Goal: Task Accomplishment & Management: Complete application form

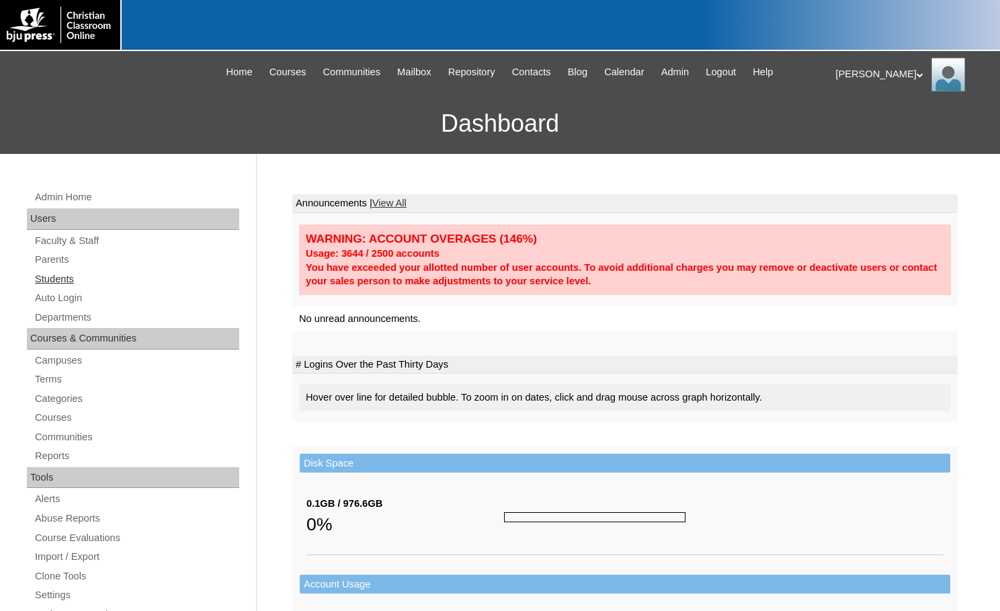
click at [77, 279] on link "Students" at bounding box center [137, 279] width 206 height 17
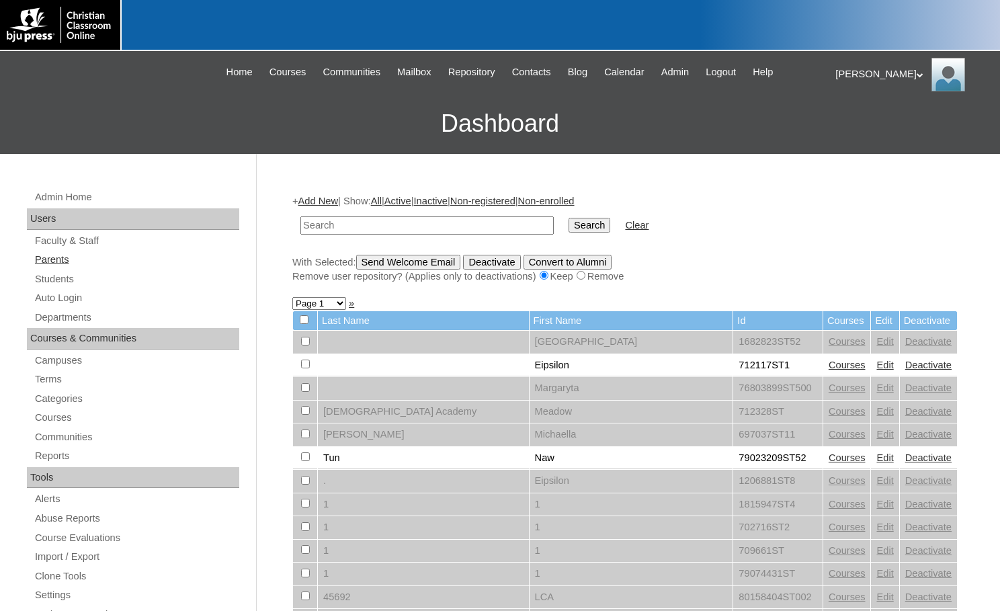
click at [68, 263] on link "Parents" at bounding box center [137, 259] width 206 height 17
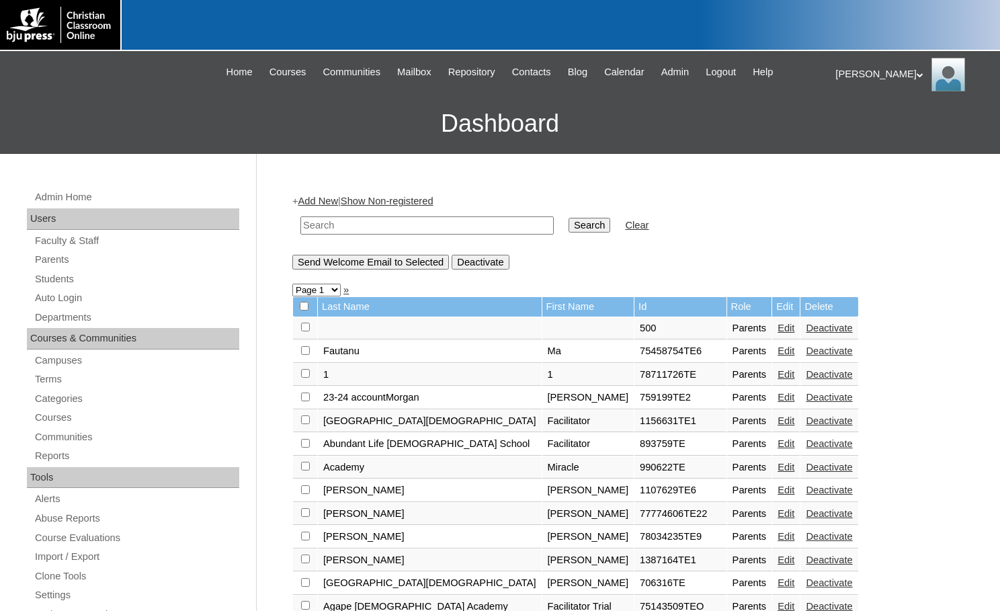
click at [394, 227] on input "text" at bounding box center [426, 225] width 253 height 18
drag, startPoint x: 394, startPoint y: 227, endPoint x: 283, endPoint y: 235, distance: 111.8
type input "709224"
click at [569, 226] on input "Search" at bounding box center [590, 225] width 42 height 15
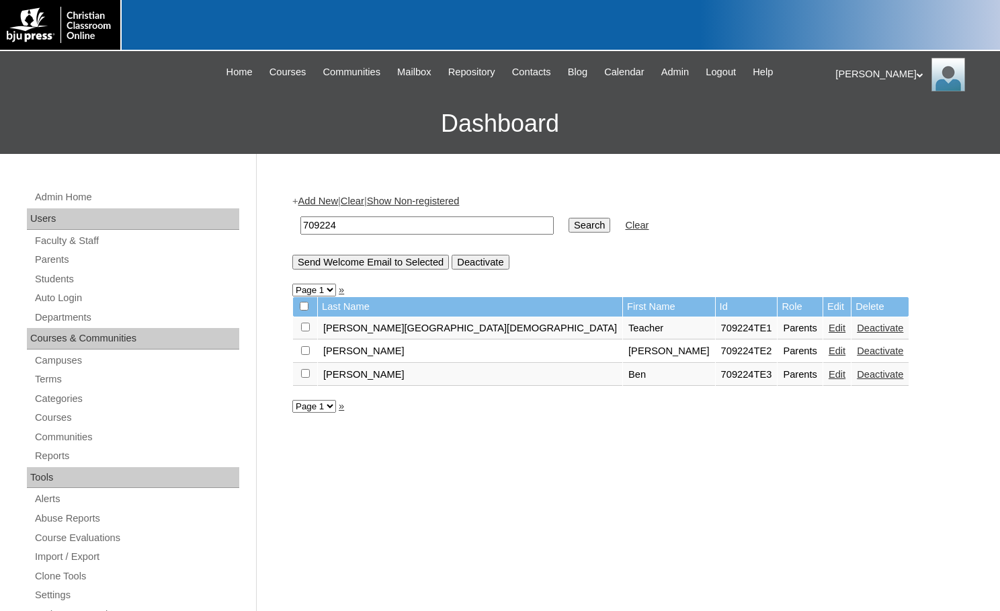
click at [829, 351] on link "Edit" at bounding box center [837, 350] width 17 height 11
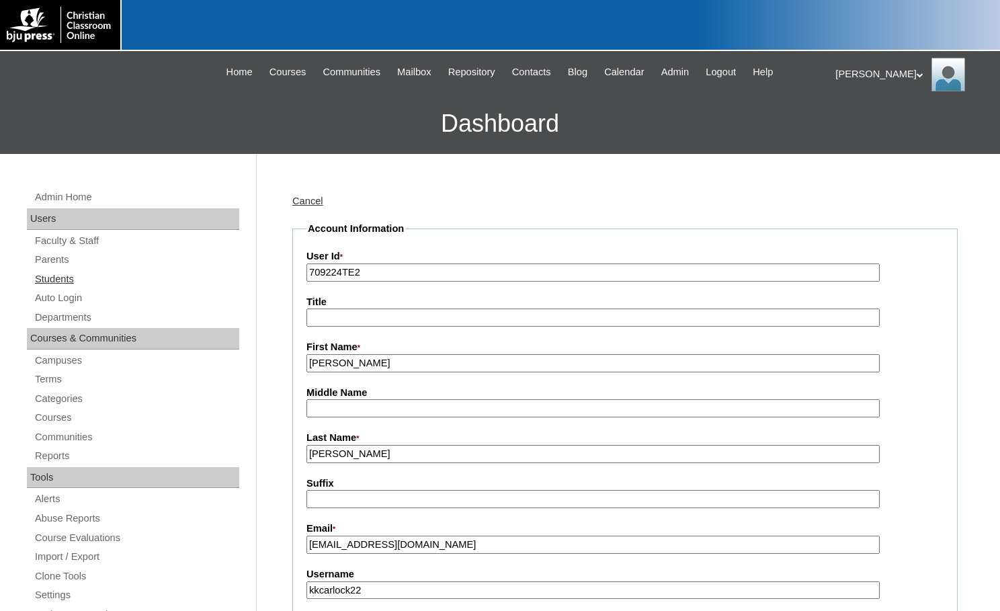
click at [83, 280] on link "Students" at bounding box center [137, 279] width 206 height 17
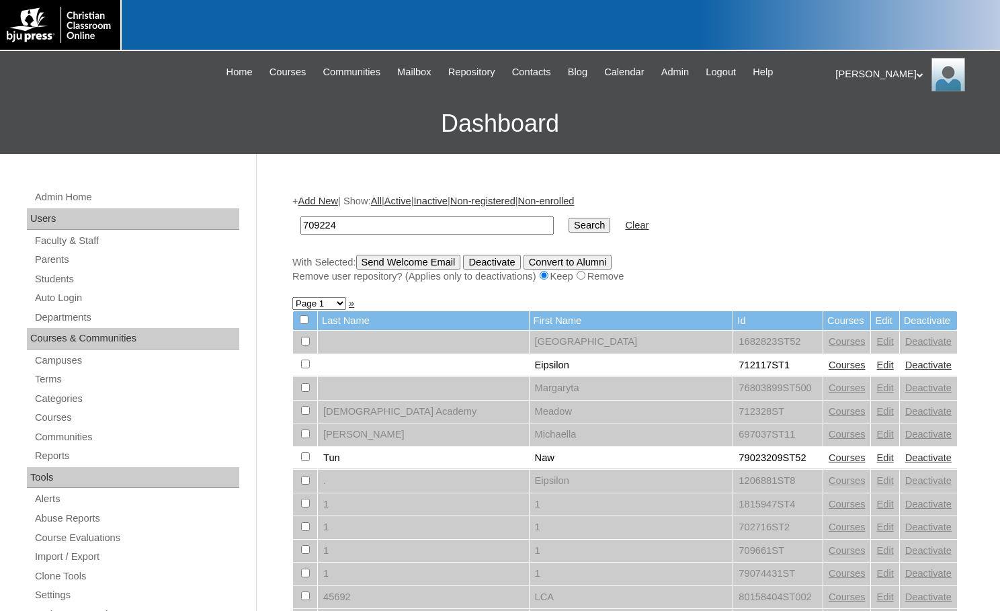
type input "709224"
click at [569, 229] on input "Search" at bounding box center [590, 225] width 42 height 15
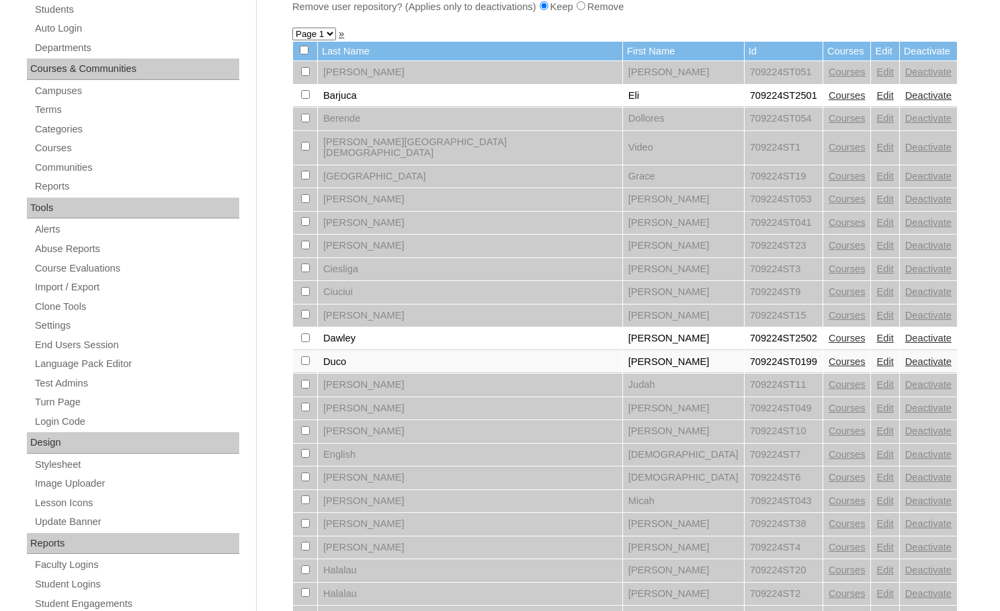
scroll to position [269, 0]
click at [876, 194] on link "Edit" at bounding box center [884, 199] width 17 height 11
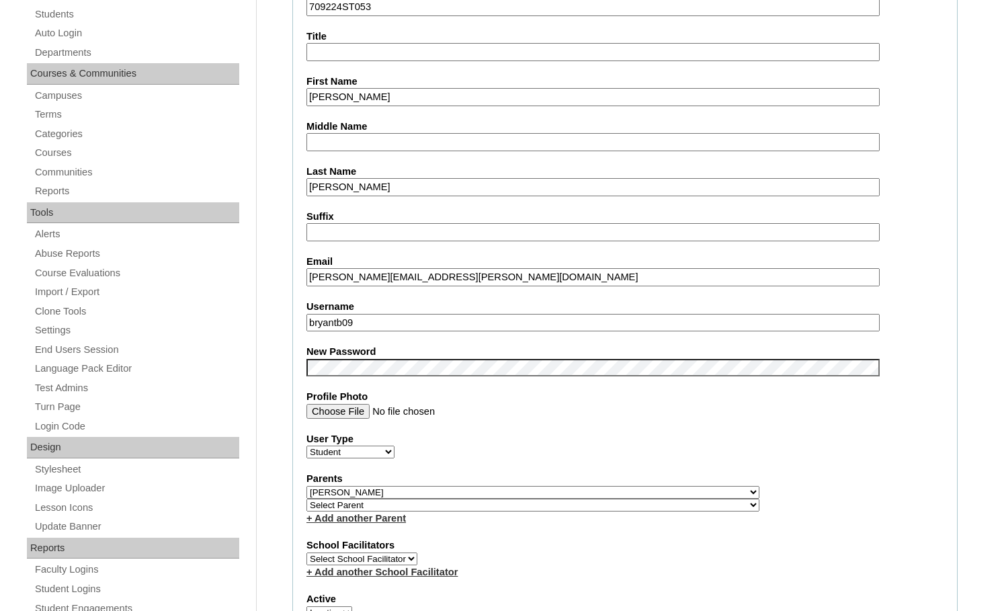
scroll to position [269, 0]
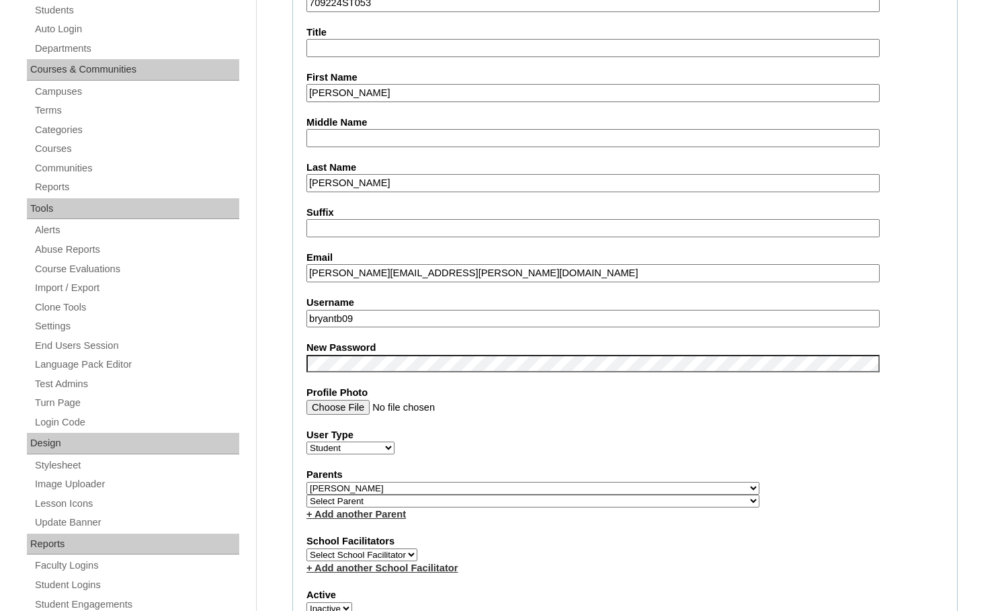
drag, startPoint x: 375, startPoint y: 321, endPoint x: 301, endPoint y: 312, distance: 74.5
click at [301, 312] on fieldset "Account Information User Id 709224ST053 Title First Name Bryant Middle Name Las…" at bounding box center [624, 497] width 665 height 1089
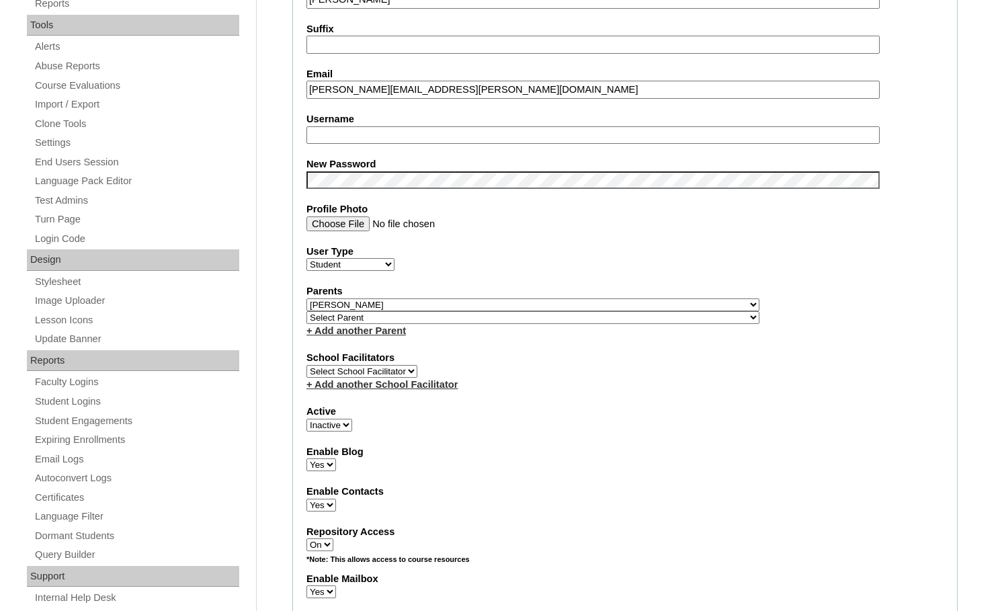
scroll to position [470, 0]
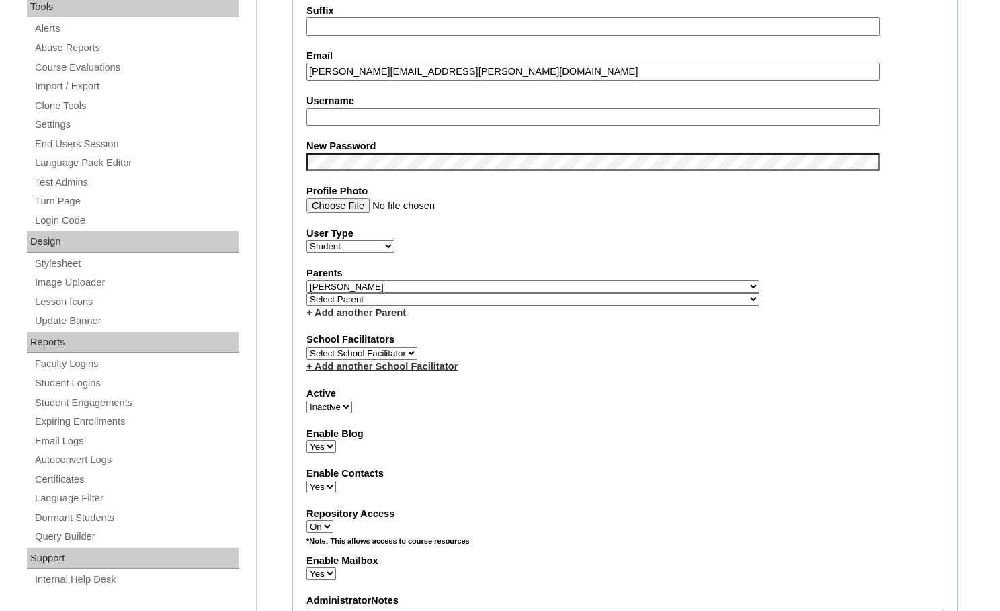
click at [321, 405] on select "Active Inactive" at bounding box center [329, 407] width 46 height 13
select select "1"
click at [306, 401] on select "Active Inactive" at bounding box center [329, 407] width 46 height 13
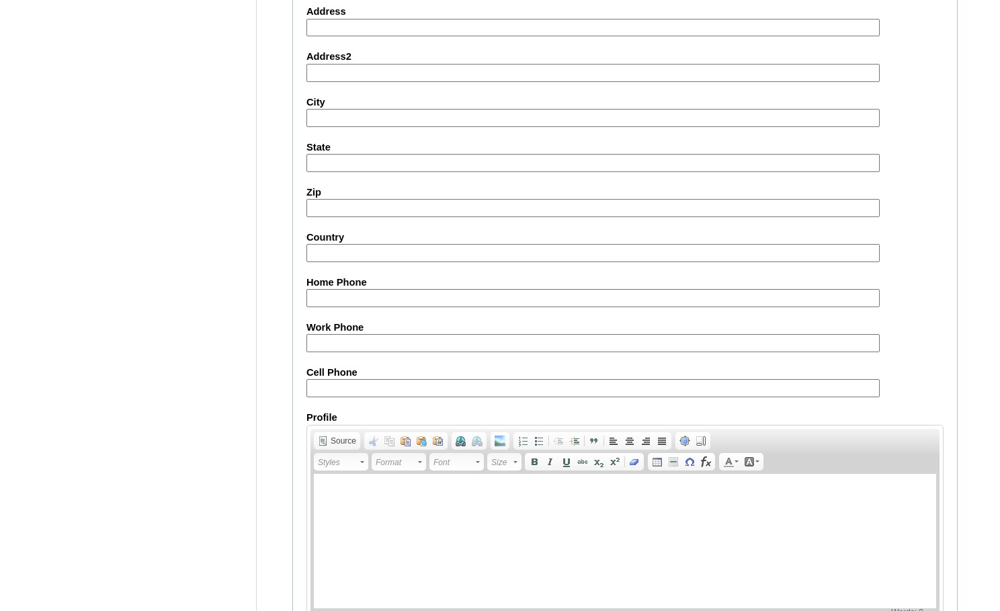
scroll to position [1437, 0]
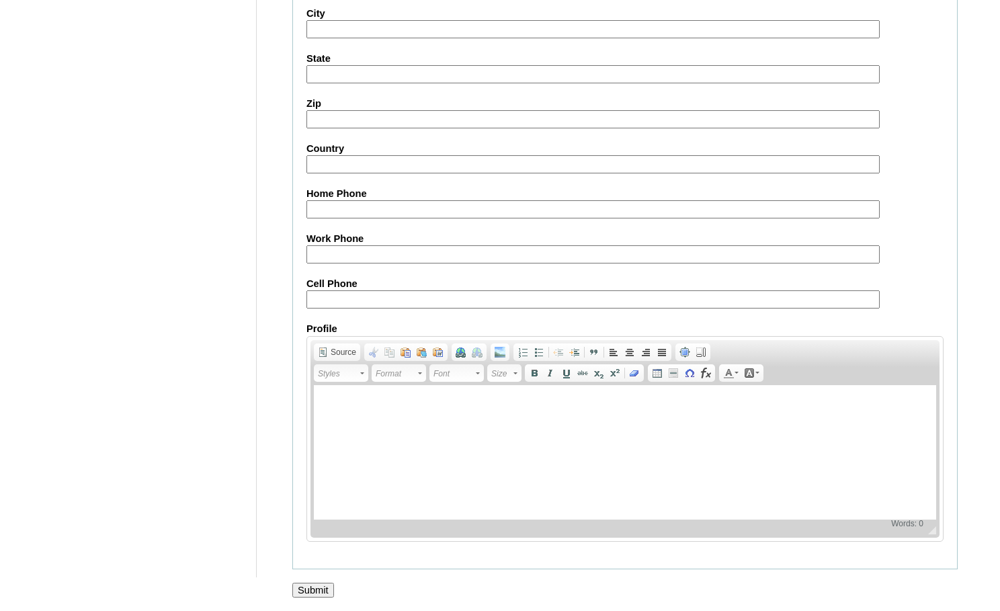
click at [324, 585] on input "Submit" at bounding box center [313, 590] width 42 height 15
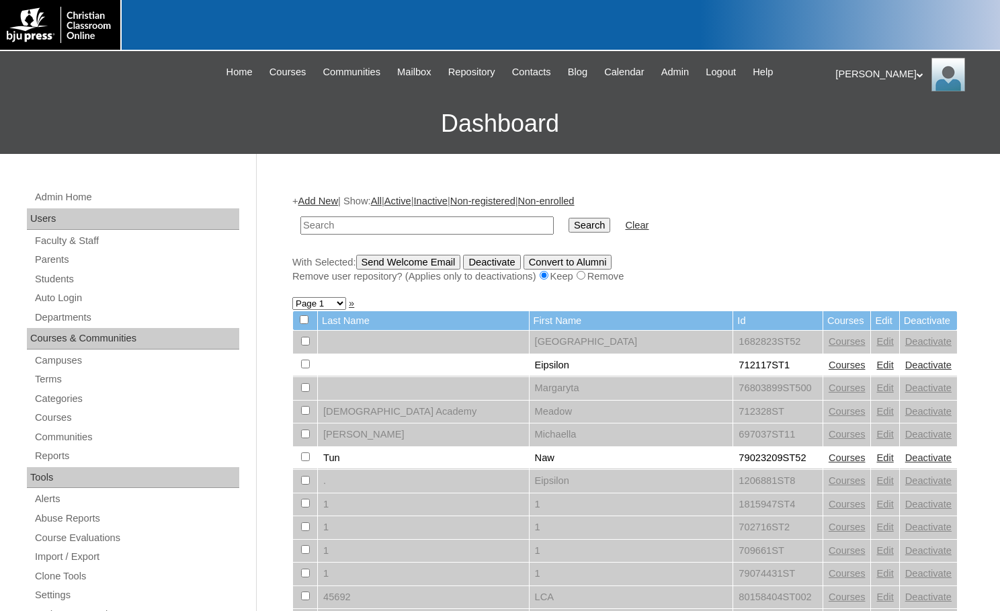
click at [327, 218] on input "text" at bounding box center [426, 225] width 253 height 18
paste input "709224"
type input "709224"
click at [569, 218] on input "Search" at bounding box center [590, 225] width 42 height 15
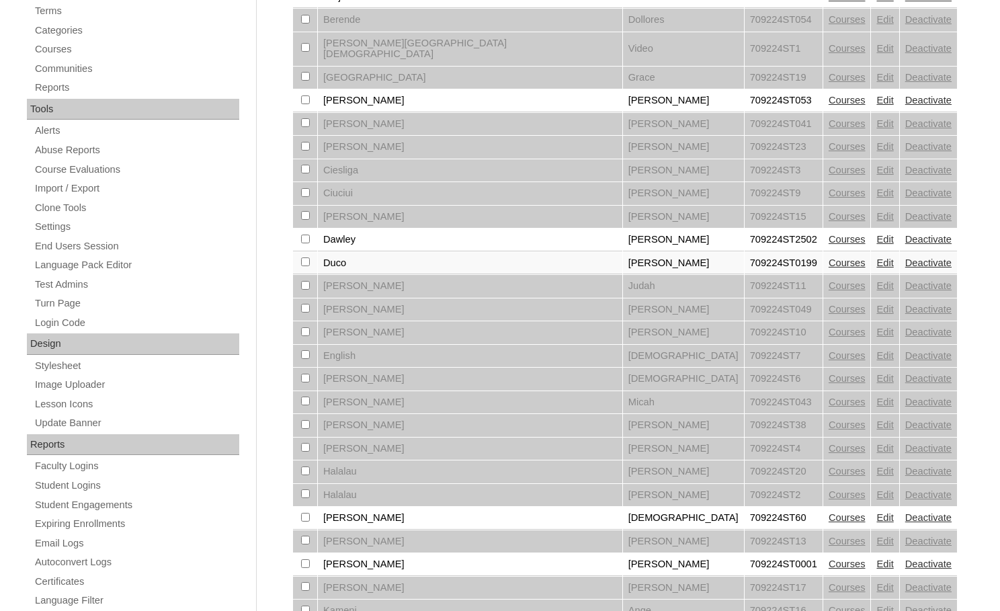
scroll to position [403, 0]
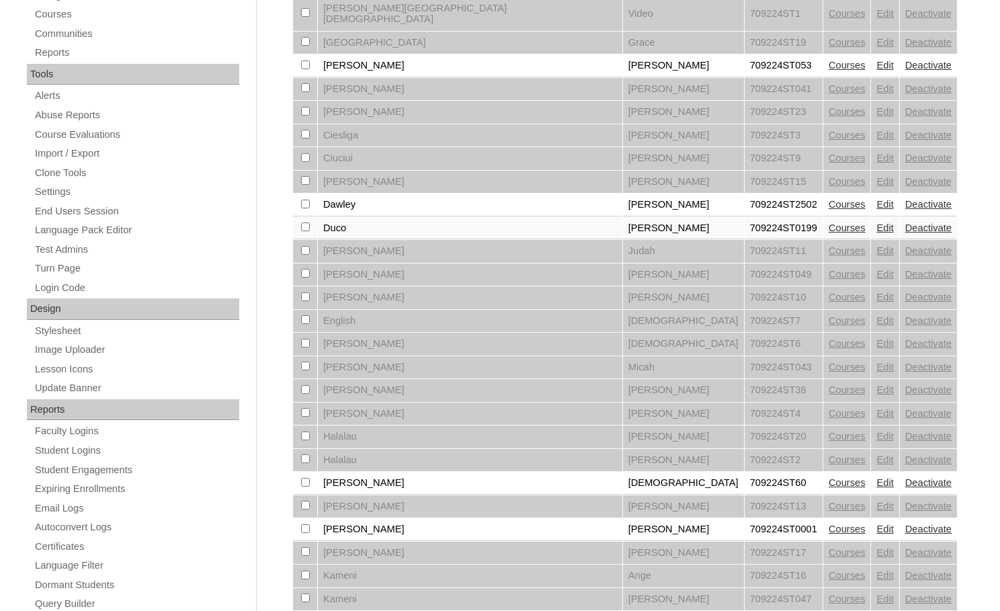
click at [829, 477] on link "Courses" at bounding box center [847, 482] width 37 height 11
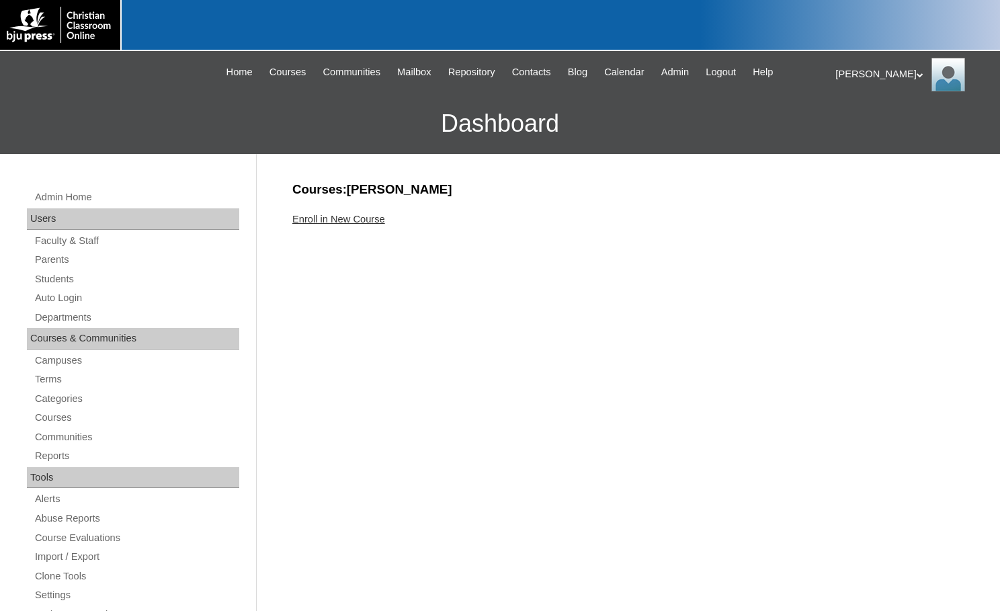
click at [360, 221] on link "Enroll in New Course" at bounding box center [338, 219] width 93 height 11
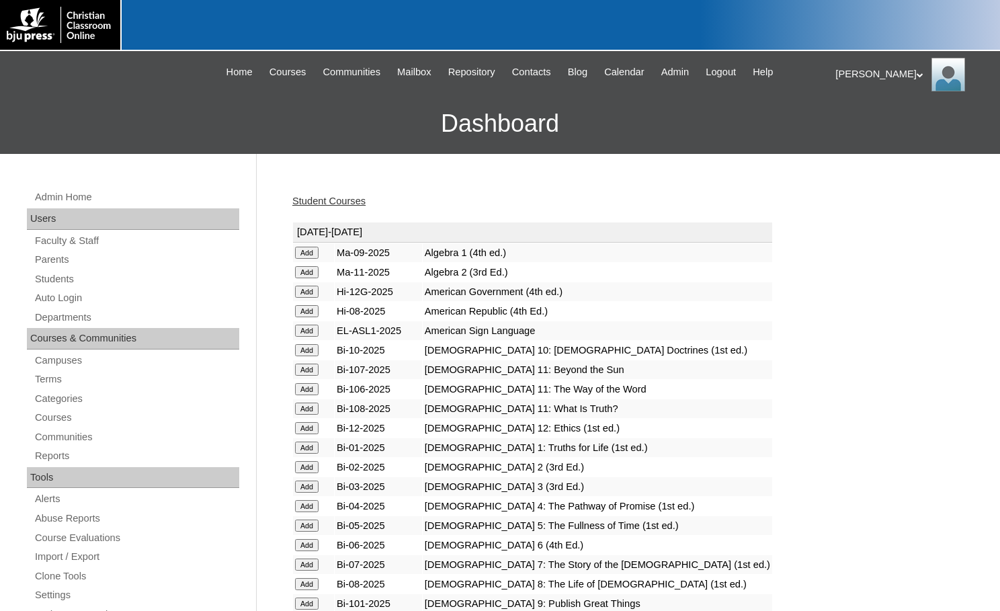
click at [312, 259] on input "Add" at bounding box center [307, 253] width 24 height 12
click at [65, 277] on link "Students" at bounding box center [137, 279] width 206 height 17
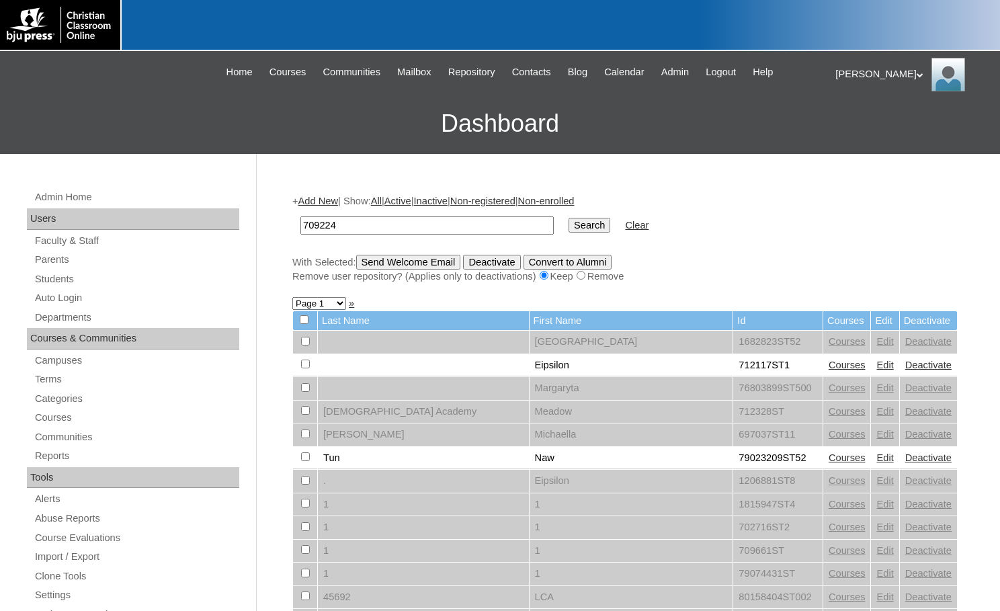
type input "709224"
click at [327, 204] on link "Add New" at bounding box center [318, 201] width 40 height 11
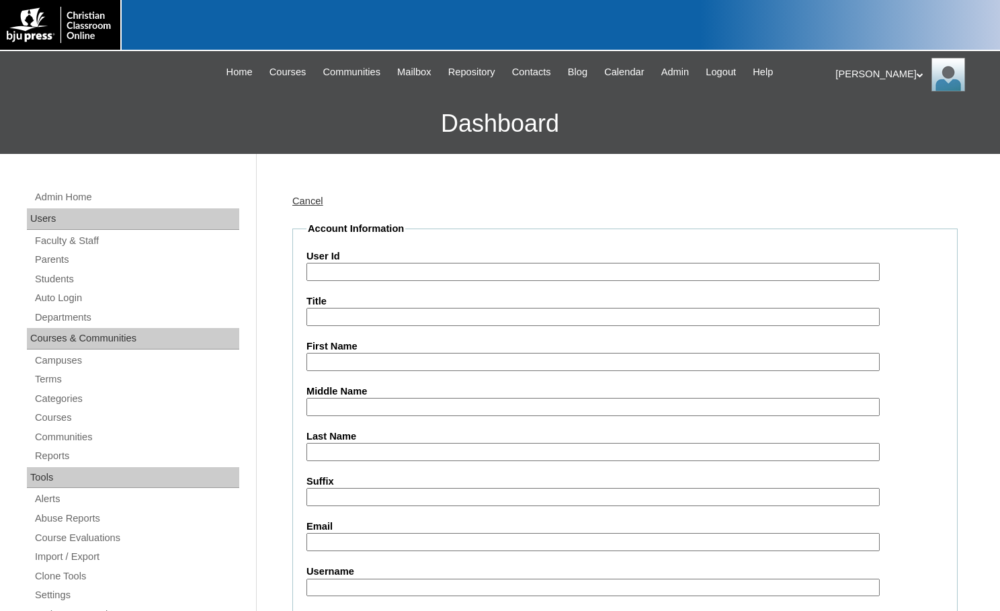
click at [356, 267] on input "User Id" at bounding box center [592, 272] width 573 height 18
paste input "709224"
type input "709224ST61"
type input "Kingston"
type input "Byars"
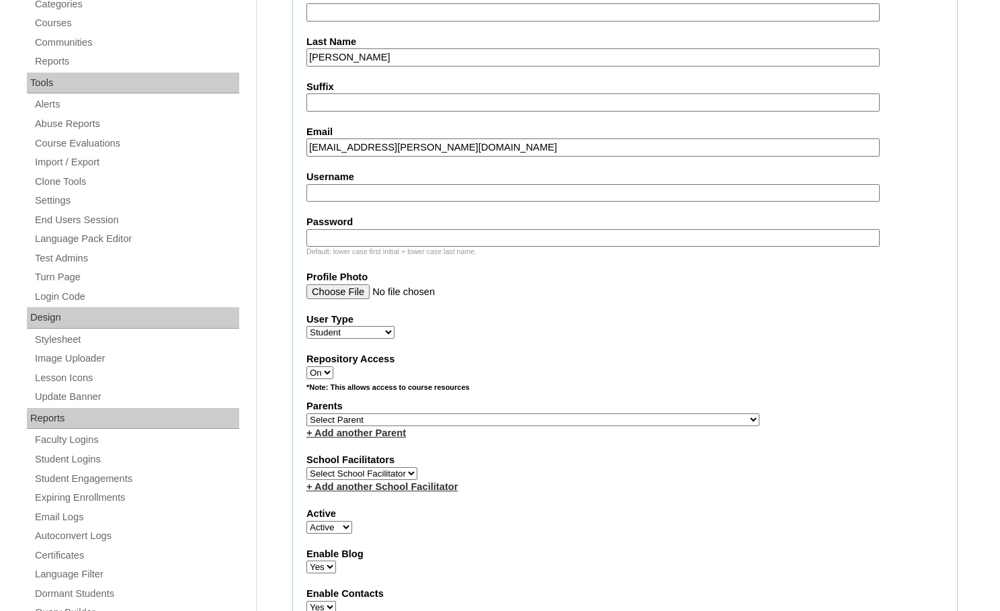
scroll to position [403, 0]
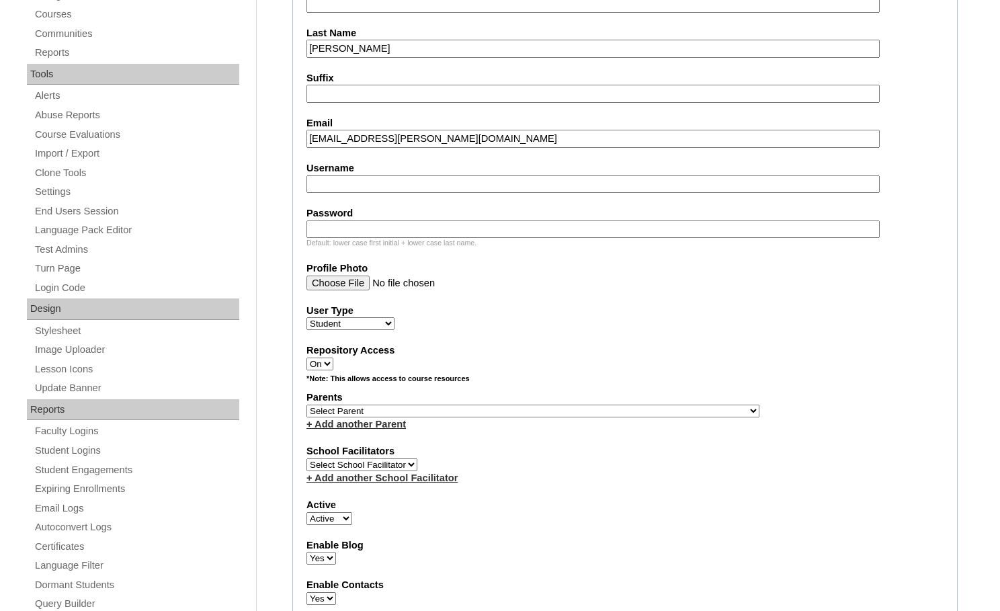
type input "kingston.byars@bcstroy.org"
click at [601, 406] on select "Select Parent , Fautanu, Ma 1, 1 23-24 accountMorgan, Jason 6th Street Mennonit…" at bounding box center [532, 411] width 453 height 13
select select "25385"
click at [641, 410] on div "Parents Select Parent , Fautanu, Ma 1, 1 23-24 accountMorgan, Jason 6th Street …" at bounding box center [624, 410] width 637 height 40
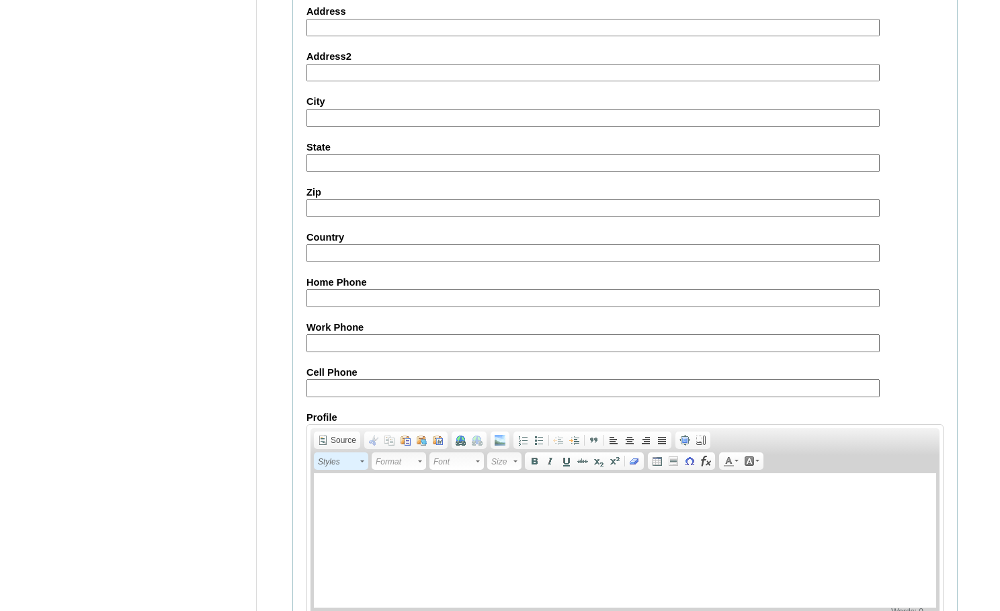
scroll to position [1434, 0]
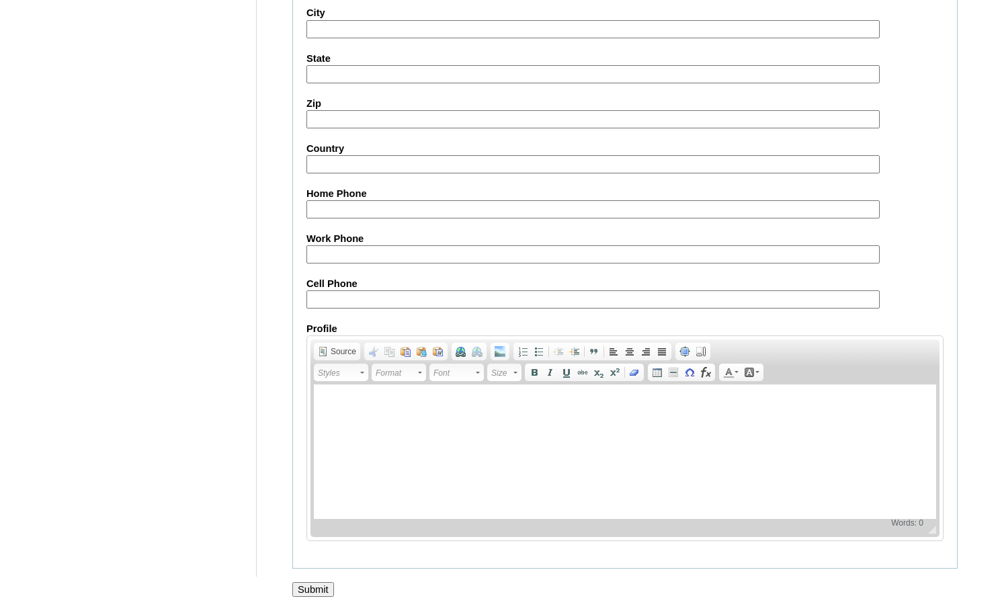
click at [315, 583] on input "Submit" at bounding box center [313, 589] width 42 height 15
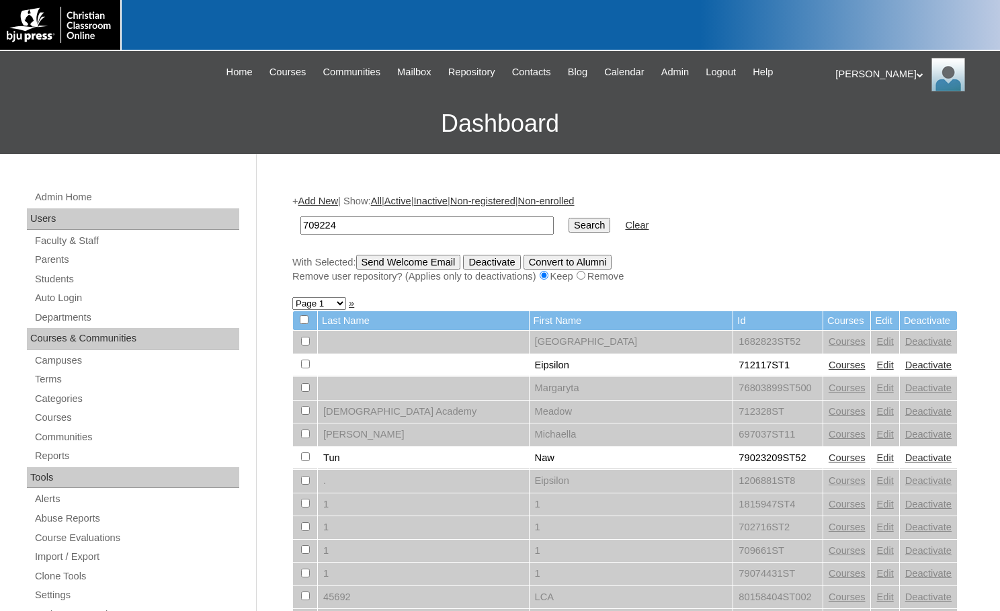
type input "709224"
click at [569, 228] on input "Search" at bounding box center [590, 225] width 42 height 15
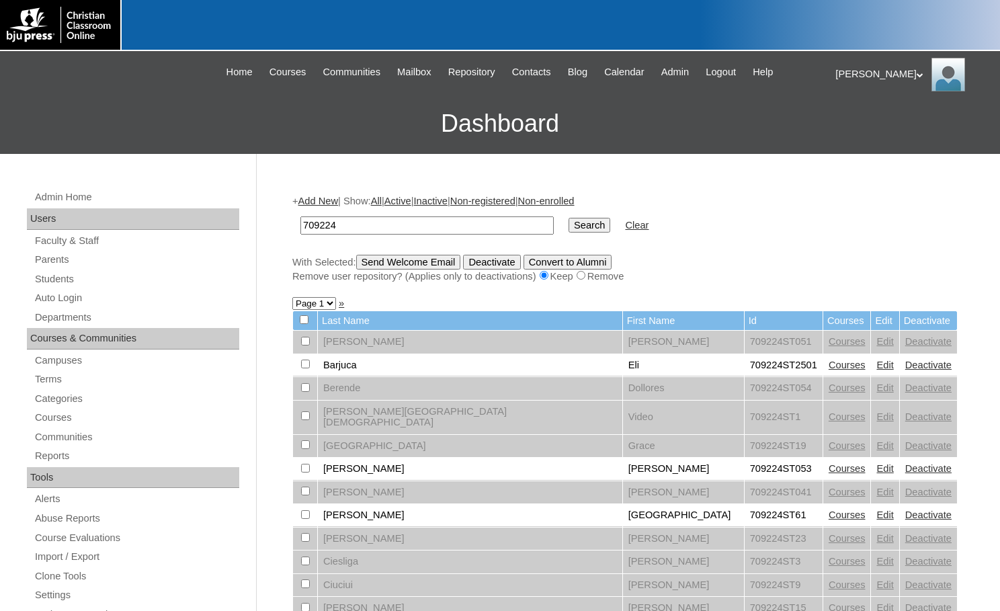
click at [829, 509] on link "Courses" at bounding box center [847, 514] width 37 height 11
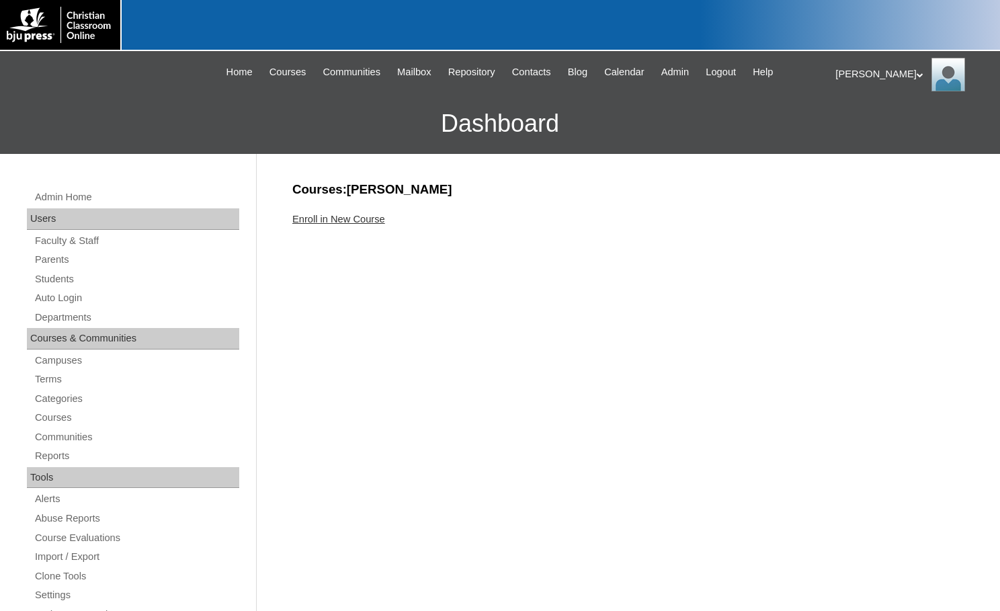
click at [364, 217] on link "Enroll in New Course" at bounding box center [338, 219] width 93 height 11
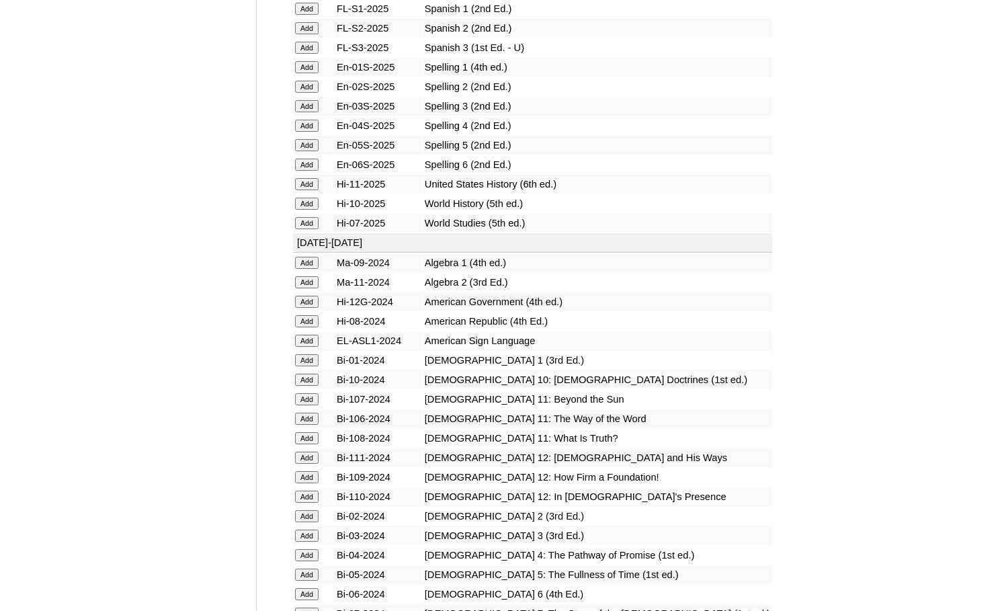
scroll to position [1890, 0]
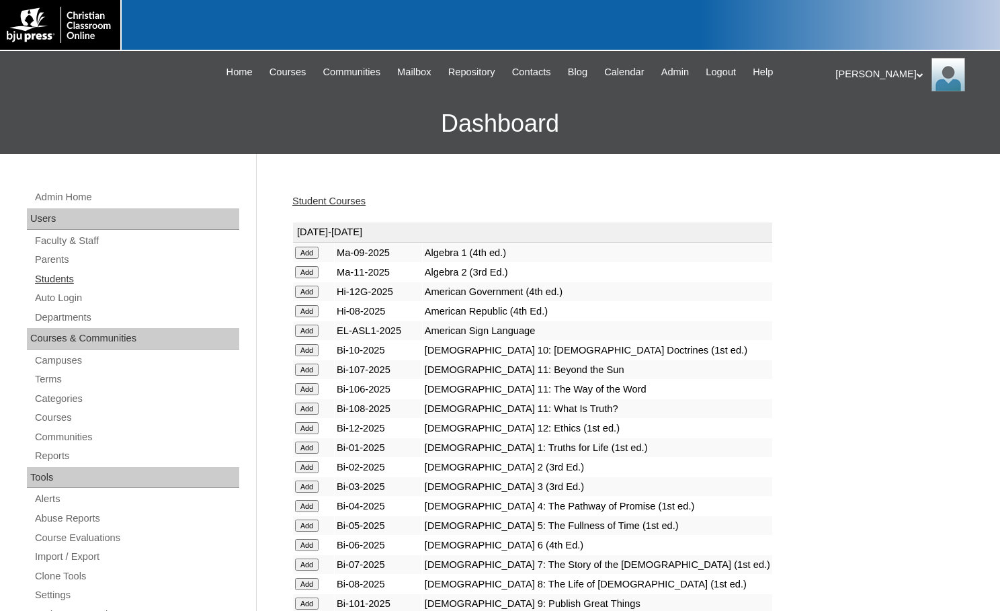
click at [56, 284] on link "Students" at bounding box center [137, 279] width 206 height 17
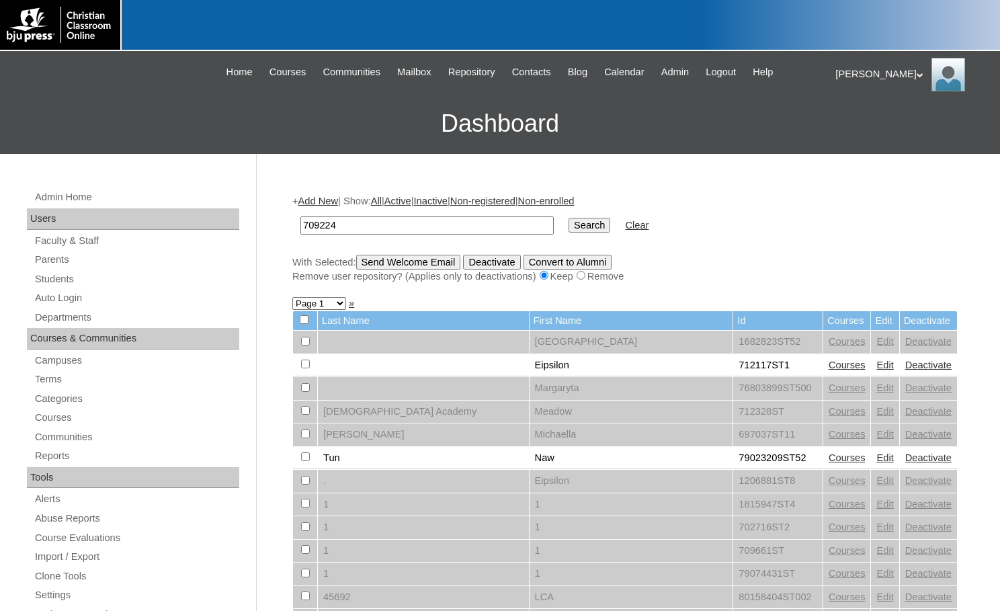
type input "709224"
click at [569, 224] on input "Search" at bounding box center [590, 225] width 42 height 15
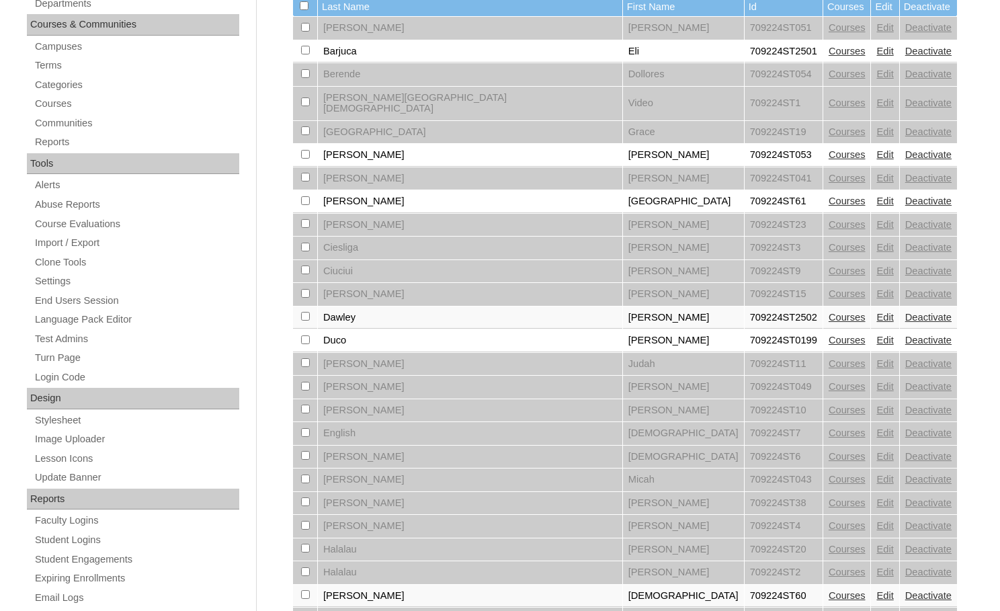
scroll to position [336, 0]
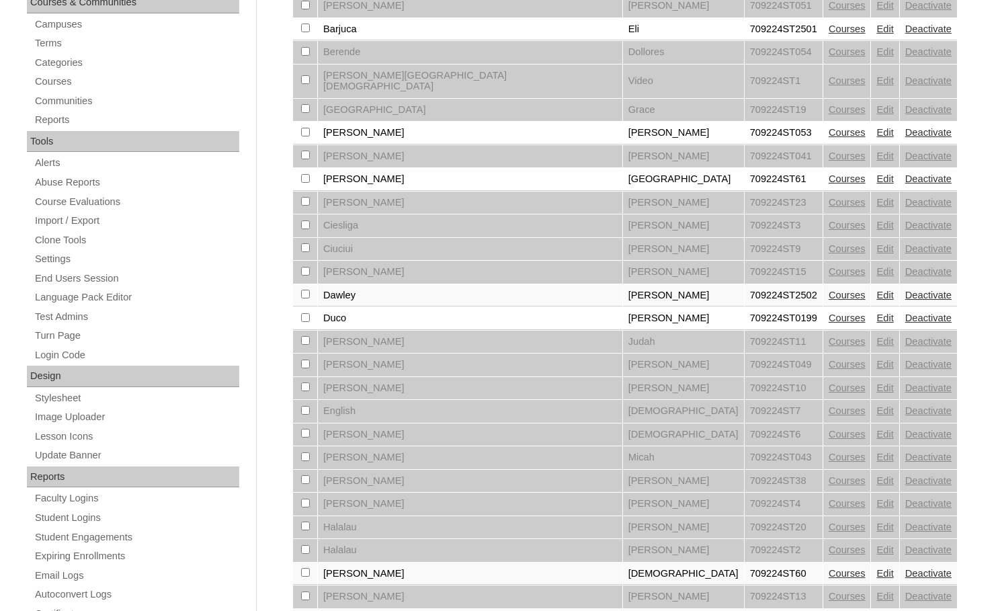
click at [303, 9] on input "checkbox" at bounding box center [305, 5] width 9 height 9
checkbox input "true"
click at [305, 9] on input "checkbox" at bounding box center [305, 5] width 9 height 9
checkbox input "true"
click at [304, 9] on input "checkbox" at bounding box center [305, 5] width 9 height 9
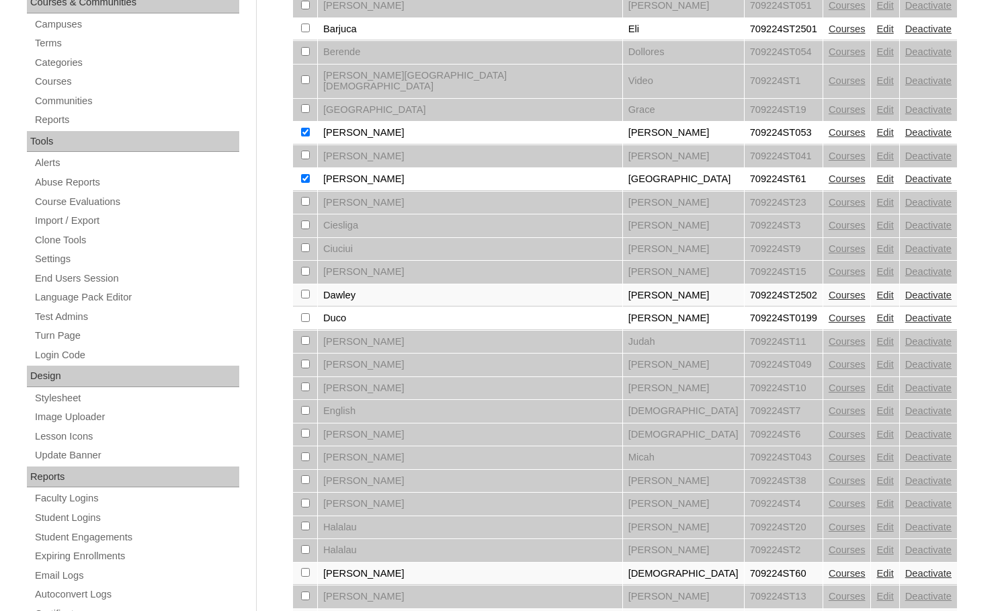
checkbox input "true"
click at [303, 9] on input "checkbox" at bounding box center [305, 5] width 9 height 9
checkbox input "true"
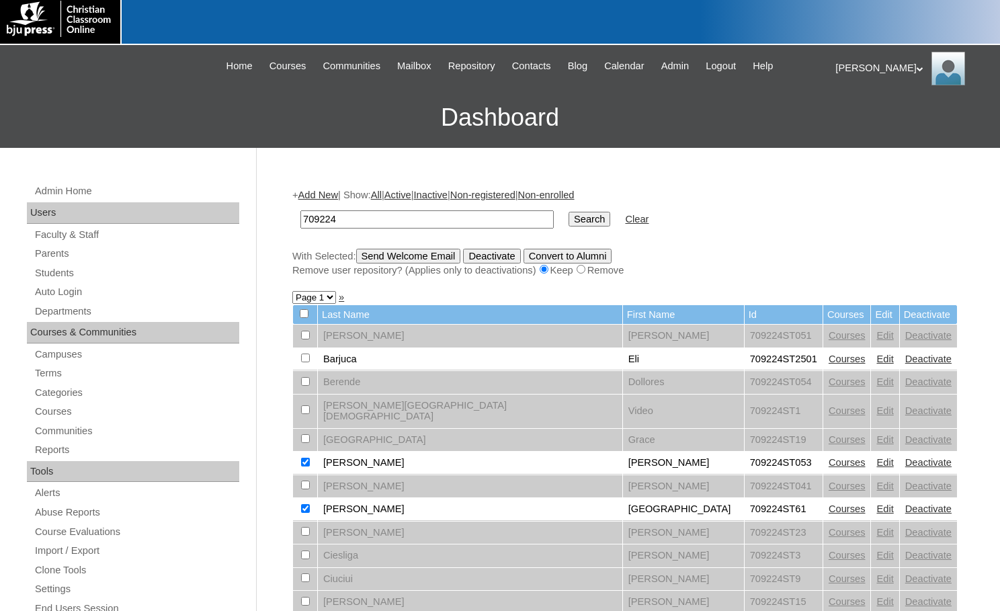
scroll to position [0, 0]
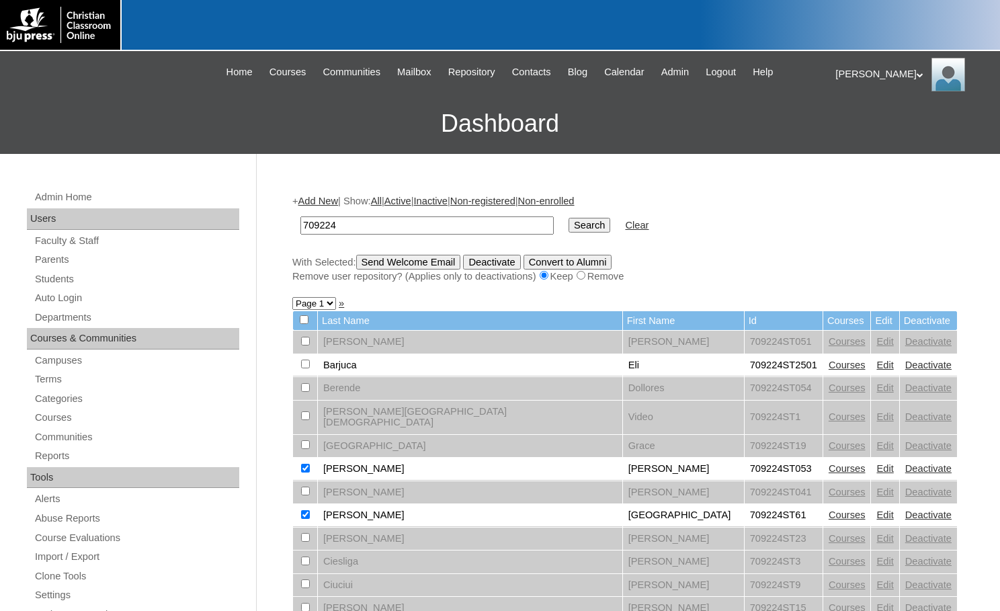
click at [438, 267] on input "Send Welcome Email" at bounding box center [408, 262] width 105 height 15
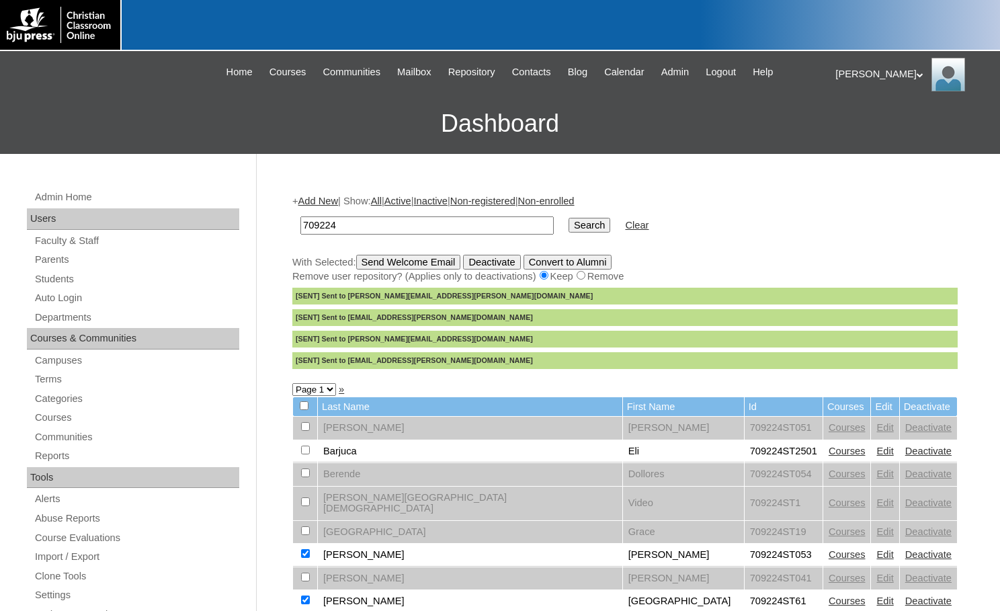
drag, startPoint x: 390, startPoint y: 230, endPoint x: 223, endPoint y: 227, distance: 167.4
paste input "699409"
type input "699409"
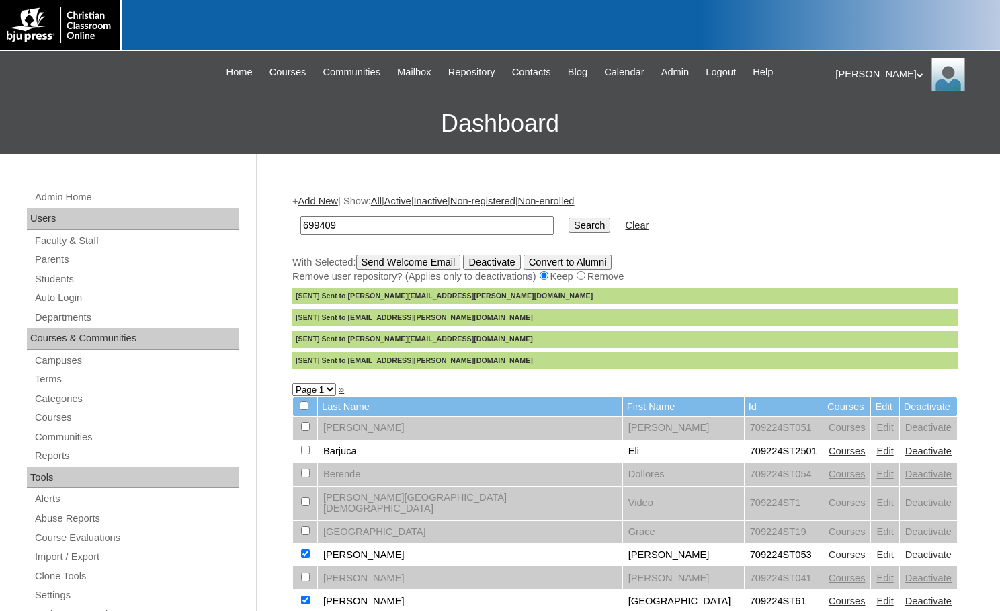
click at [569, 218] on input "Search" at bounding box center [590, 225] width 42 height 15
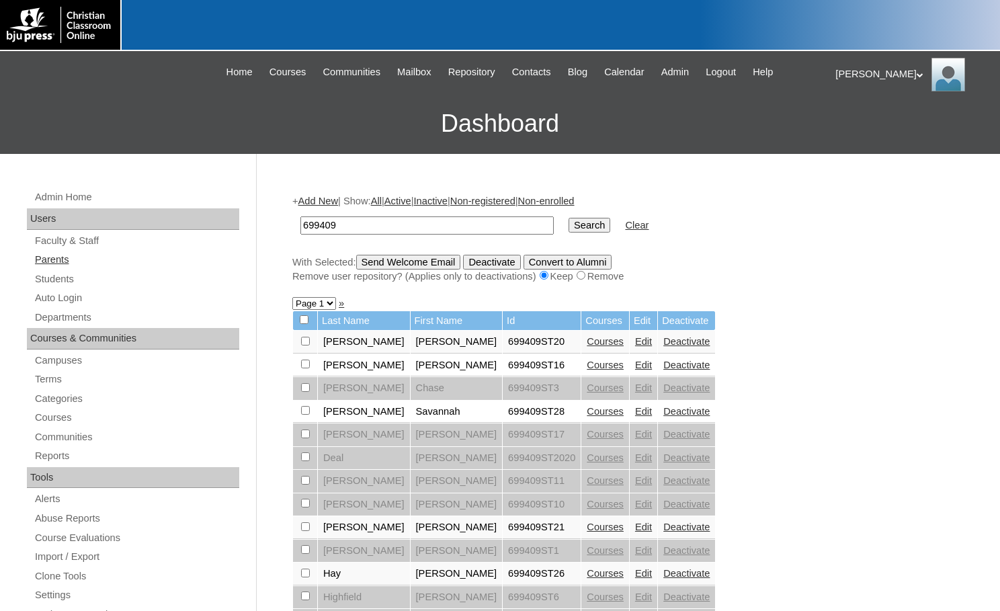
click at [62, 258] on link "Parents" at bounding box center [137, 259] width 206 height 17
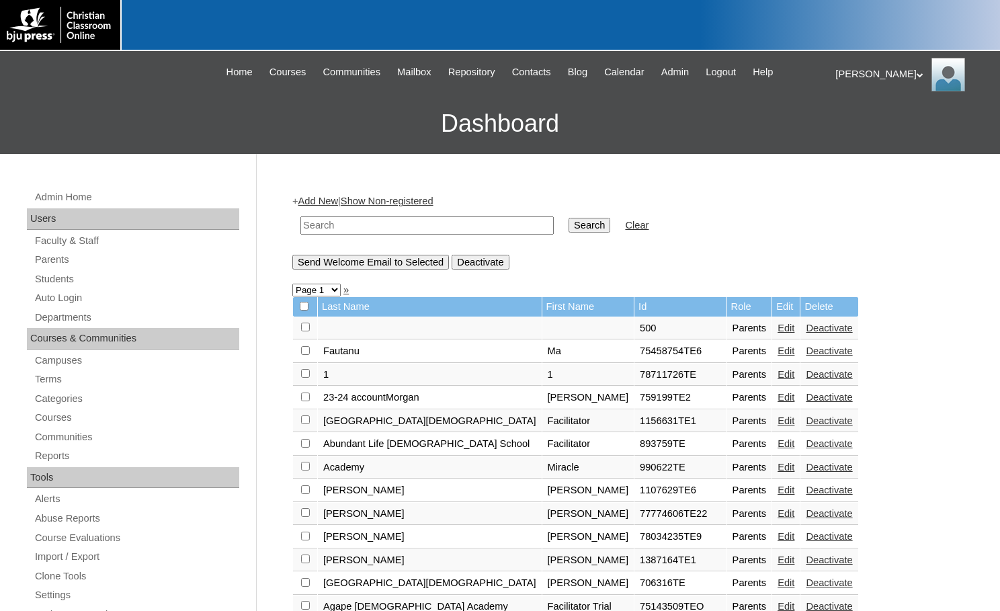
drag, startPoint x: 0, startPoint y: 0, endPoint x: 404, endPoint y: 228, distance: 463.7
click at [404, 228] on input "text" at bounding box center [426, 225] width 253 height 18
paste input "78587804"
type input "78587804"
click at [569, 227] on input "Search" at bounding box center [590, 225] width 42 height 15
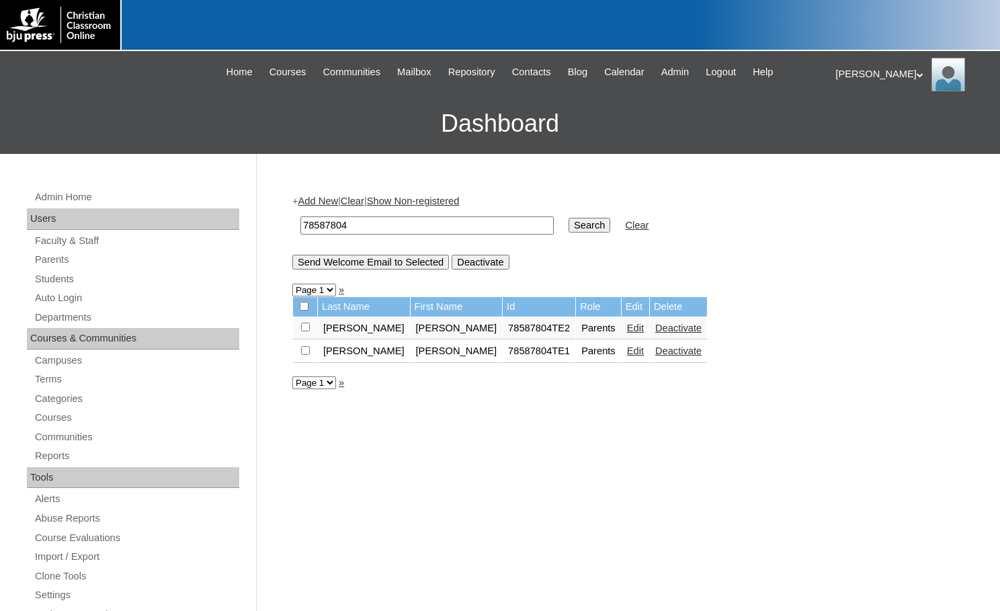
click at [331, 198] on link "Add New" at bounding box center [318, 201] width 40 height 11
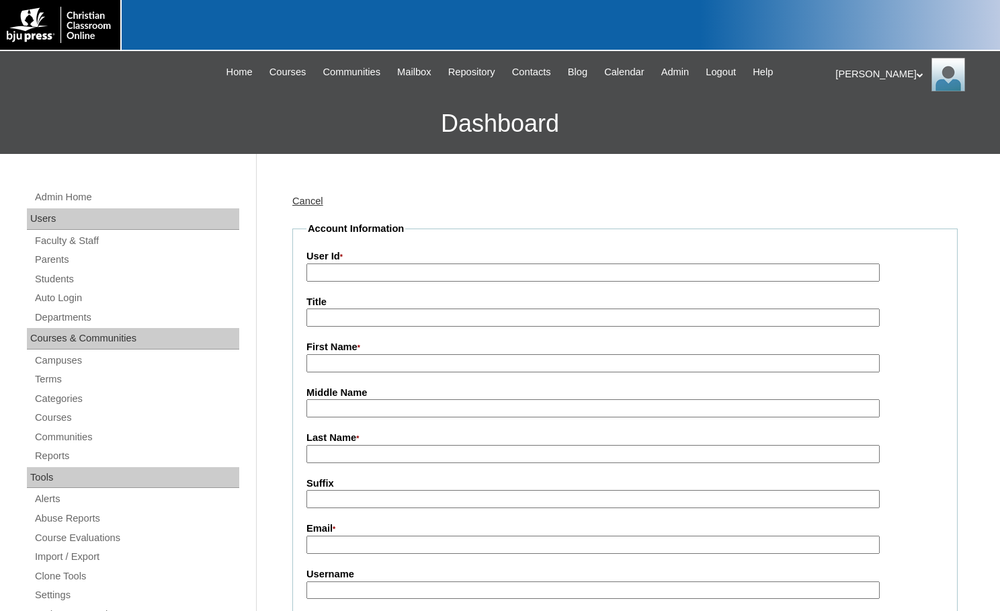
click at [358, 267] on input "User Id *" at bounding box center [592, 272] width 573 height 18
paste input "78587804"
type input "78587804TE3"
type input "Hailey"
type input "[PERSON_NAME]"
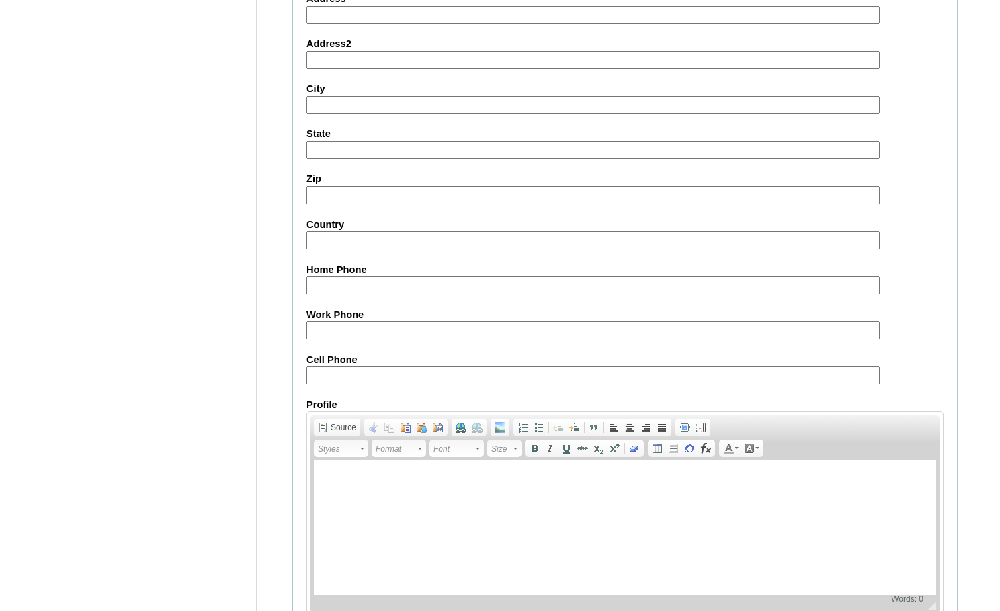
scroll to position [1205, 0]
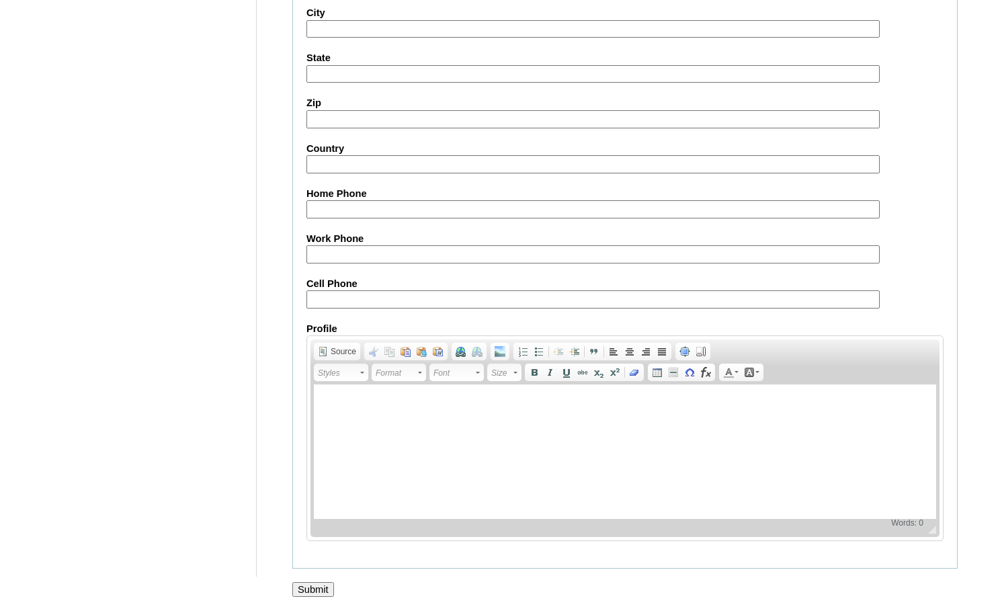
type input "[EMAIL_ADDRESS][DOMAIN_NAME]"
click at [327, 590] on input "Submit" at bounding box center [313, 589] width 42 height 15
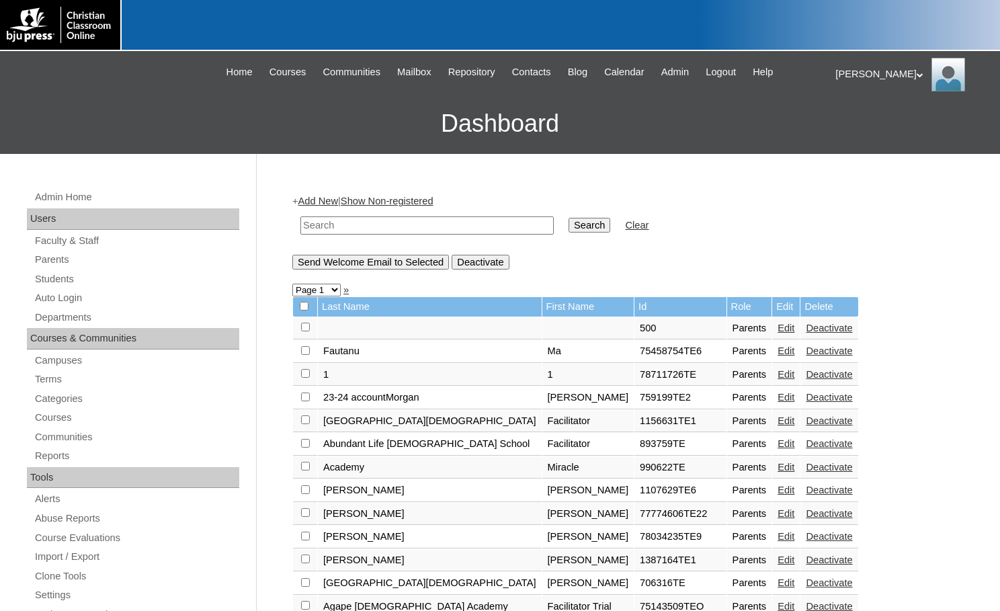
drag, startPoint x: 471, startPoint y: 224, endPoint x: 497, endPoint y: 222, distance: 25.6
click at [471, 224] on input "text" at bounding box center [426, 225] width 253 height 18
paste input "78587804"
type input "78587804"
click at [569, 225] on input "Search" at bounding box center [590, 225] width 42 height 15
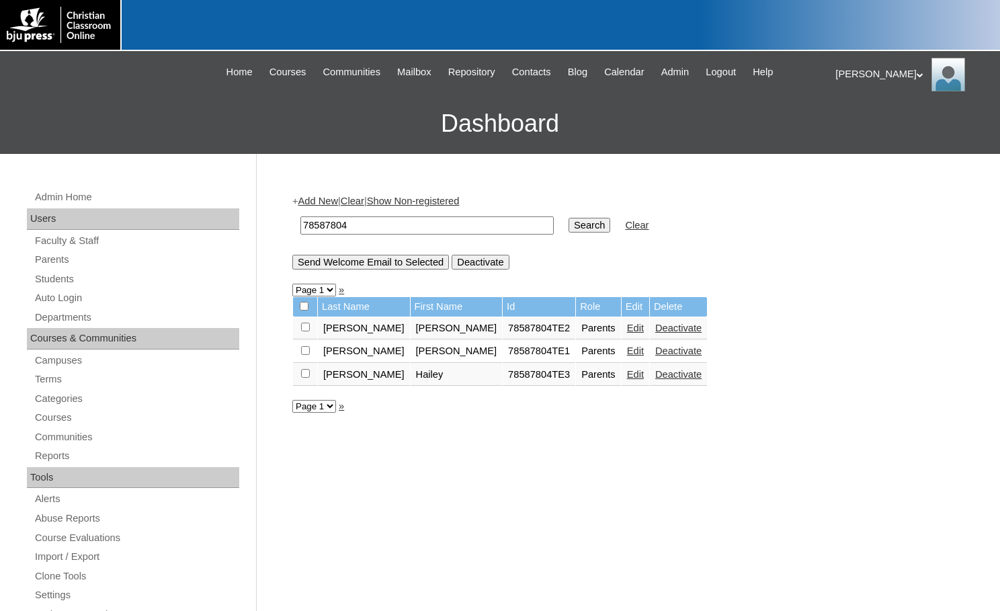
click at [304, 331] on input "checkbox" at bounding box center [305, 327] width 9 height 9
checkbox input "true"
click at [392, 259] on input "Send Welcome Email to Selected" at bounding box center [370, 262] width 157 height 15
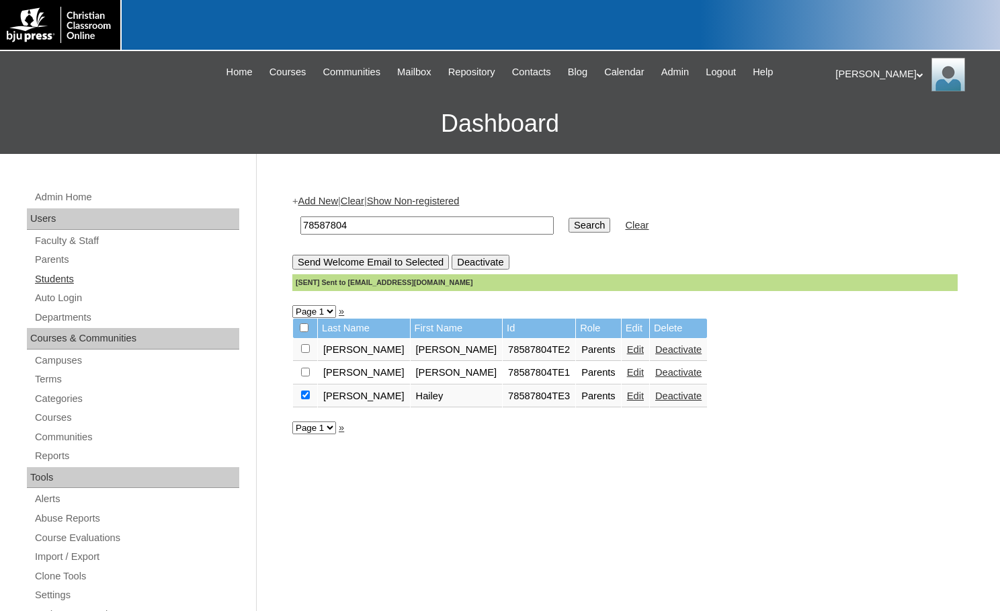
click at [48, 277] on link "Students" at bounding box center [137, 279] width 206 height 17
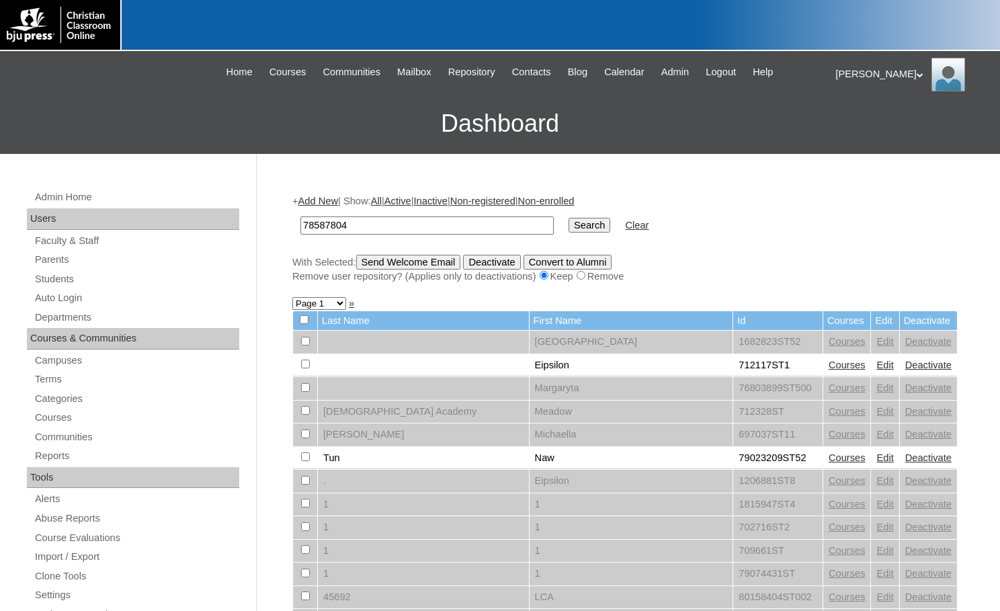
type input "78587804"
click at [569, 222] on input "Search" at bounding box center [590, 225] width 42 height 15
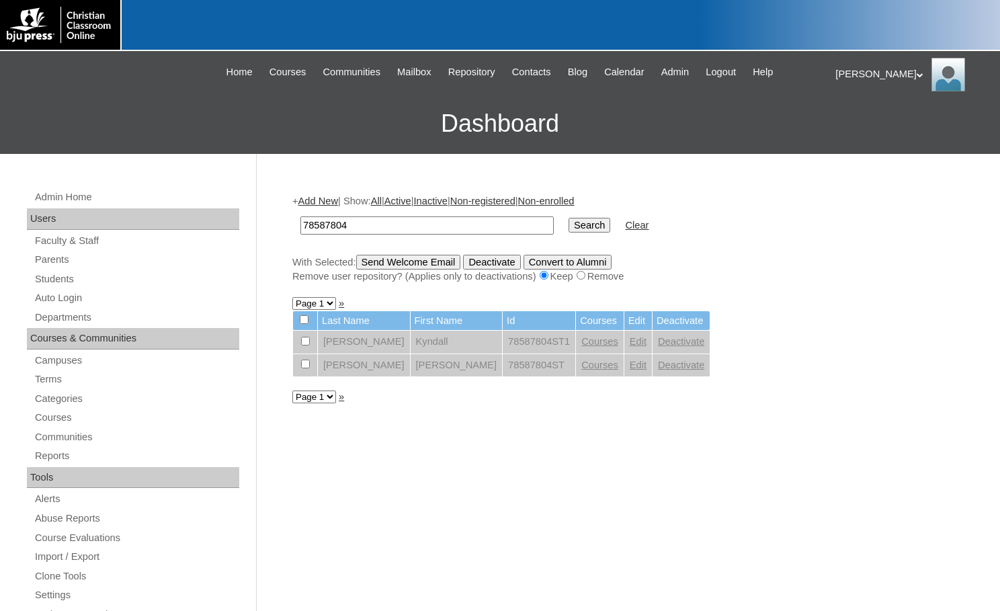
click at [315, 202] on link "Add New" at bounding box center [318, 201] width 40 height 11
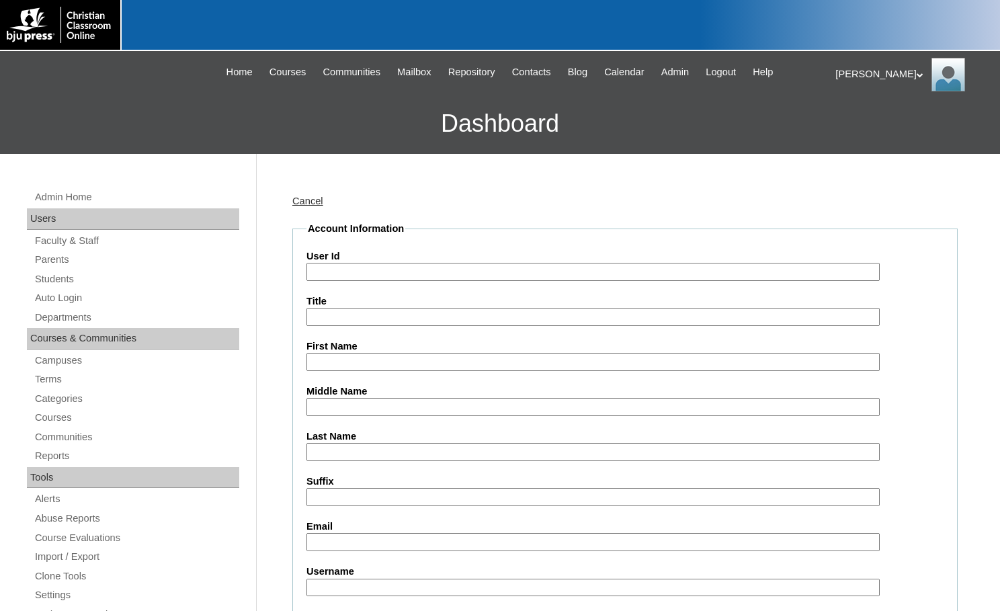
click at [376, 267] on input "User Id" at bounding box center [592, 272] width 573 height 18
paste input "78587804"
type input "78587804ST3"
type input "Lucas"
type input "Wawzyniecki"
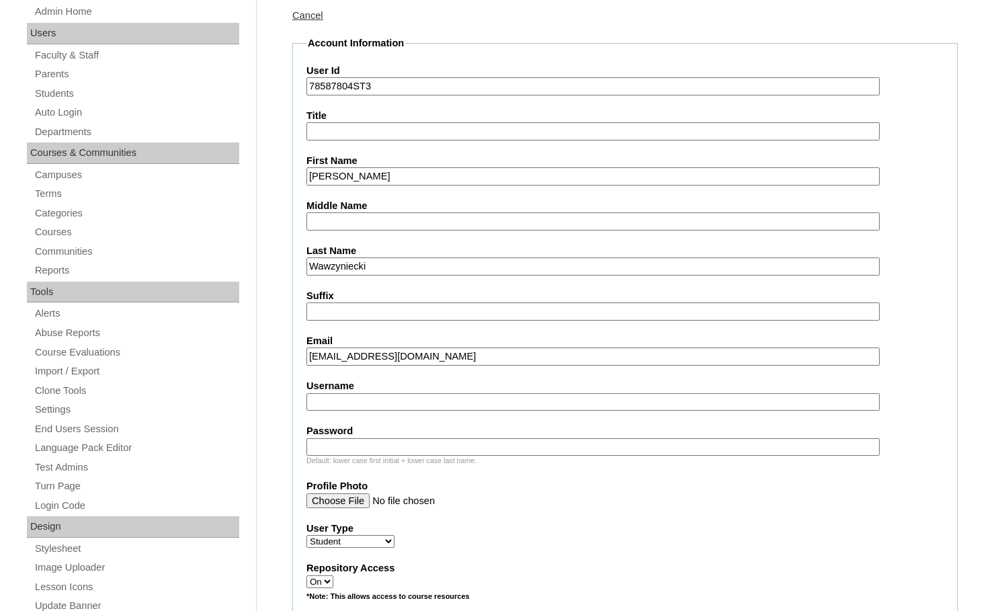
scroll to position [403, 0]
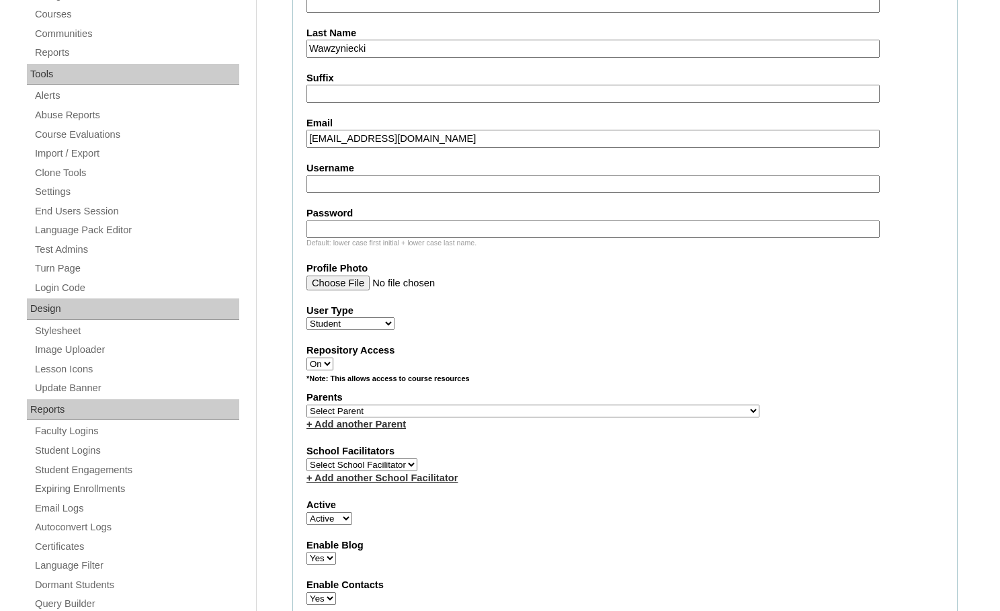
type input "erinefields@gmail.com"
click at [577, 413] on select "Select Parent , Fautanu, Ma 1, 1 23-24 accountMorgan, Jason 6th Street Mennonit…" at bounding box center [532, 411] width 453 height 13
select select "37076"
click at [636, 397] on label "Parents" at bounding box center [624, 397] width 637 height 14
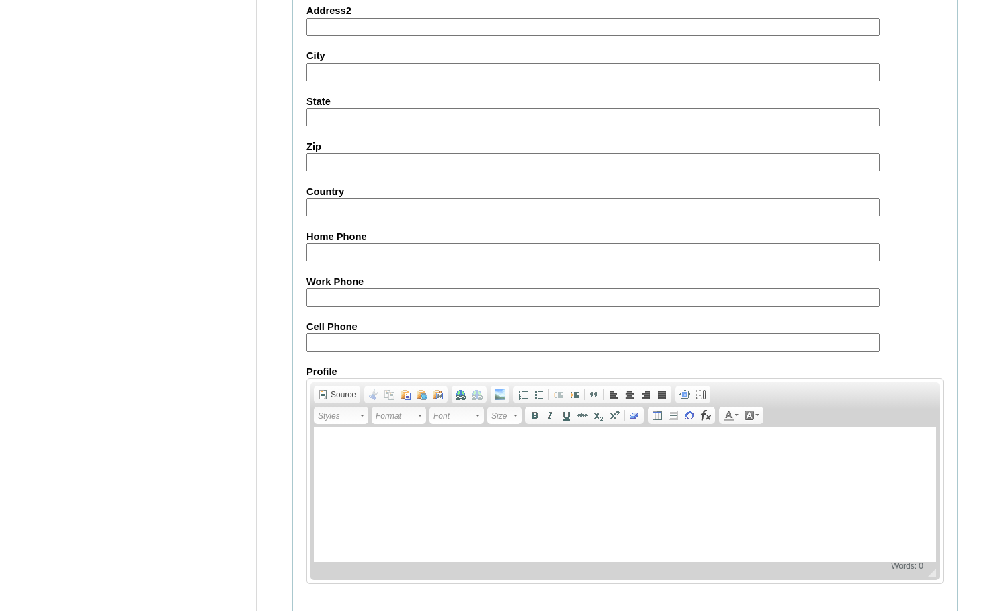
scroll to position [1434, 0]
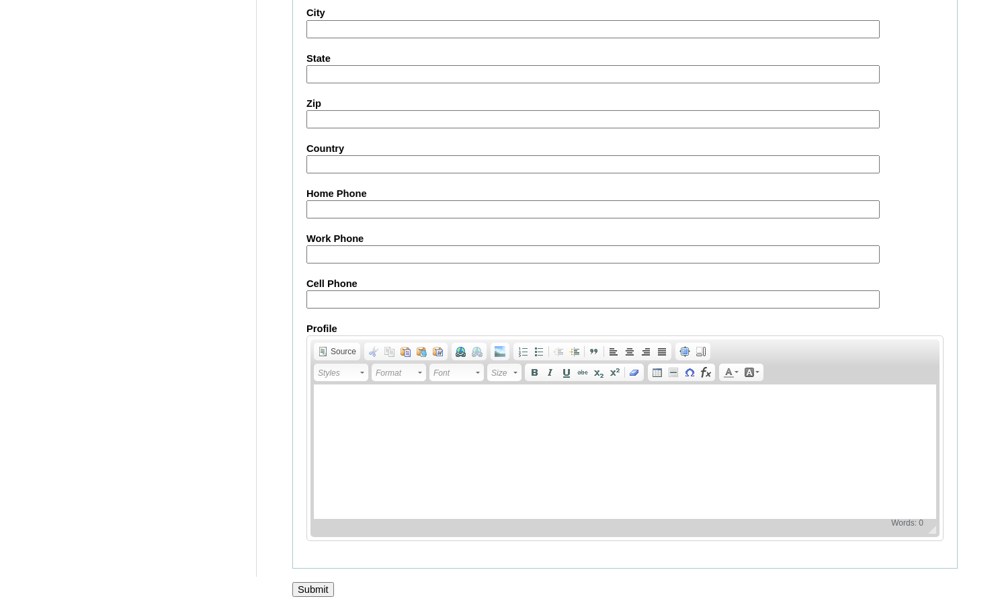
click at [319, 589] on input "Submit" at bounding box center [313, 589] width 42 height 15
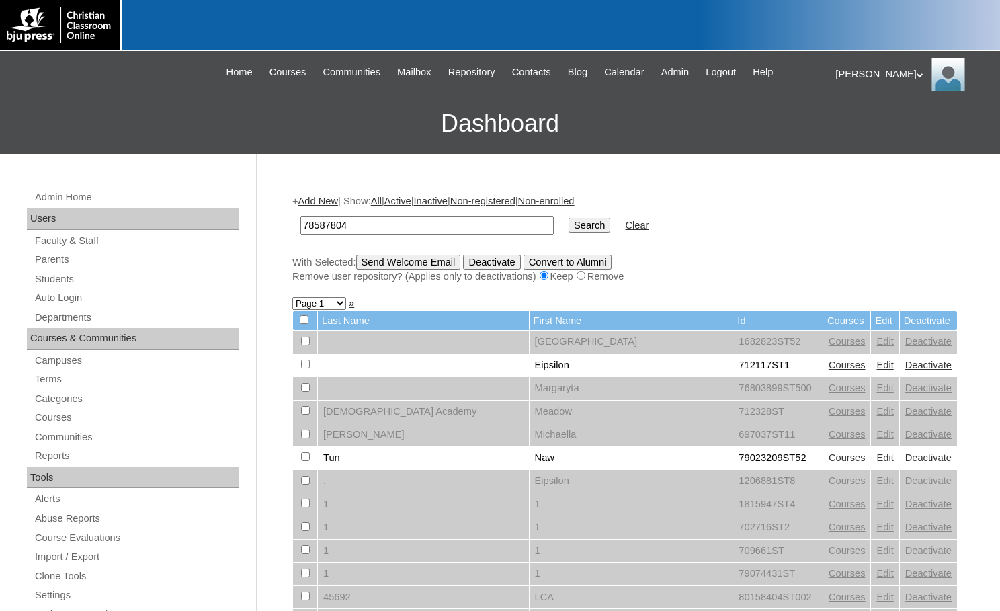
type input "78587804"
click at [569, 223] on input "Search" at bounding box center [590, 225] width 42 height 15
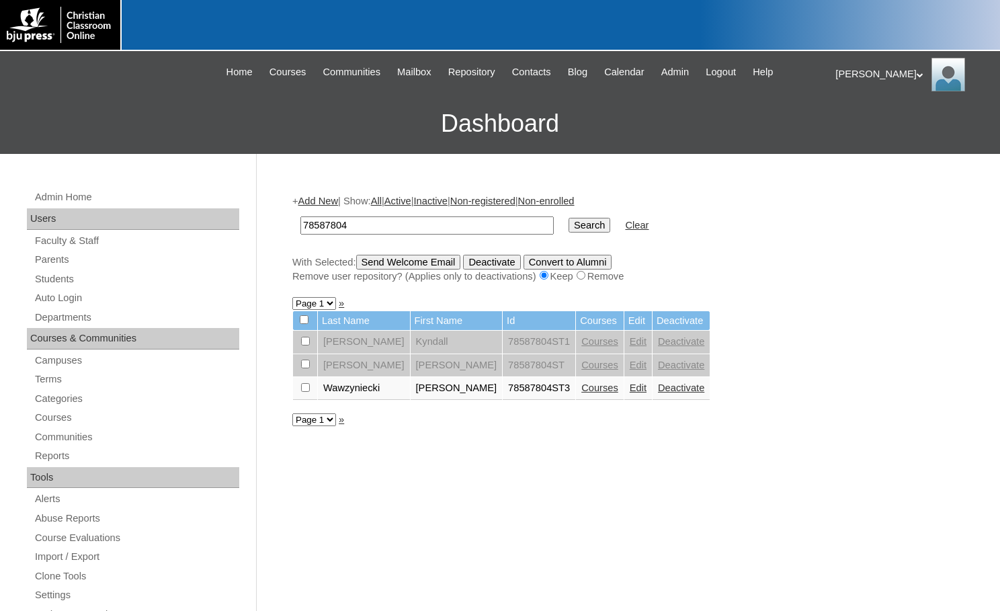
click at [581, 389] on link "Courses" at bounding box center [599, 387] width 37 height 11
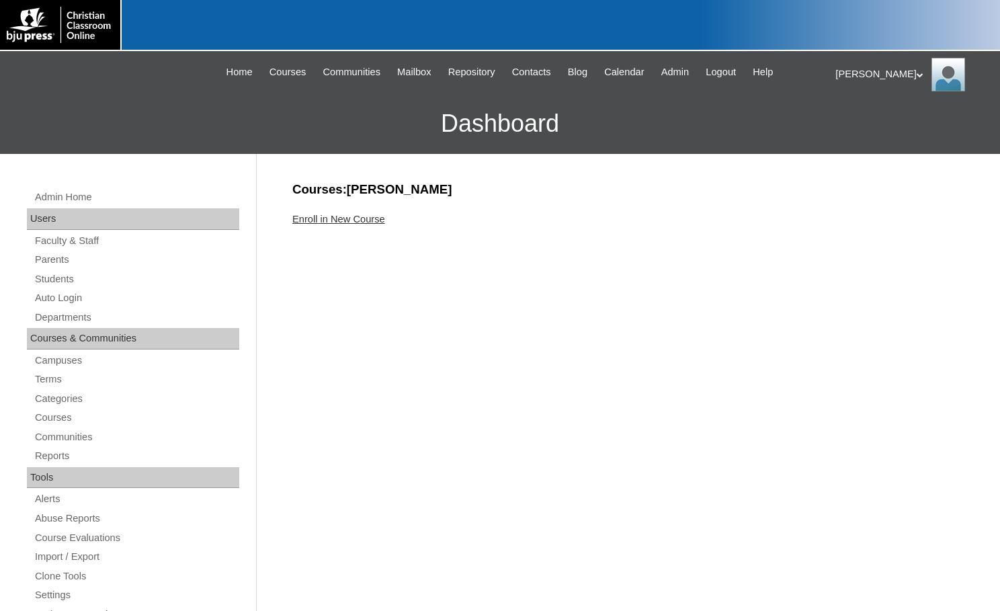
click at [362, 217] on link "Enroll in New Course" at bounding box center [338, 219] width 93 height 11
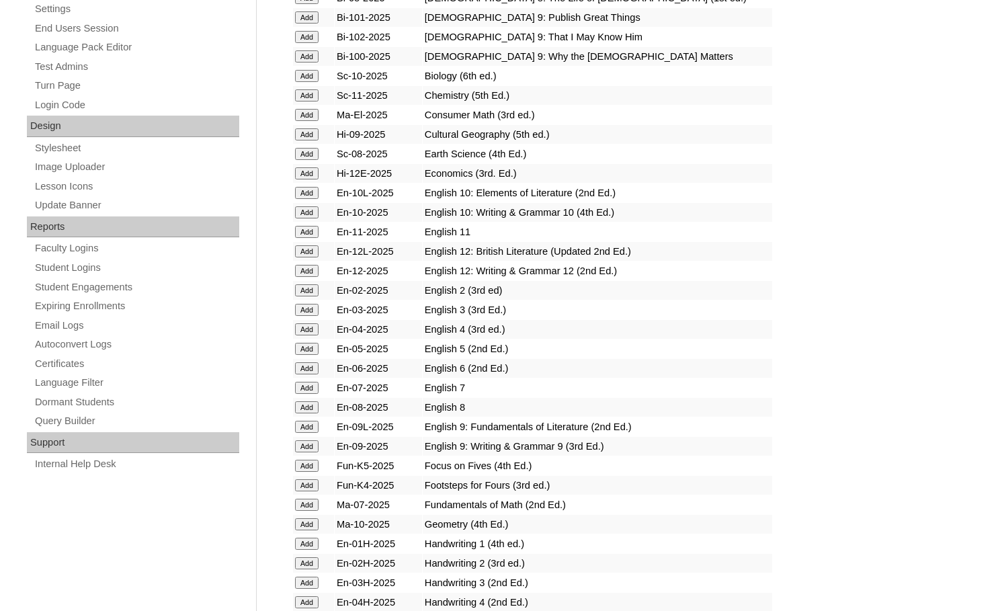
scroll to position [605, 0]
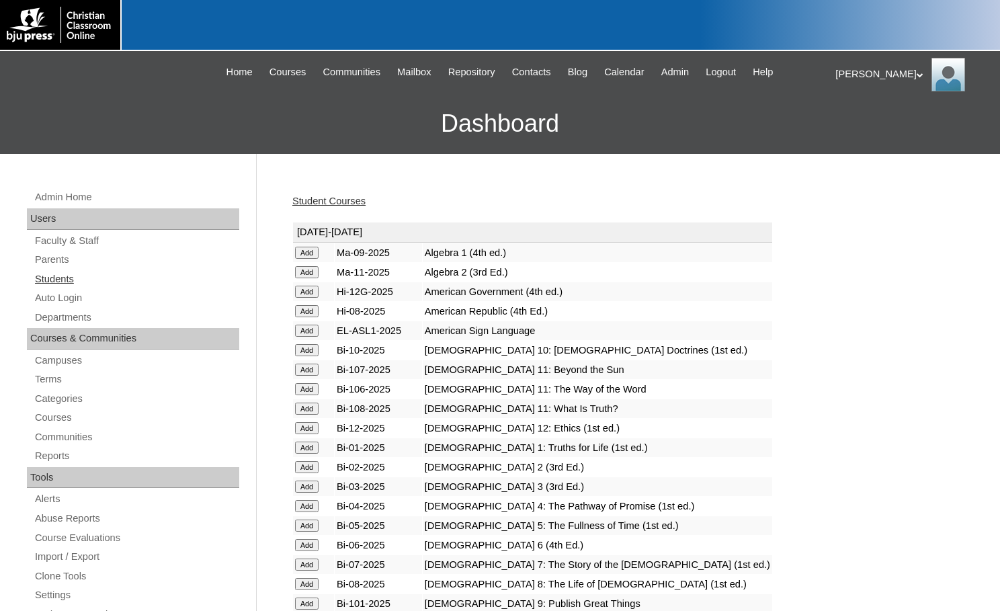
click at [67, 286] on link "Students" at bounding box center [137, 279] width 206 height 17
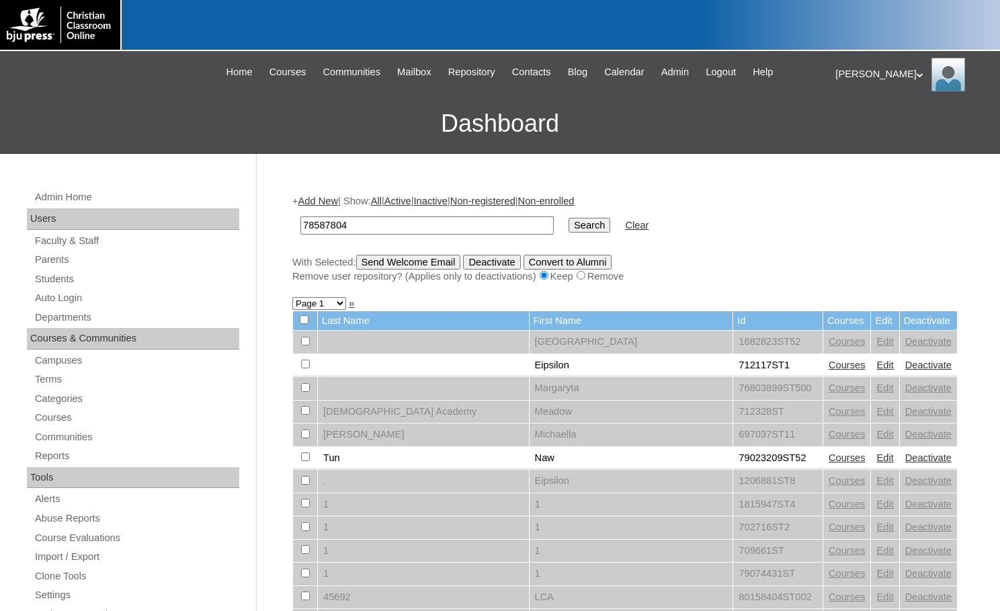
type input "78587804"
click at [569, 224] on input "Search" at bounding box center [590, 225] width 42 height 15
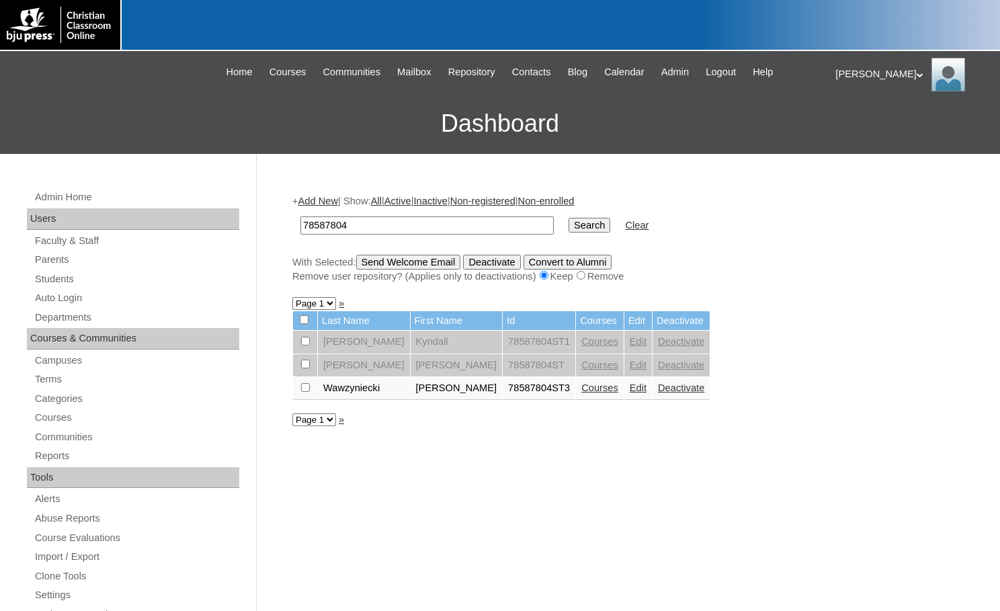
click at [308, 345] on input "checkbox" at bounding box center [305, 341] width 9 height 9
checkbox input "true"
click at [403, 266] on input "Send Welcome Email" at bounding box center [408, 262] width 105 height 15
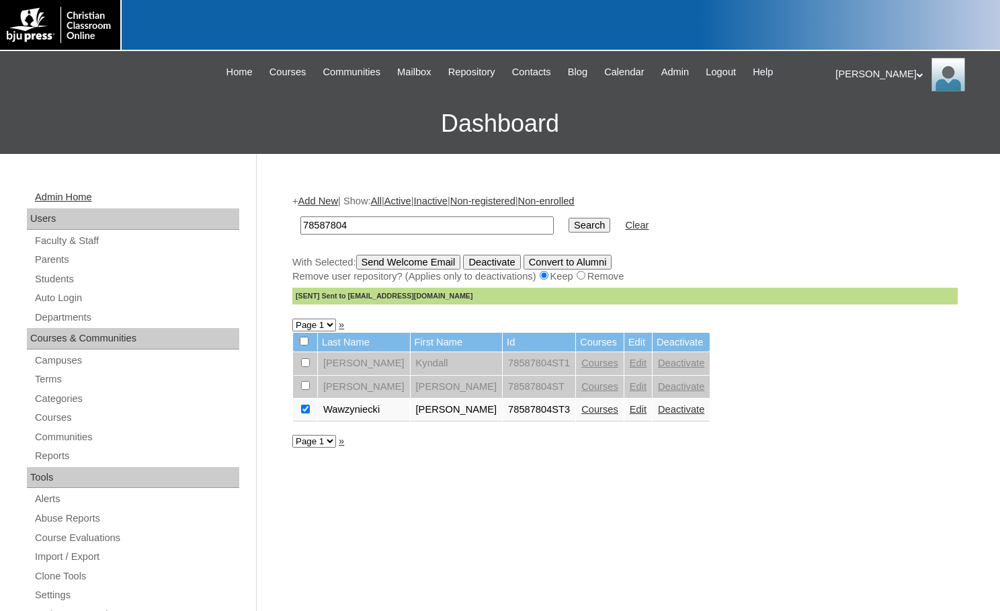
drag, startPoint x: 390, startPoint y: 224, endPoint x: 216, endPoint y: 190, distance: 176.7
click at [216, 190] on div "Admin Home Users Faculty & Staff Parents Students Auto Login Departments Course…" at bounding box center [500, 617] width 1000 height 927
paste input "9039333"
type input "79039333"
click at [569, 222] on input "Search" at bounding box center [590, 225] width 42 height 15
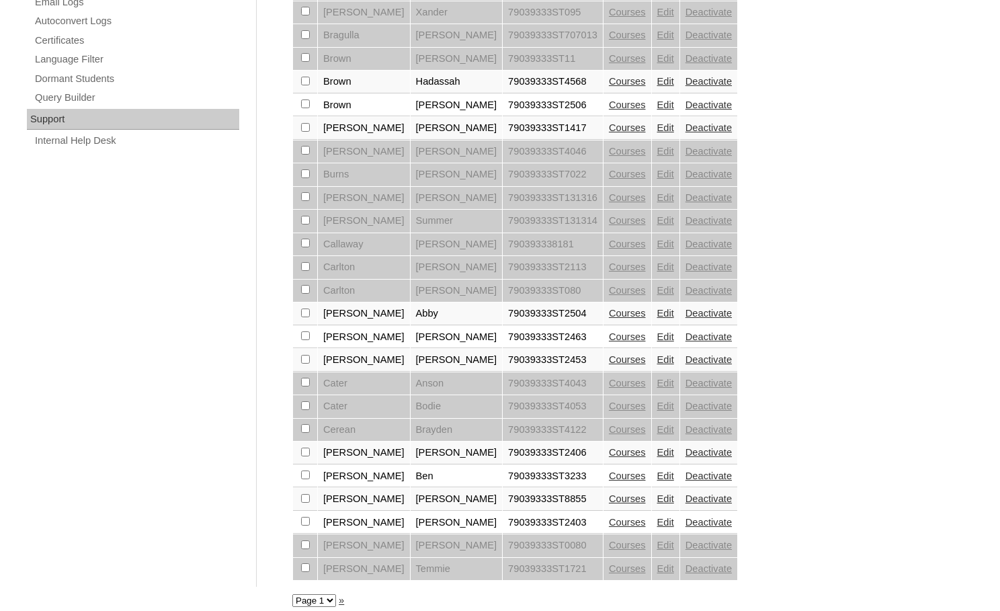
scroll to position [921, 0]
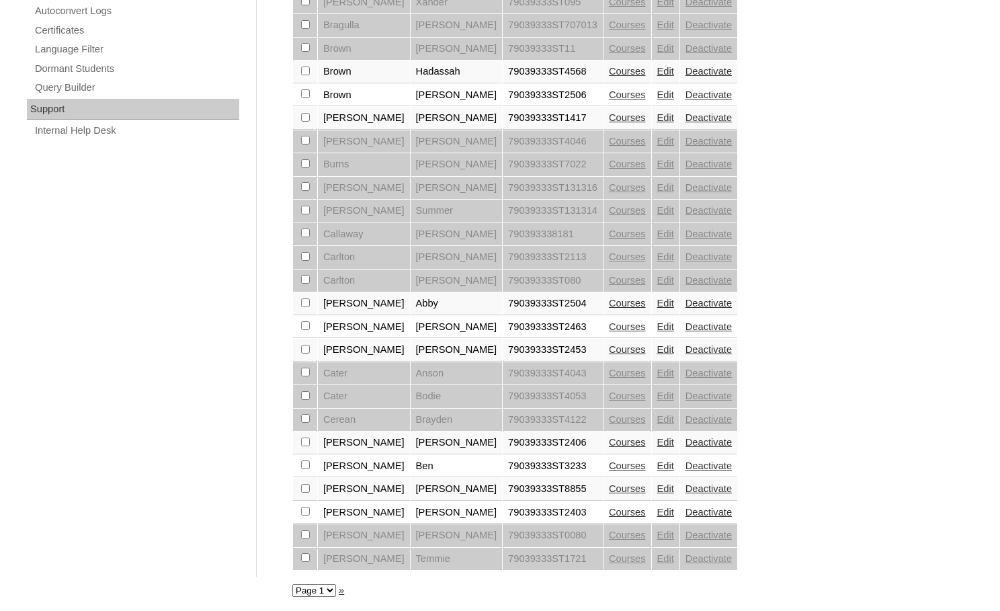
click at [340, 590] on link "»" at bounding box center [341, 590] width 5 height 11
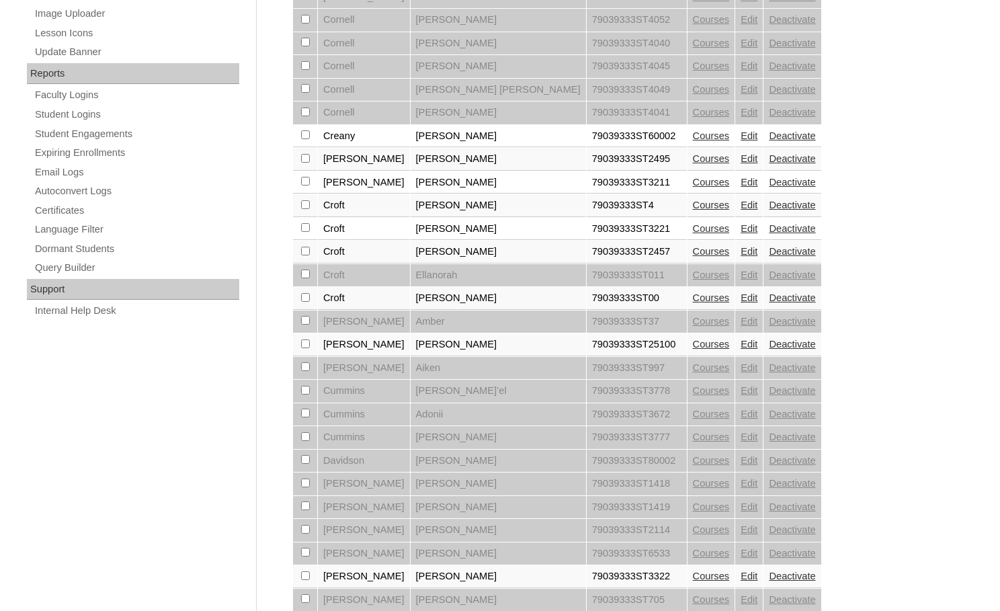
scroll to position [921, 0]
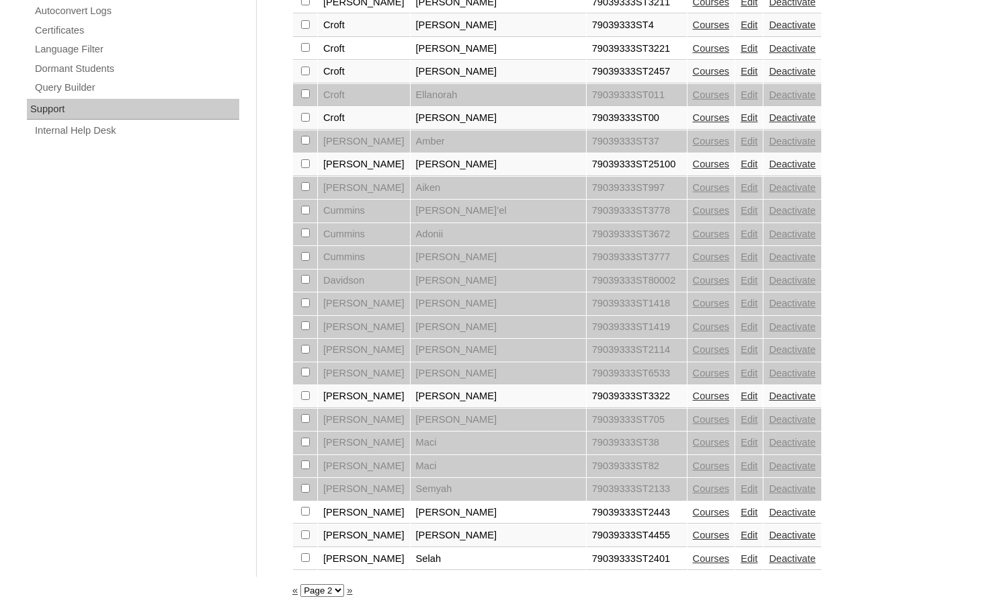
click at [693, 532] on link "Courses" at bounding box center [711, 535] width 37 height 11
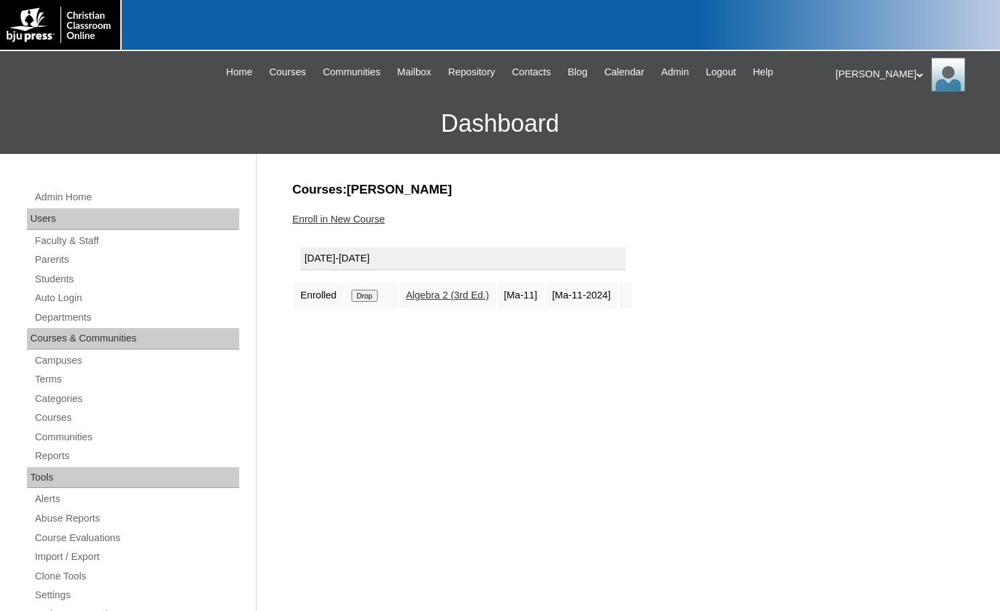
click at [351, 220] on link "Enroll in New Course" at bounding box center [338, 219] width 93 height 11
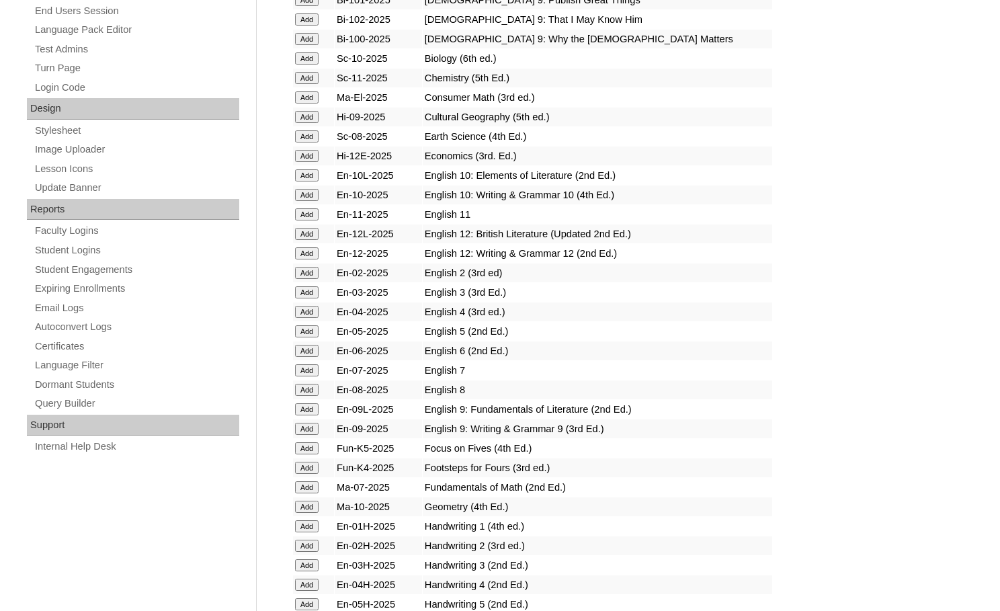
scroll to position [739, 0]
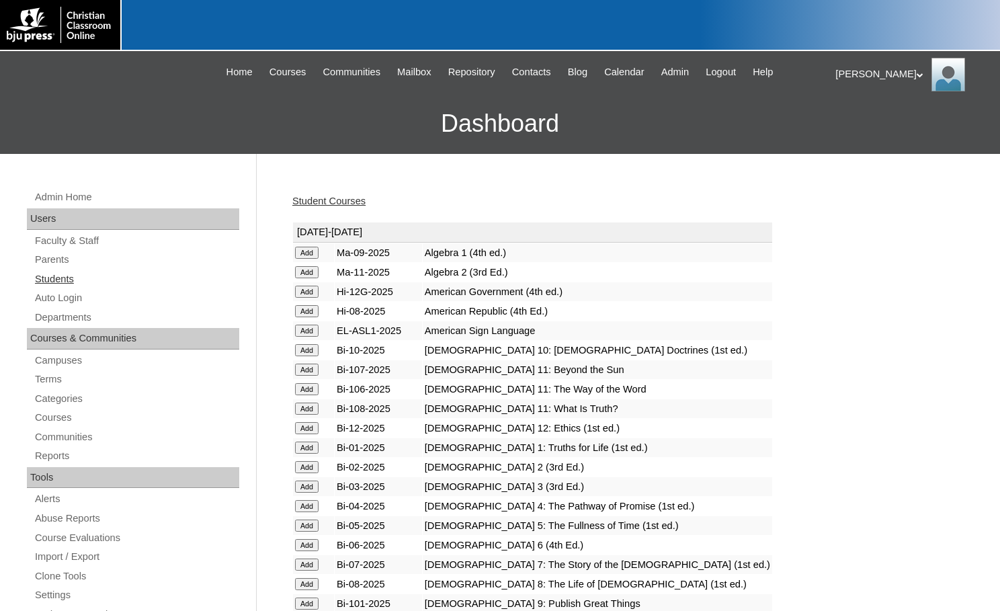
click at [85, 275] on link "Students" at bounding box center [137, 279] width 206 height 17
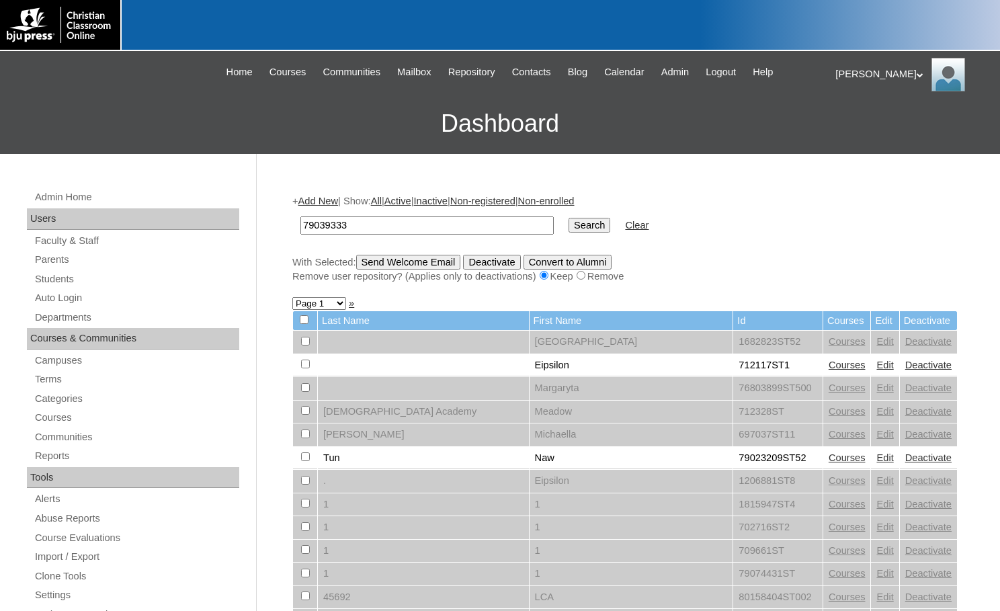
type input "79039333"
click at [569, 224] on input "Search" at bounding box center [590, 225] width 42 height 15
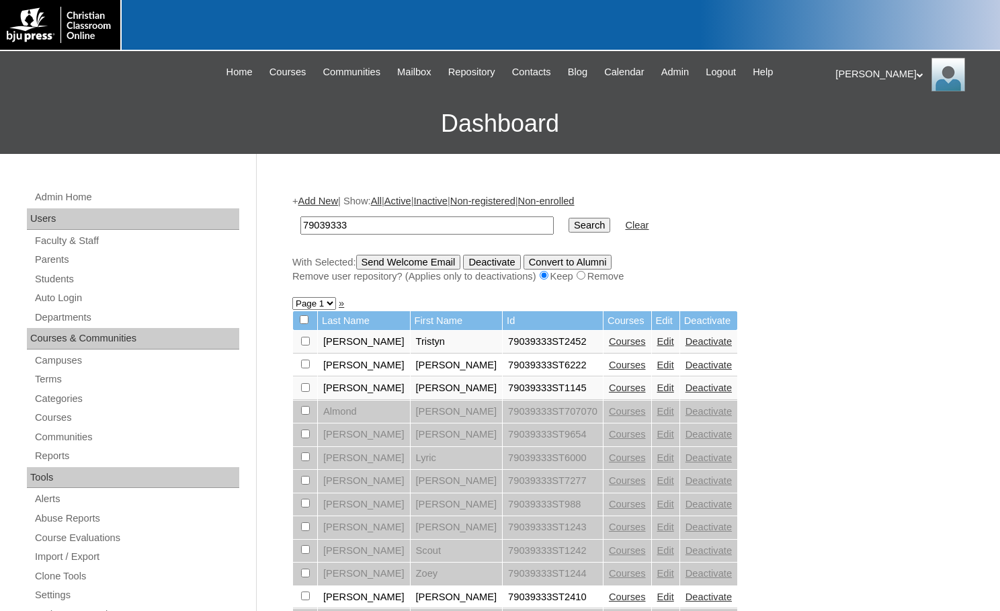
click at [319, 300] on select "Page 1 Page 2 Page 3 Page 4 Page 5 Page 6 Page 7 Page 8" at bounding box center [314, 303] width 44 height 13
select select "admin_students.php?q=79039333&submit=Search&page=2"
click at [292, 298] on select "Page 1 Page 2 Page 3 Page 4 Page 5 Page 6 Page 7 Page 8" at bounding box center [314, 303] width 44 height 13
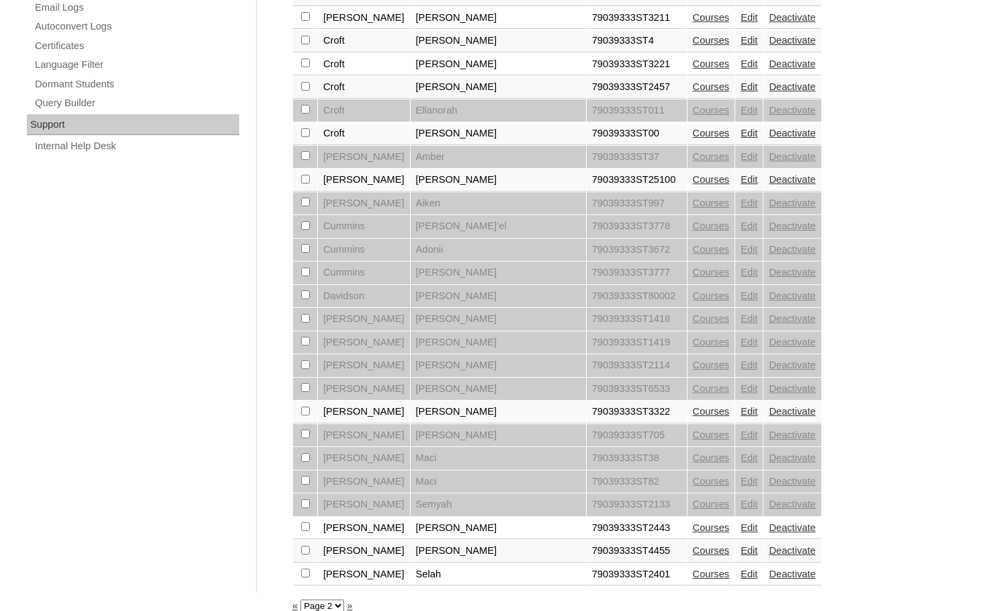
scroll to position [921, 0]
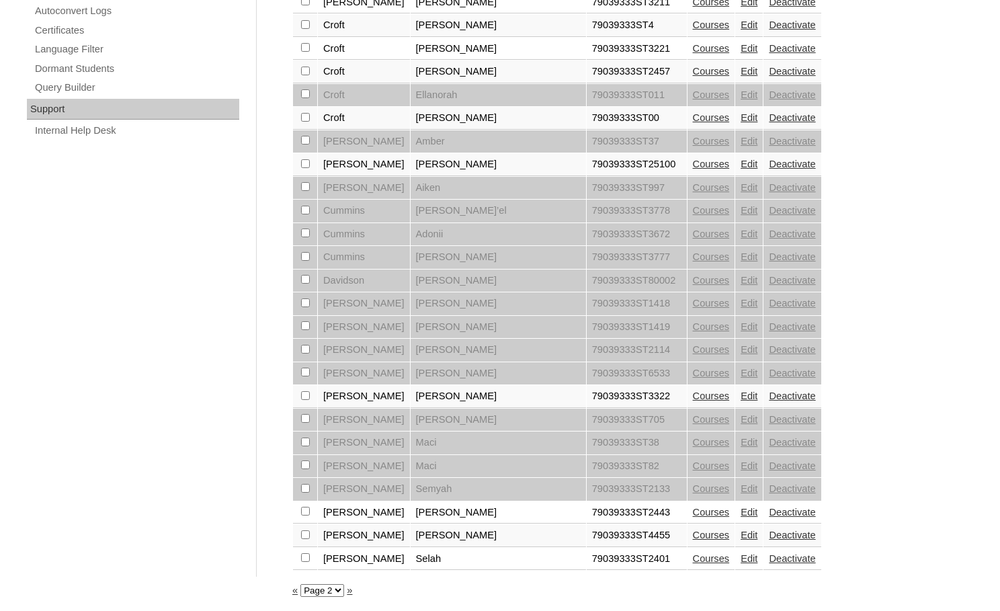
click at [741, 395] on link "Edit" at bounding box center [749, 395] width 17 height 11
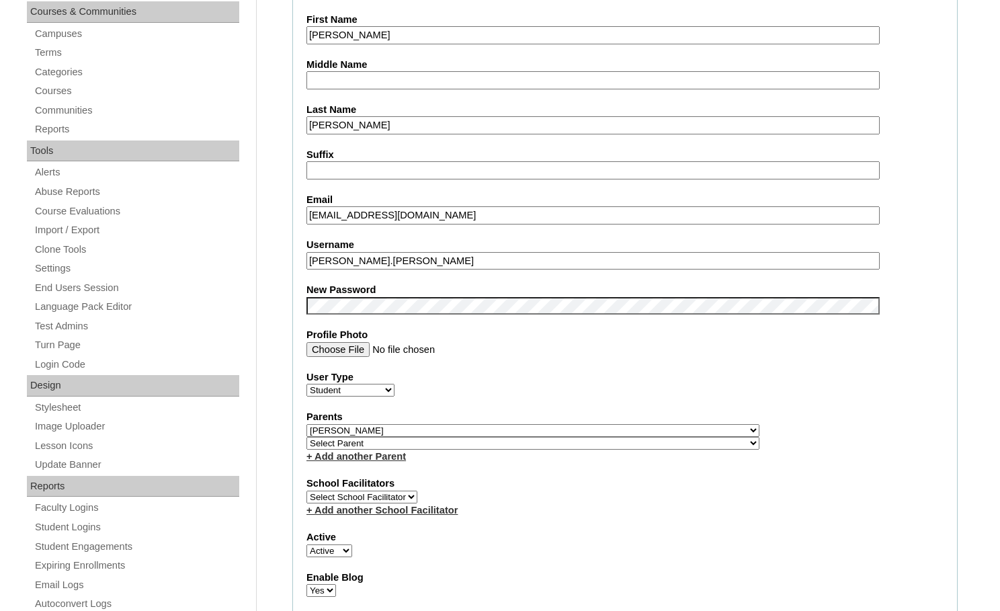
scroll to position [336, 0]
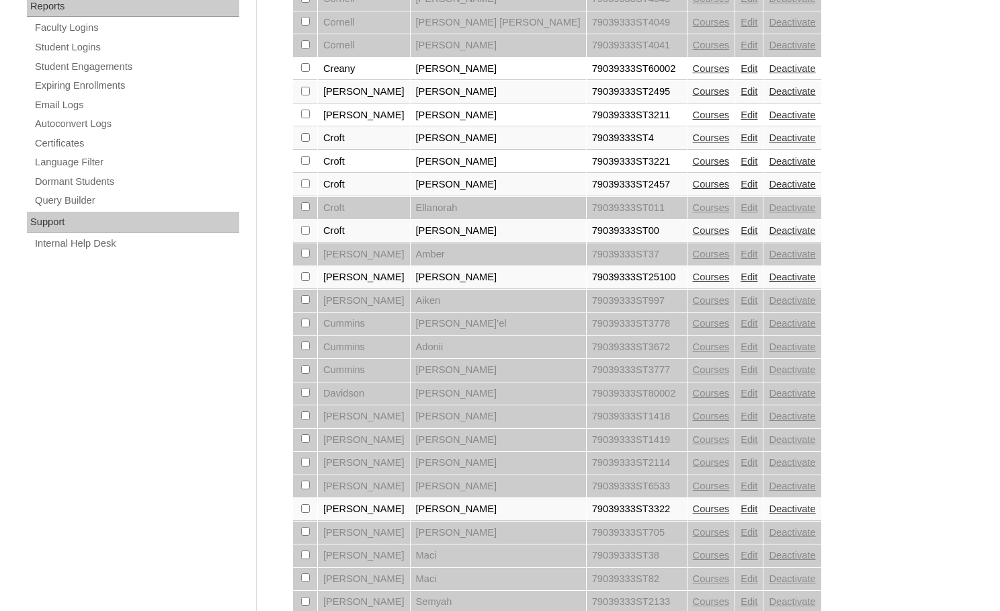
scroll to position [921, 0]
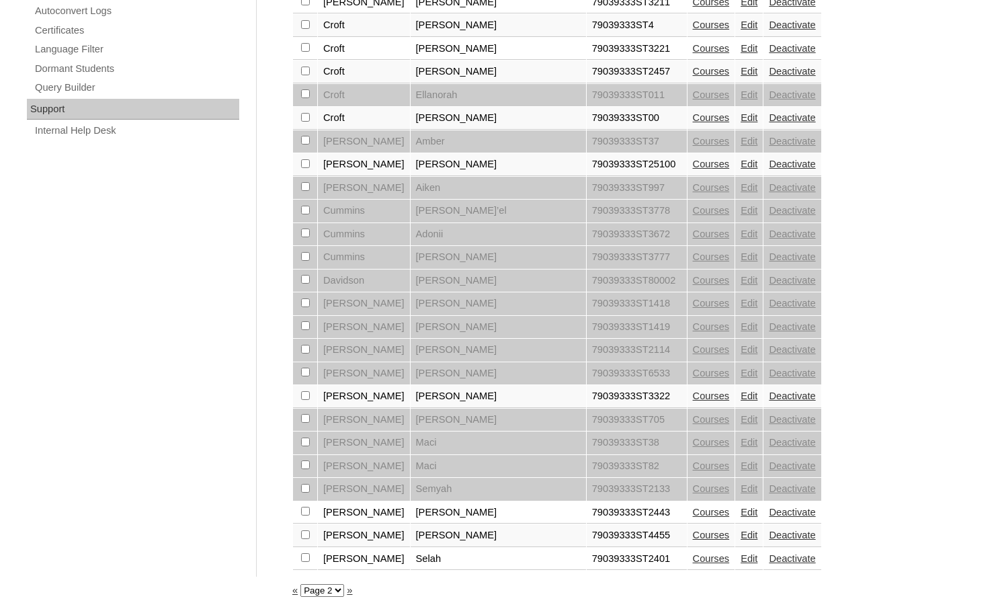
click at [741, 533] on link "Edit" at bounding box center [749, 535] width 17 height 11
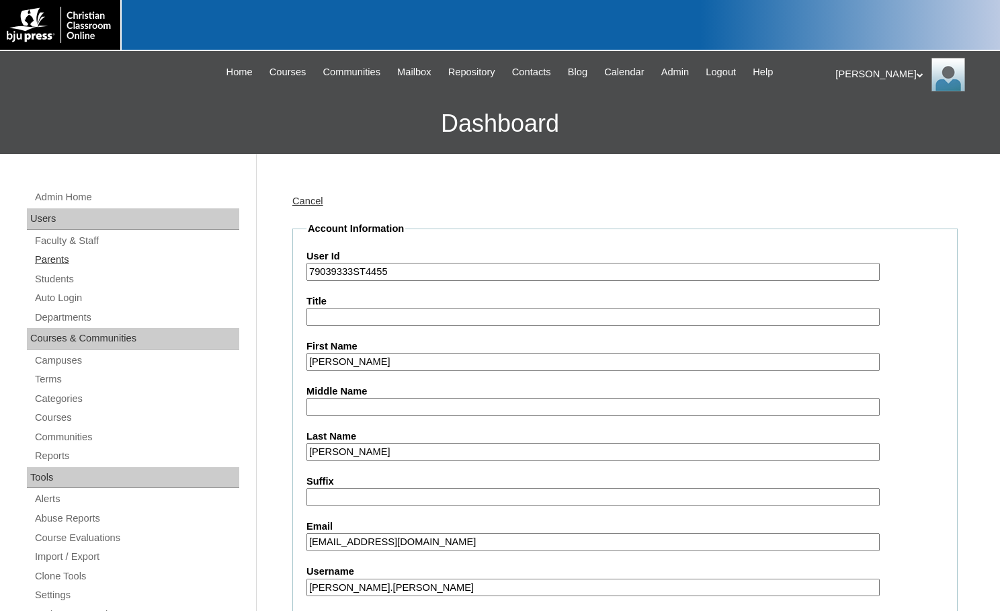
click at [58, 262] on link "Parents" at bounding box center [137, 259] width 206 height 17
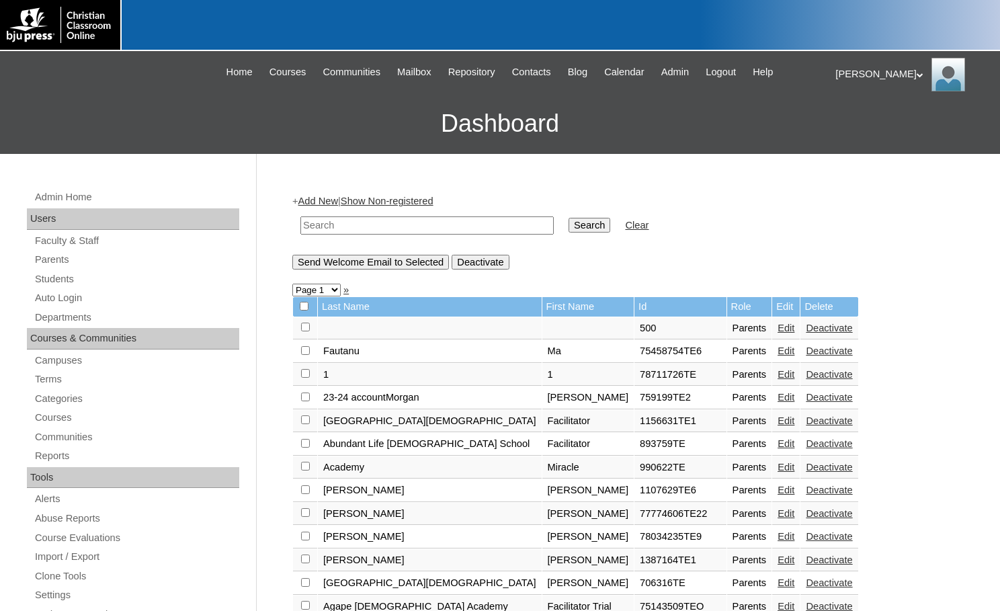
click at [364, 220] on input "text" at bounding box center [426, 225] width 253 height 18
drag, startPoint x: 364, startPoint y: 220, endPoint x: 257, endPoint y: 235, distance: 108.5
type input "77601720"
click at [569, 231] on input "Search" at bounding box center [590, 225] width 42 height 15
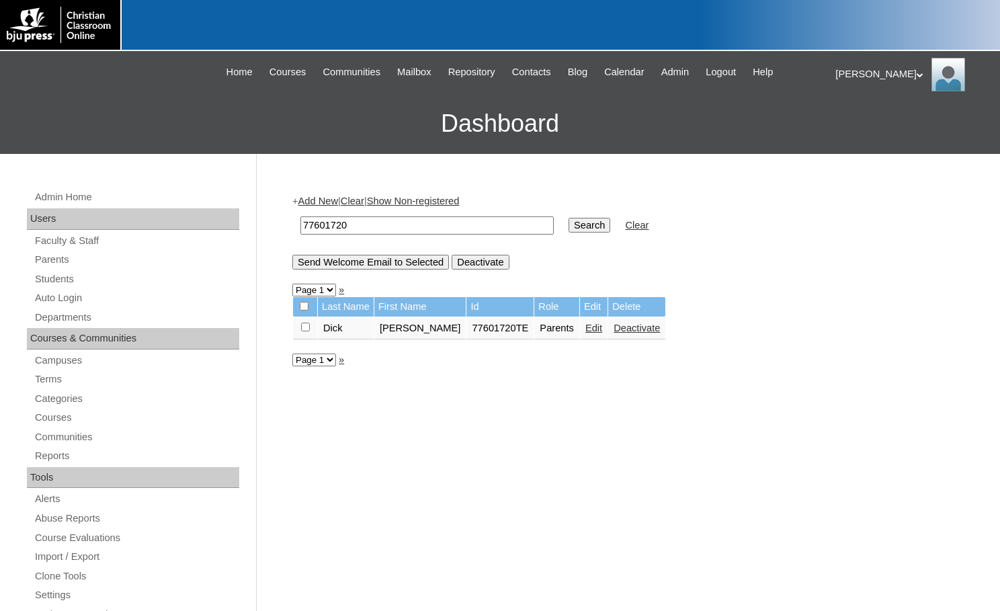
click at [329, 200] on link "Add New" at bounding box center [318, 201] width 40 height 11
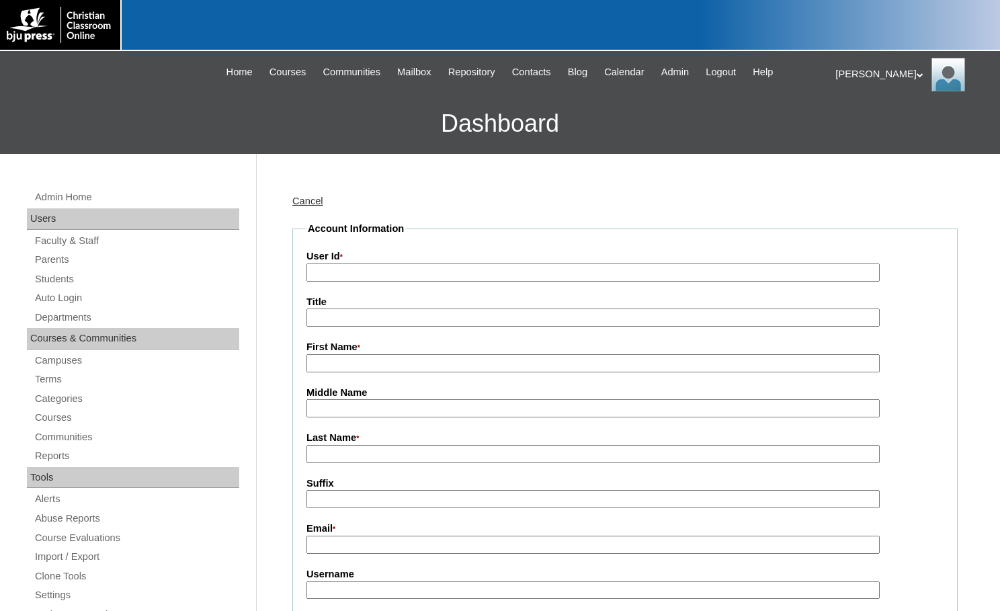
click at [358, 274] on input "User Id *" at bounding box center [592, 272] width 573 height 18
paste input "77601720"
type input "77601720TE2"
type input "[PERSON_NAME]"
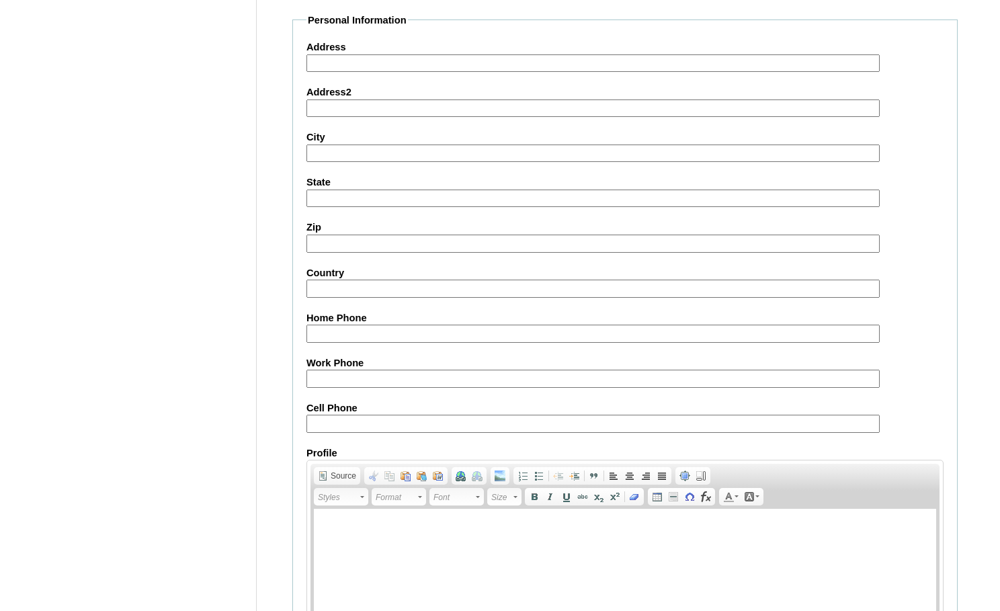
scroll to position [1205, 0]
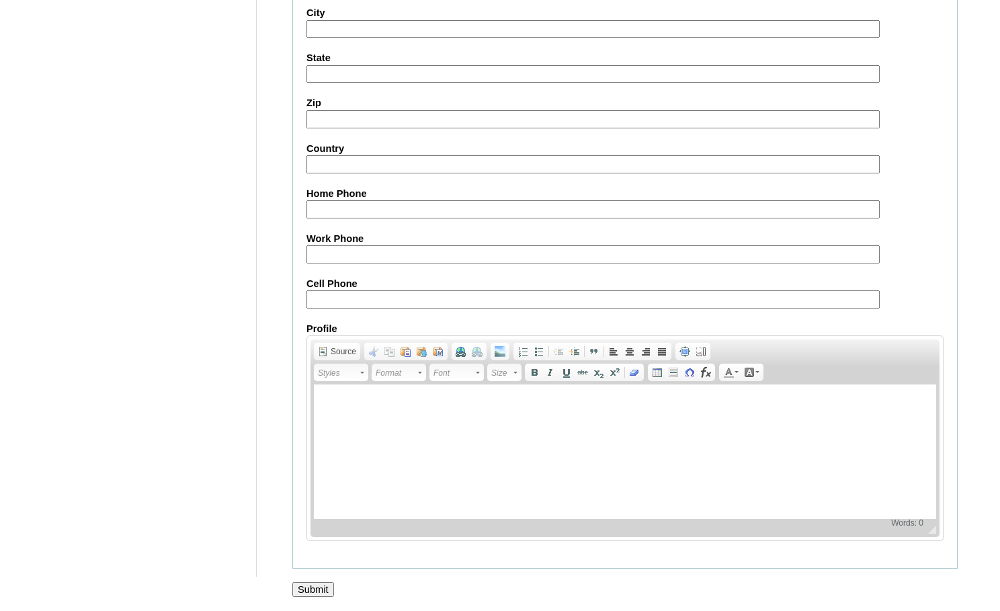
type input "ddrewry@graysonchristian.org"
click at [310, 586] on input "Submit" at bounding box center [313, 589] width 42 height 15
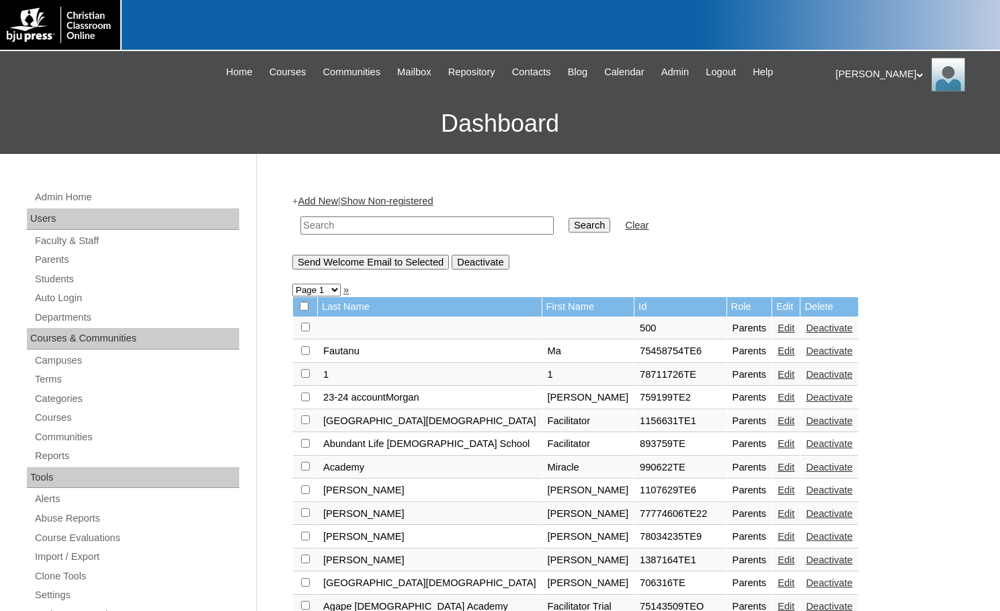
click at [485, 228] on input "text" at bounding box center [426, 225] width 253 height 18
paste input "77601720"
type input "77601720"
click at [569, 224] on input "Search" at bounding box center [590, 225] width 42 height 15
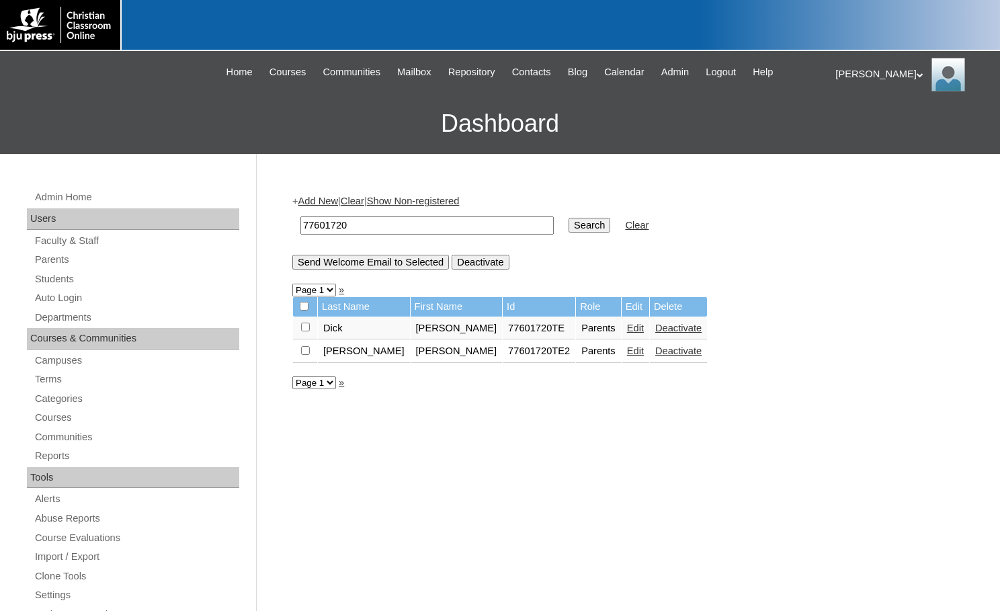
click at [308, 331] on input "checkbox" at bounding box center [305, 327] width 9 height 9
checkbox input "true"
click at [370, 263] on input "Send Welcome Email to Selected" at bounding box center [370, 262] width 157 height 15
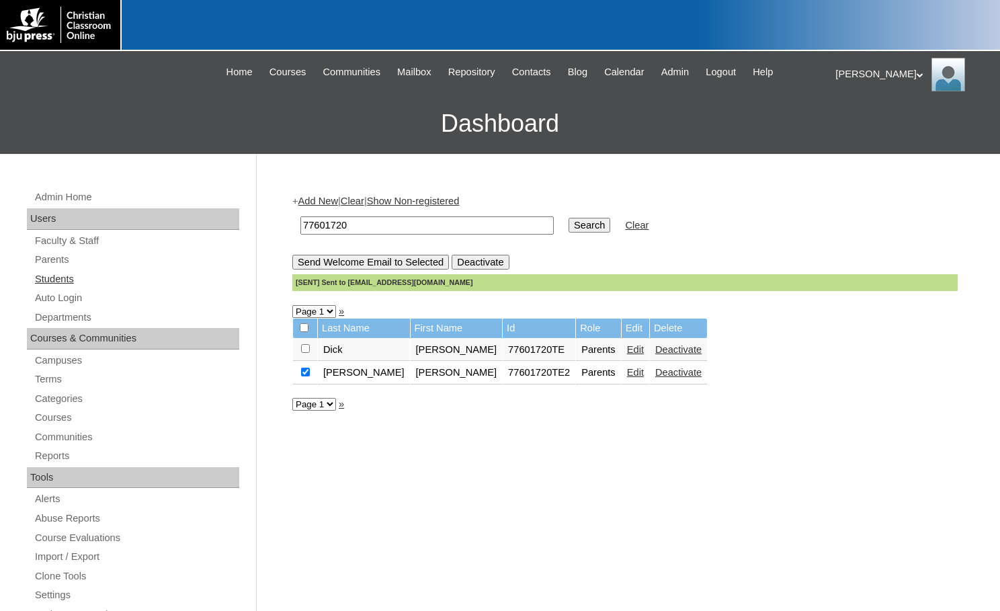
click at [85, 280] on link "Students" at bounding box center [137, 279] width 206 height 17
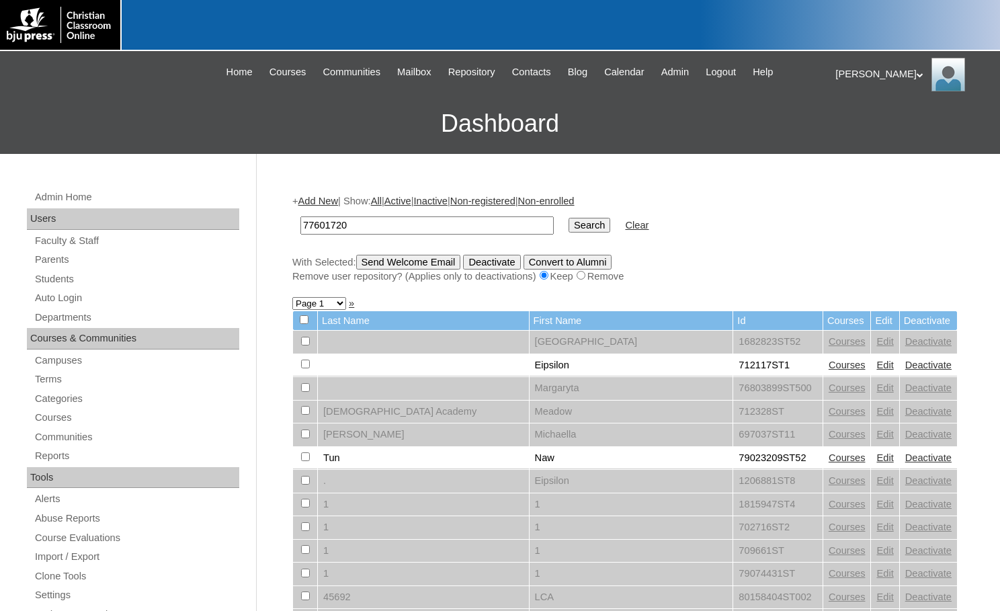
type input "77601720"
click at [569, 227] on input "Search" at bounding box center [590, 225] width 42 height 15
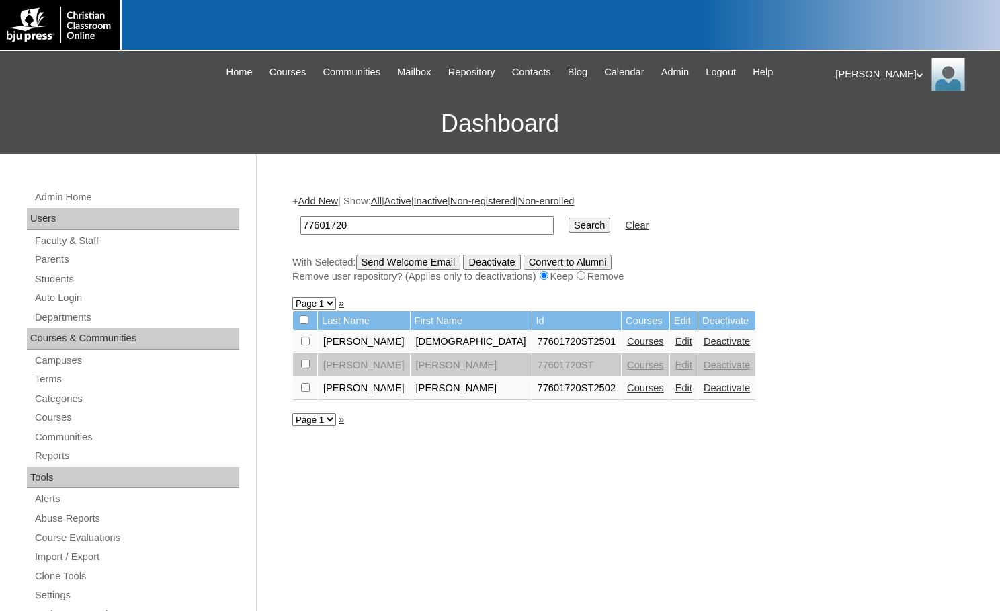
click at [332, 200] on link "Add New" at bounding box center [318, 201] width 40 height 11
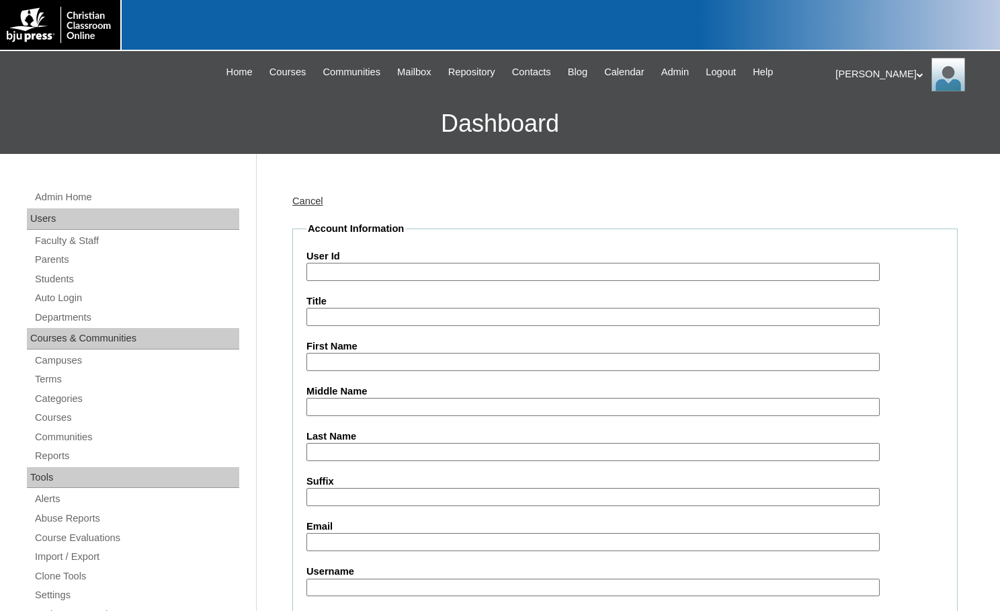
click at [363, 274] on input "User Id" at bounding box center [592, 272] width 573 height 18
paste input "77601720"
type input "77601720ST4"
type input "Jayden"
type input "Hutson"
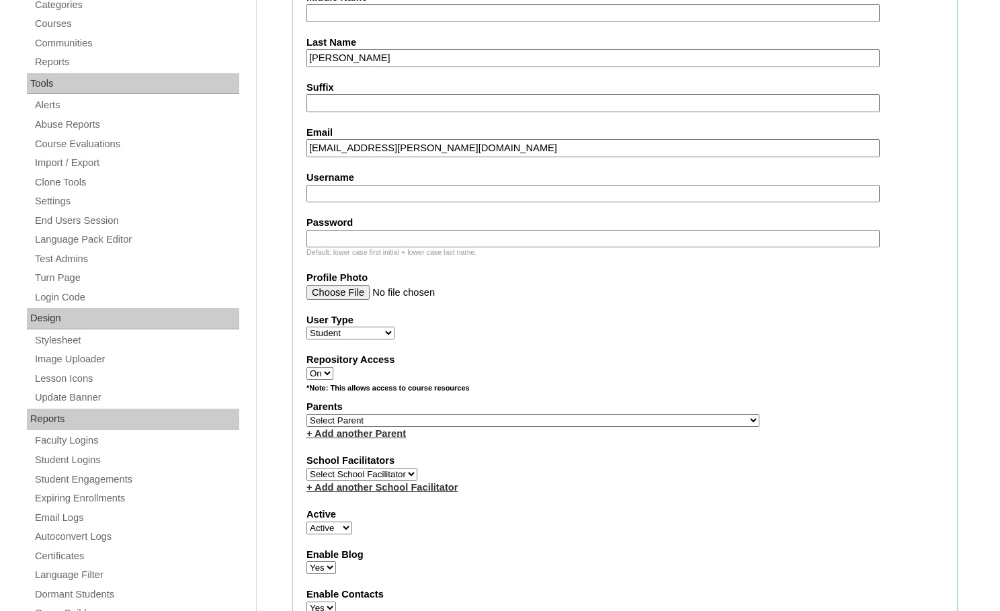
scroll to position [403, 0]
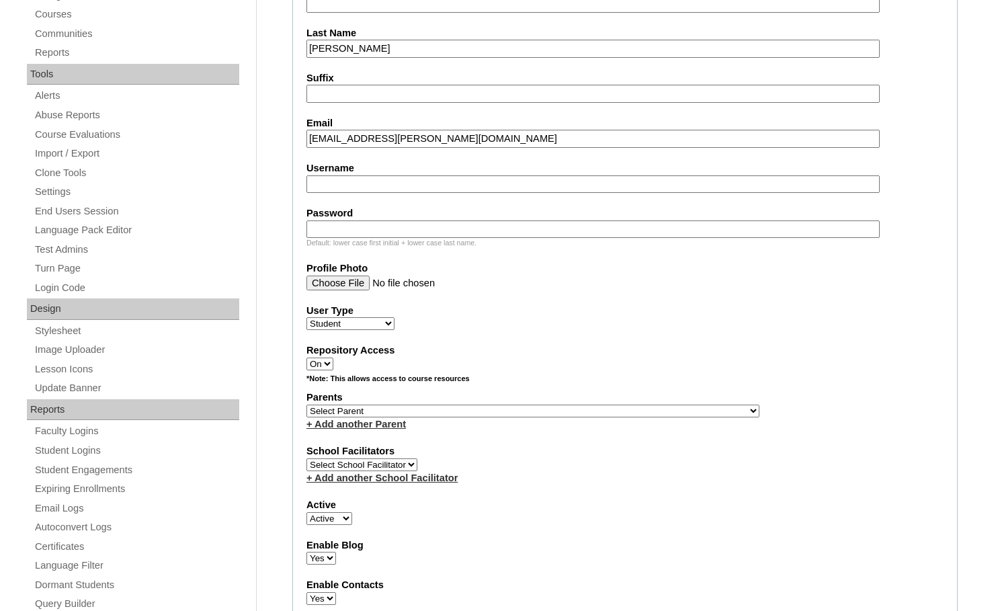
type input "jayden.hutson@graysonchristian.org"
click at [603, 410] on select "Select Parent , Fautanu, Ma 1, 1 23-24 accountMorgan, Jason 6th Street Mennonit…" at bounding box center [532, 411] width 453 height 13
select select "37078"
click at [624, 409] on div "Parents Select Parent , Fautanu, Ma 1, 1 23-24 accountMorgan, Jason 6th Street …" at bounding box center [624, 410] width 637 height 40
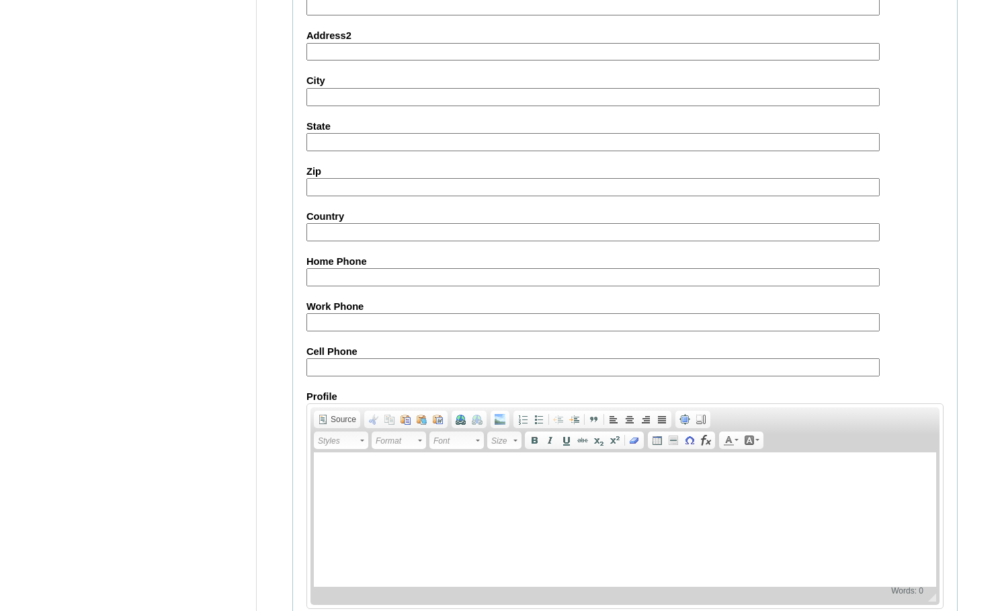
scroll to position [1434, 0]
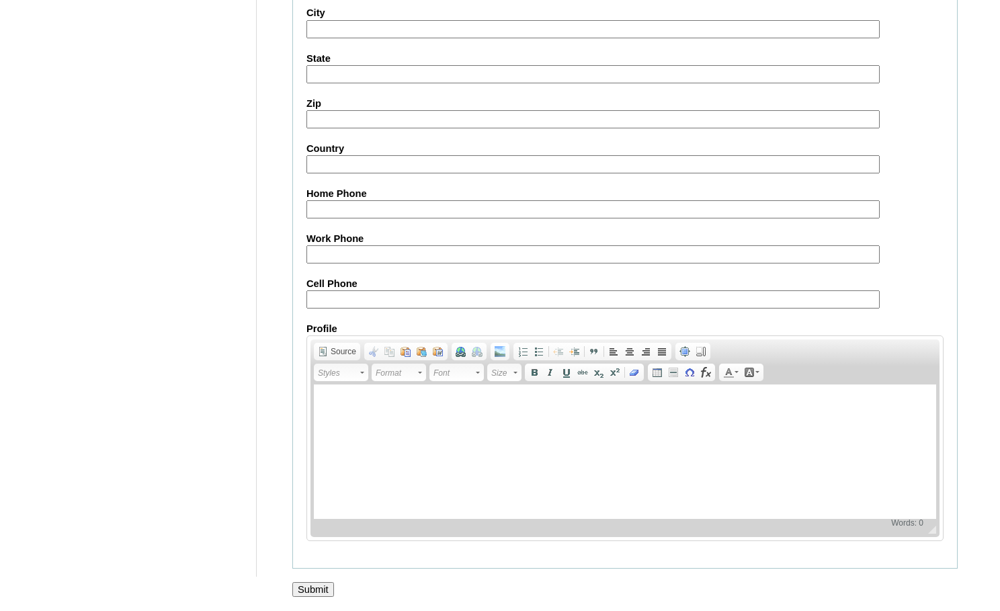
click at [304, 587] on input "Submit" at bounding box center [313, 589] width 42 height 15
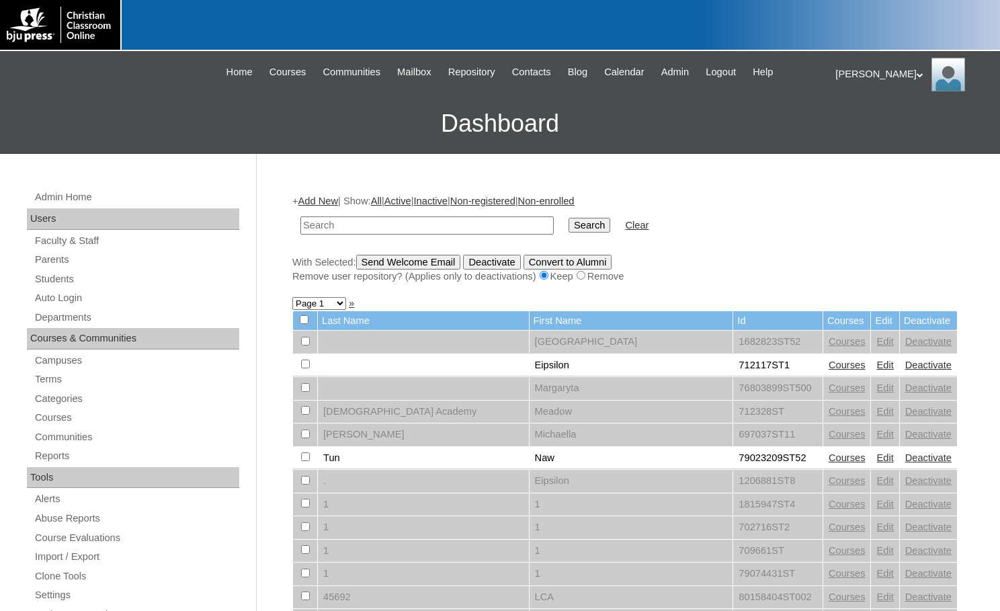
click at [380, 226] on input "text" at bounding box center [426, 225] width 253 height 18
paste input "1619388"
type input "1619388"
click at [569, 224] on input "Search" at bounding box center [590, 225] width 42 height 15
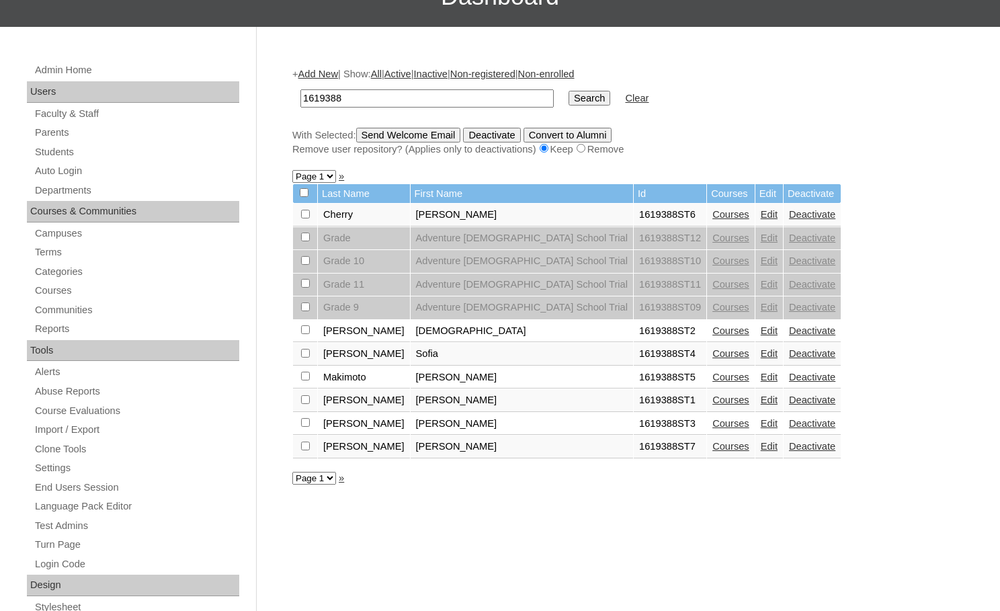
scroll to position [134, 0]
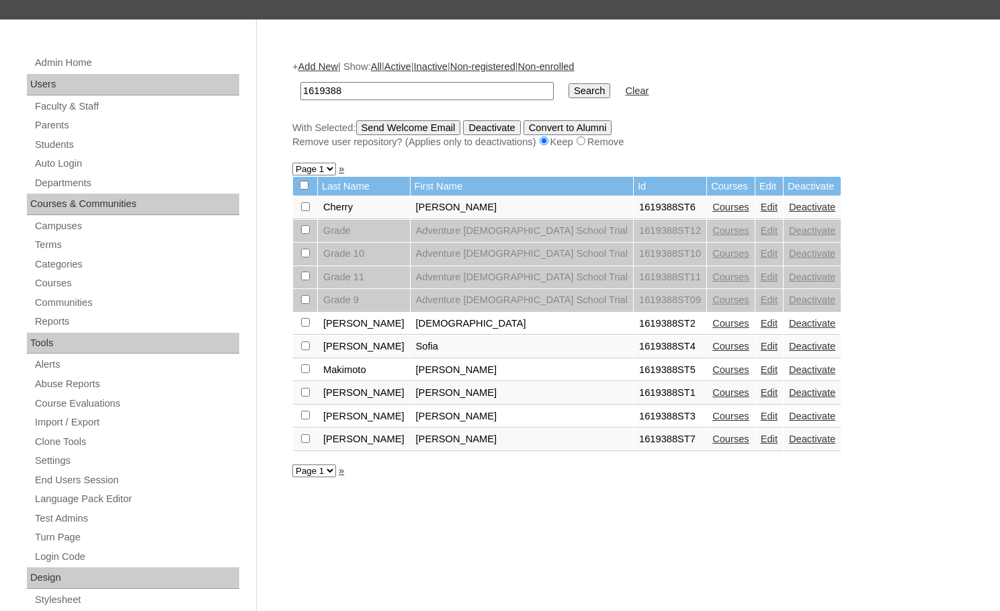
click at [761, 442] on link "Edit" at bounding box center [769, 438] width 17 height 11
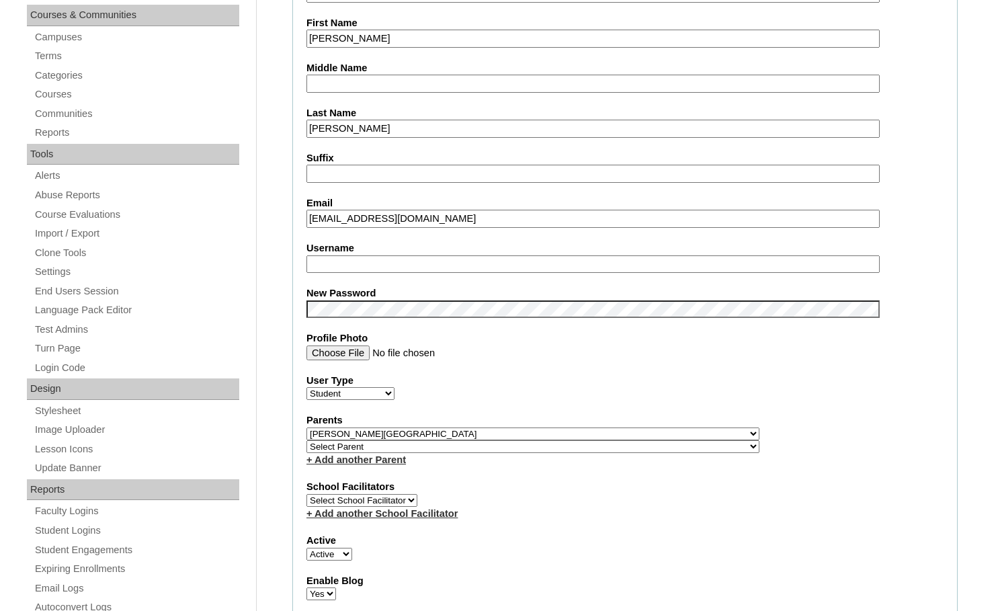
scroll to position [336, 0]
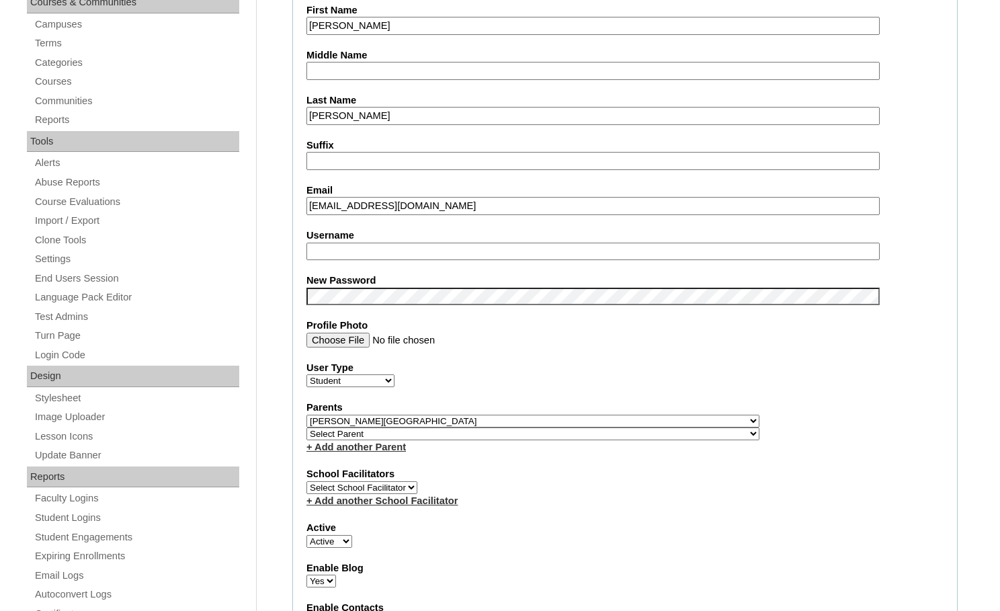
type input "msevilla"
drag, startPoint x: 351, startPoint y: 253, endPoint x: 288, endPoint y: 251, distance: 63.2
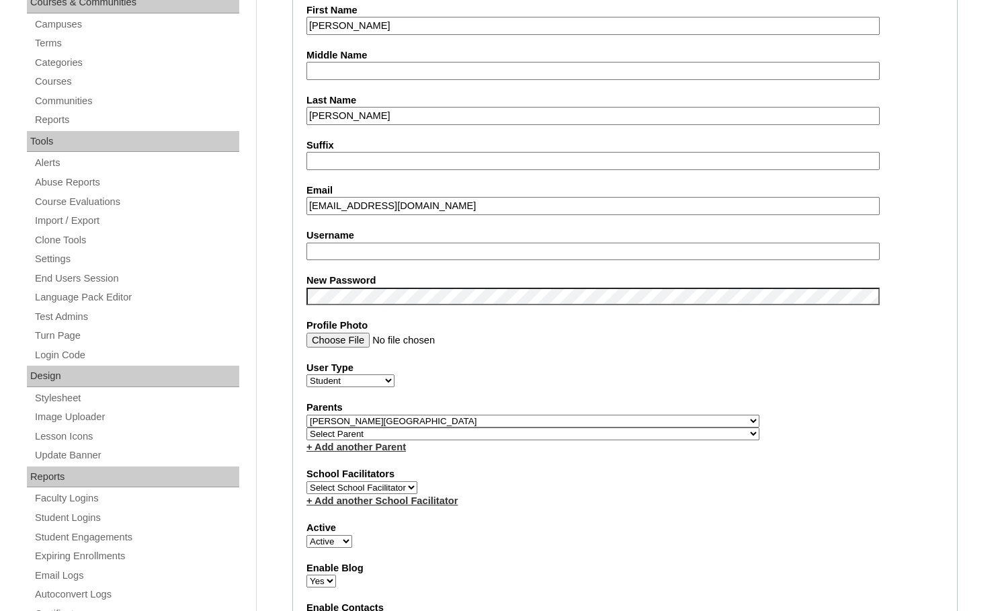
click at [607, 433] on select "Select Parent , Fautanu, Ma 1, 1 23-24 accountMorgan, Jason 6th Street Mennonit…" at bounding box center [532, 433] width 453 height 13
select select "37084"
click at [624, 431] on div "Parents Select Parent , Fautanu, Ma 1, 1 23-24 accountMorgan, Jason 6th Street …" at bounding box center [624, 427] width 637 height 53
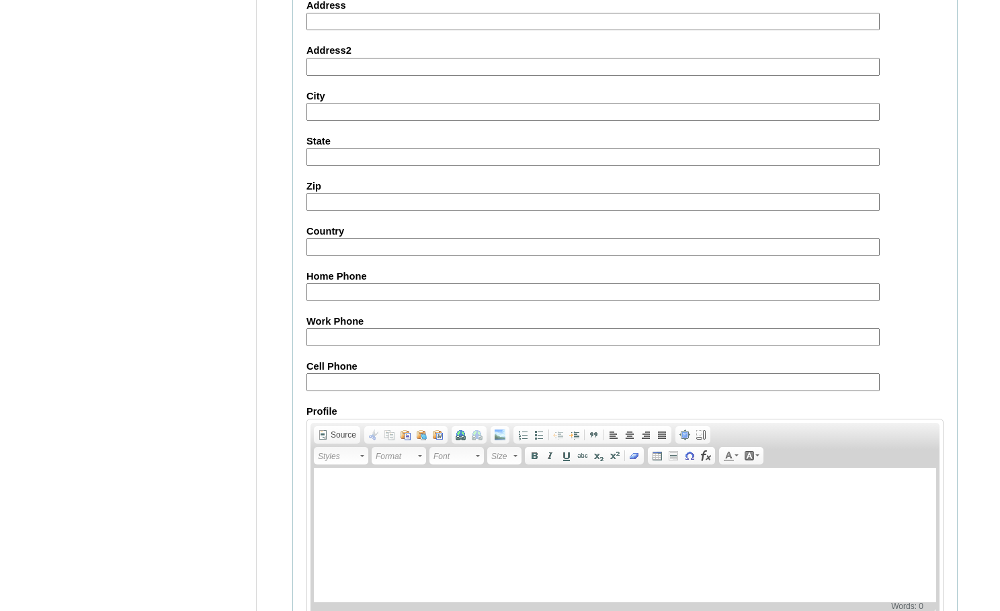
scroll to position [1437, 0]
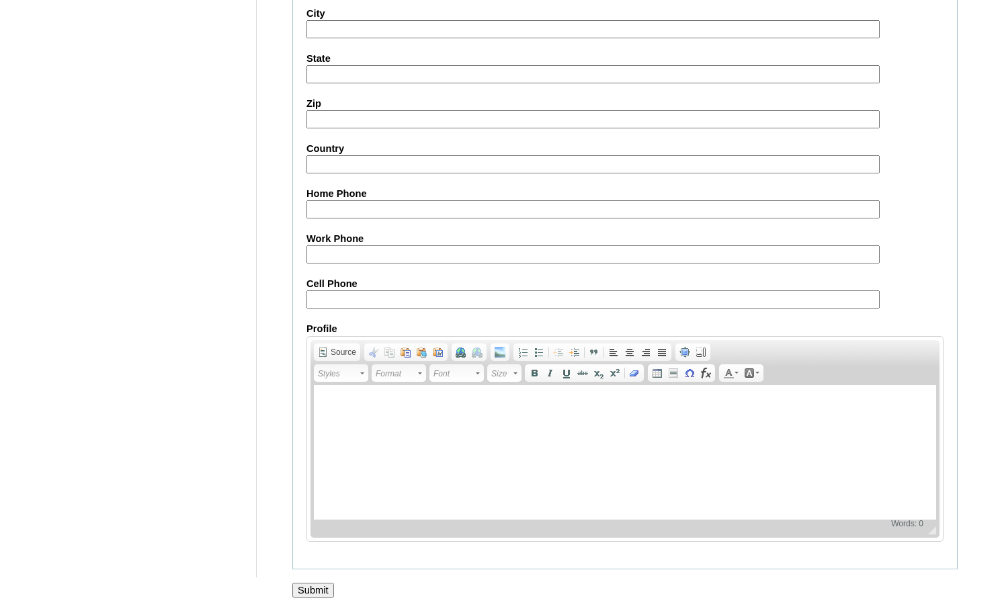
click at [315, 583] on input "Submit" at bounding box center [313, 590] width 42 height 15
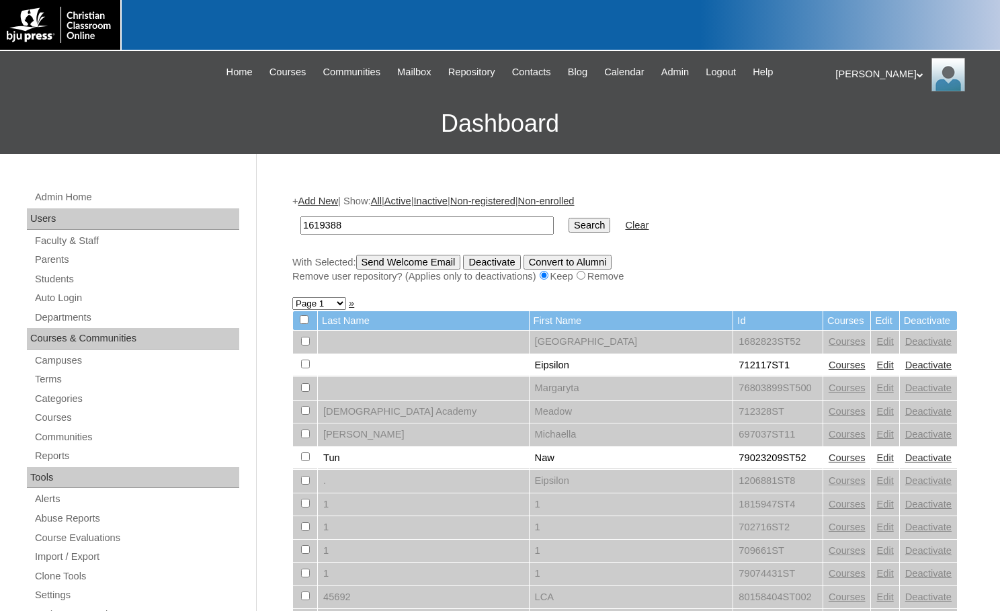
type input "1619388"
click at [569, 228] on input "Search" at bounding box center [590, 225] width 42 height 15
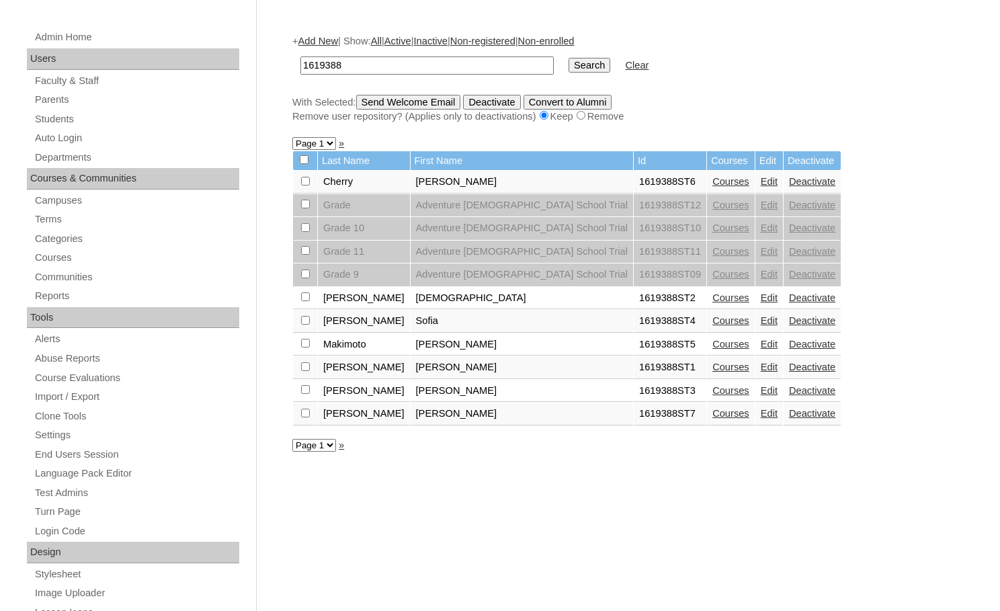
scroll to position [202, 0]
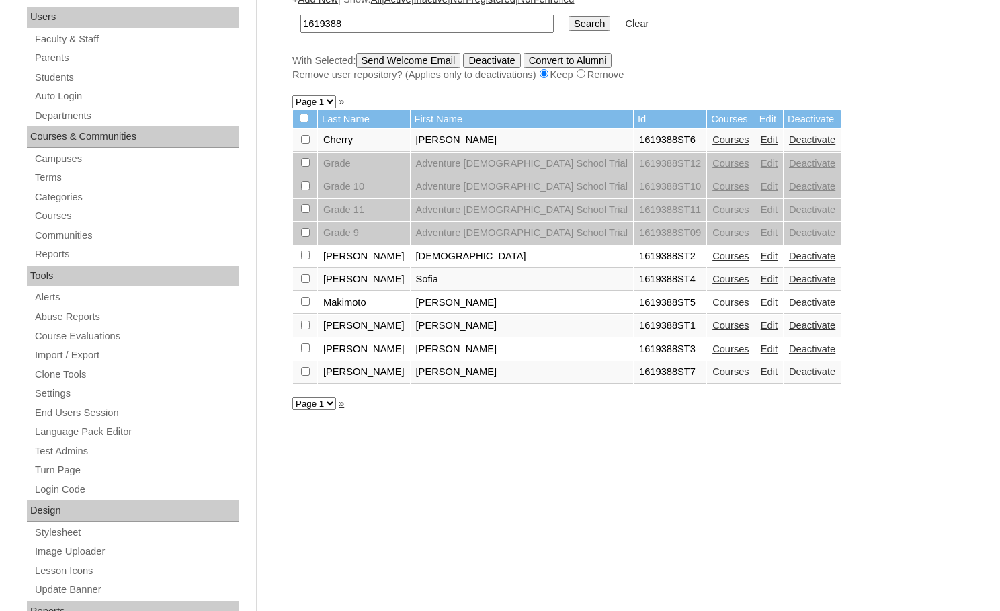
click at [305, 144] on input "checkbox" at bounding box center [305, 139] width 9 height 9
checkbox input "true"
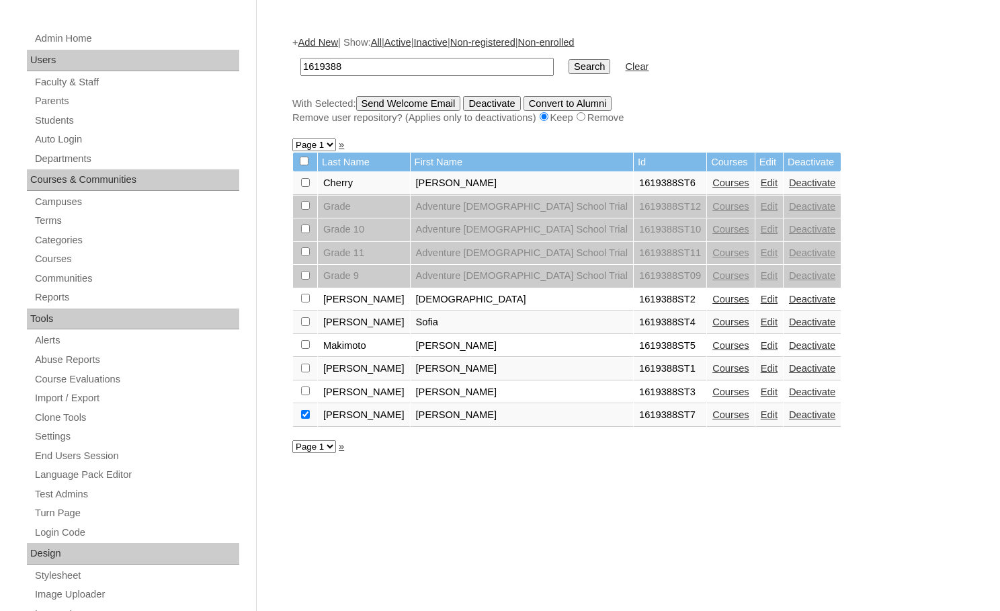
scroll to position [134, 0]
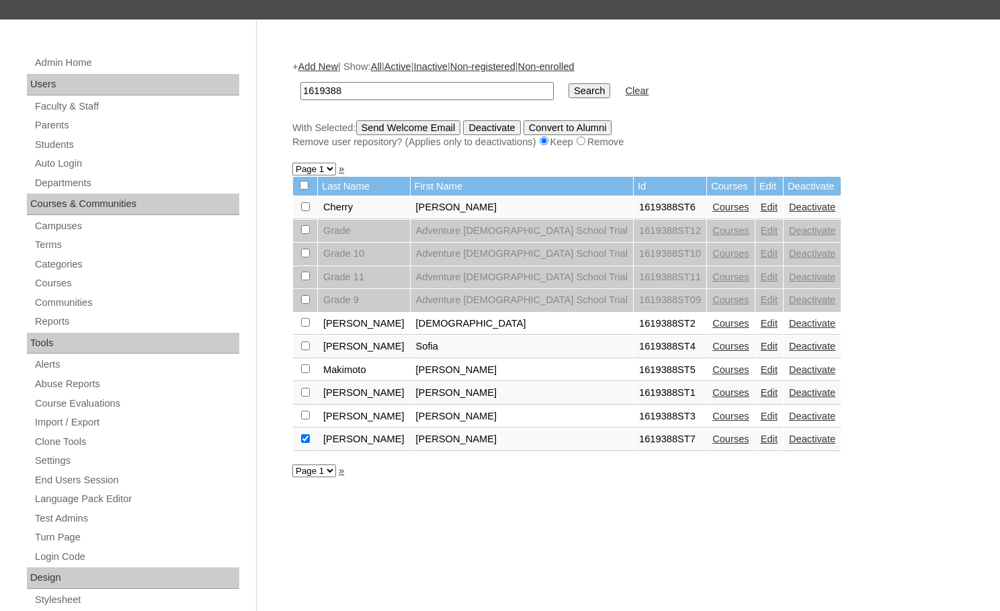
click at [447, 130] on input "Send Welcome Email" at bounding box center [408, 127] width 105 height 15
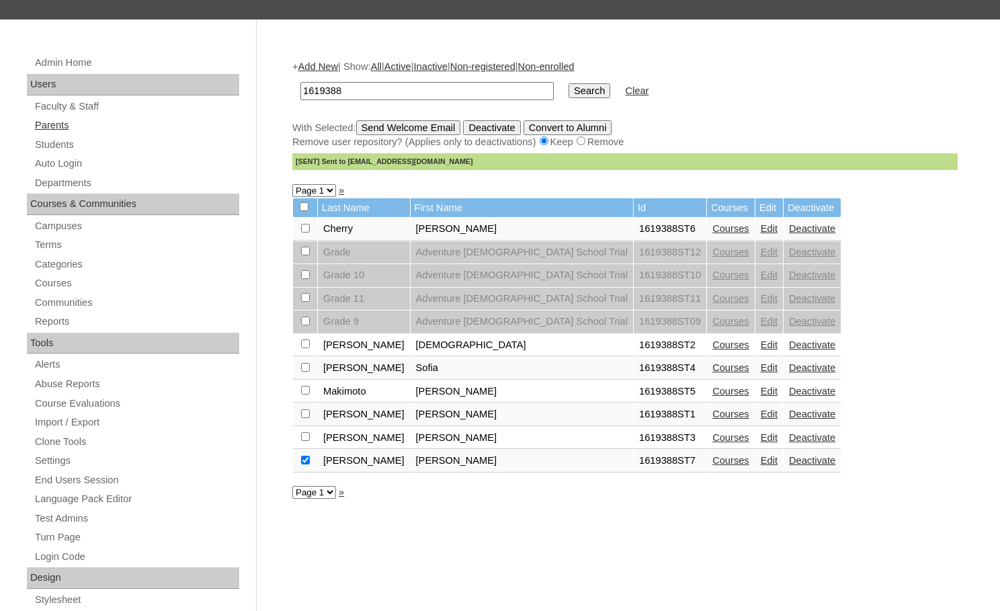
drag, startPoint x: 62, startPoint y: 128, endPoint x: 73, endPoint y: 128, distance: 10.8
click at [62, 128] on link "Parents" at bounding box center [137, 125] width 206 height 17
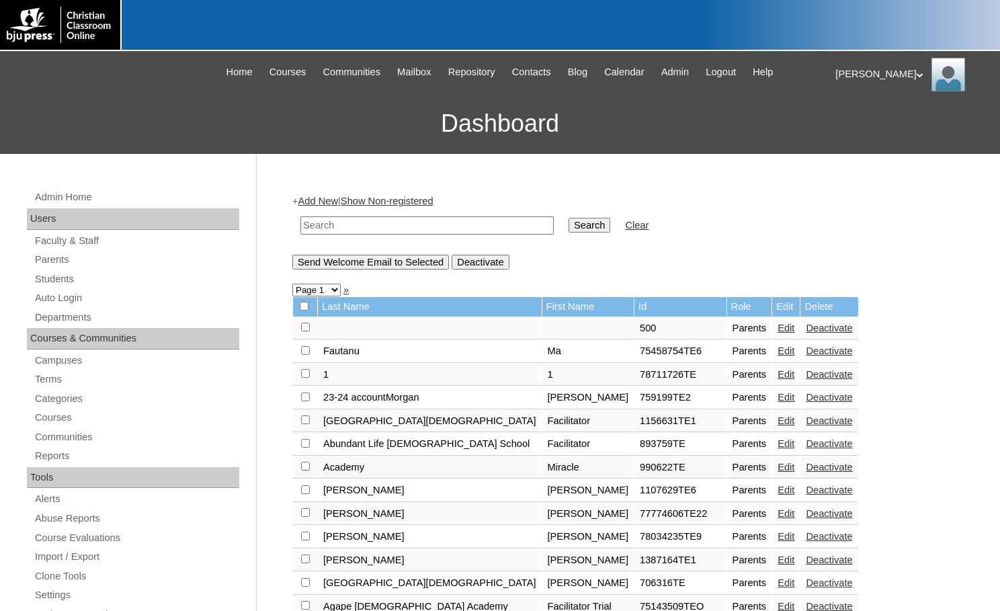
click at [492, 225] on input "text" at bounding box center [426, 225] width 253 height 18
paste input "1619388"
type input "1619388"
click at [569, 225] on input "Search" at bounding box center [590, 225] width 42 height 15
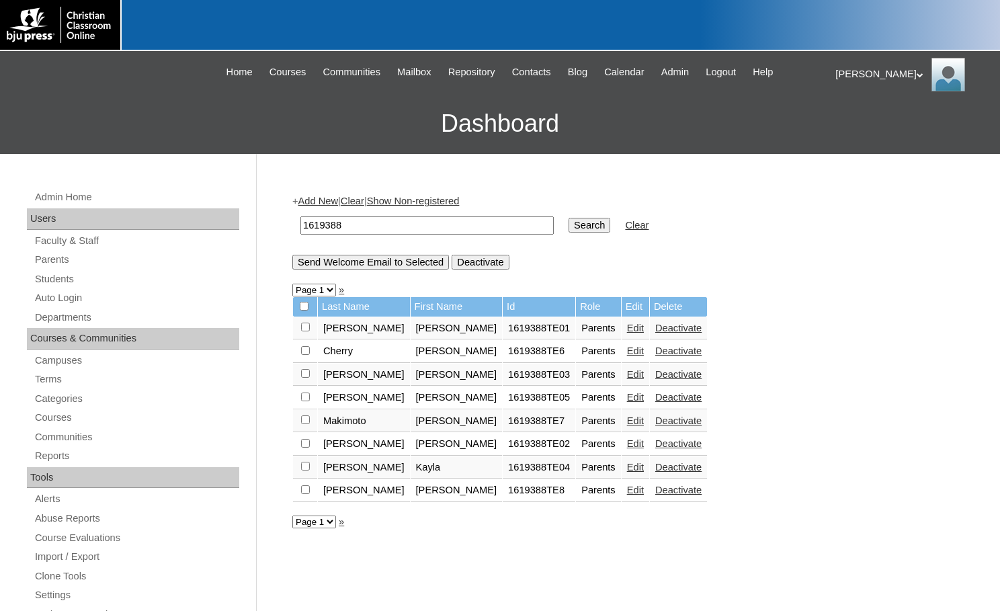
click at [322, 202] on link "Add New" at bounding box center [318, 201] width 40 height 11
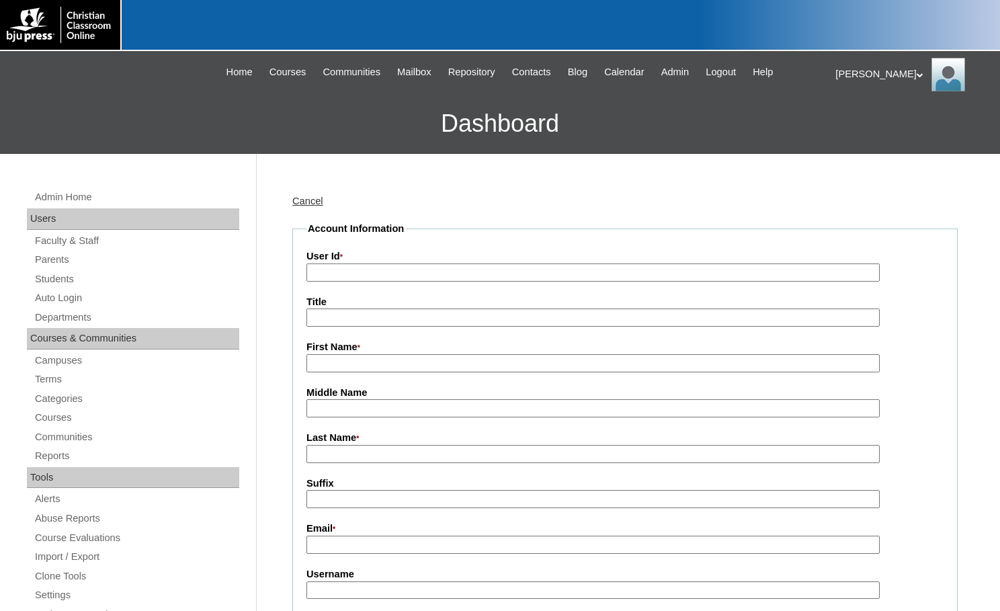
click at [355, 267] on input "User Id *" at bounding box center [592, 272] width 573 height 18
paste input "1619388"
type input "1619388TE9"
type input "Nicole"
type input "Hill"
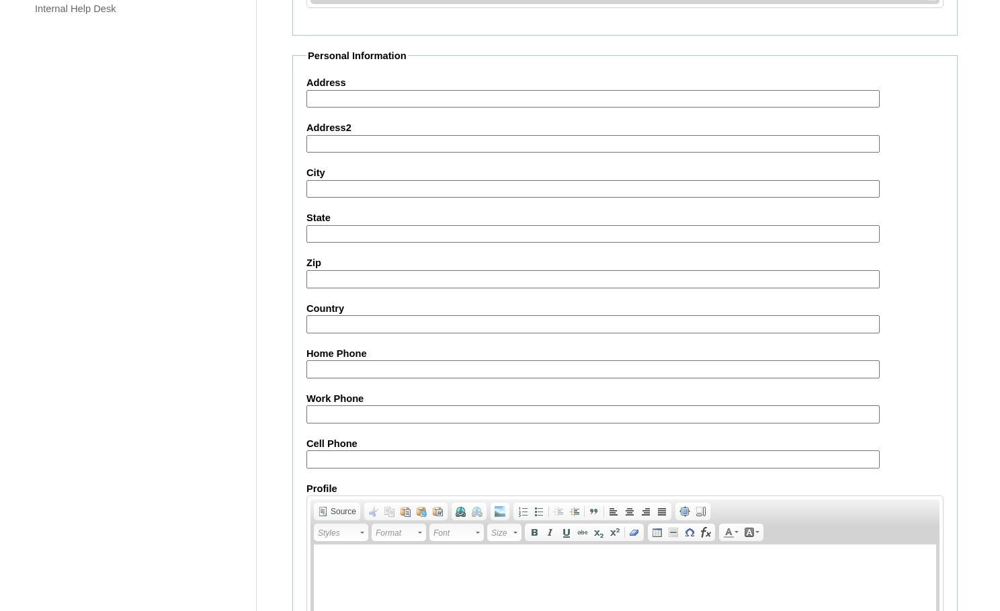
scroll to position [1205, 0]
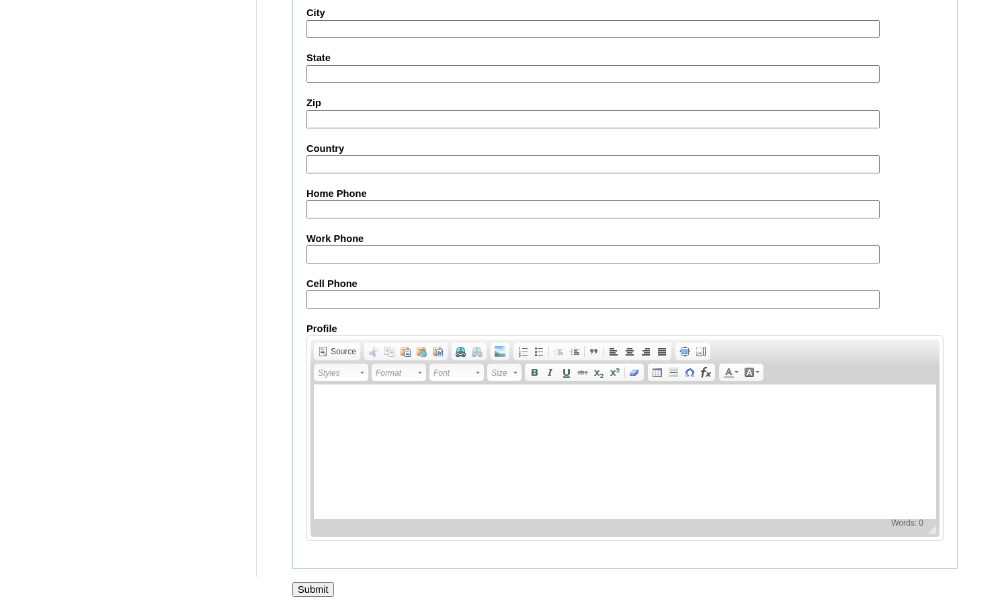
type input "nicoleandjustinhill@gmail.com"
click at [310, 592] on input "Submit" at bounding box center [313, 589] width 42 height 15
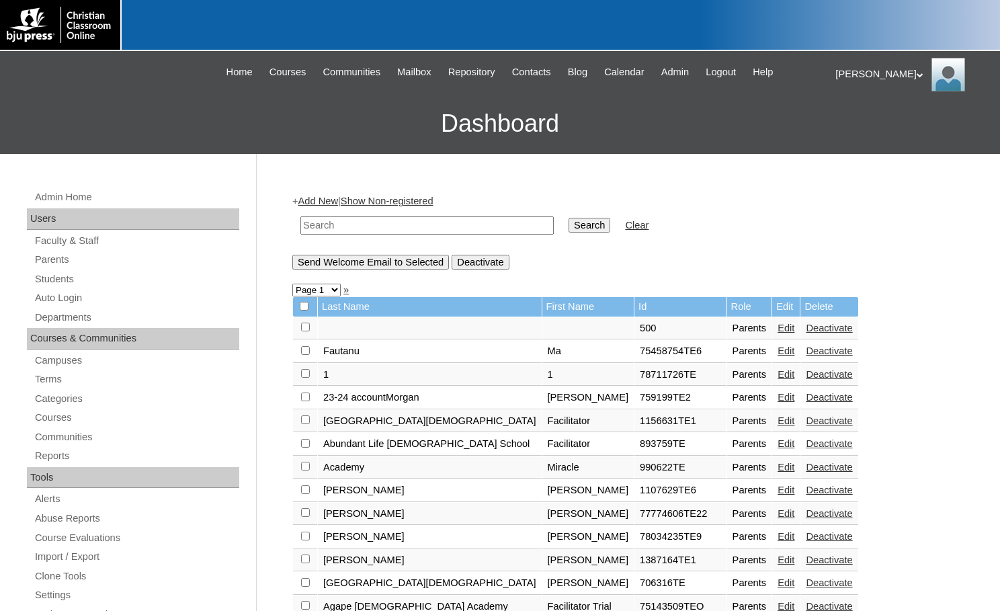
drag, startPoint x: 476, startPoint y: 226, endPoint x: 496, endPoint y: 229, distance: 19.8
click at [476, 226] on input "text" at bounding box center [426, 225] width 253 height 18
paste input "1619388"
type input "1619388"
click at [569, 229] on input "Search" at bounding box center [590, 225] width 42 height 15
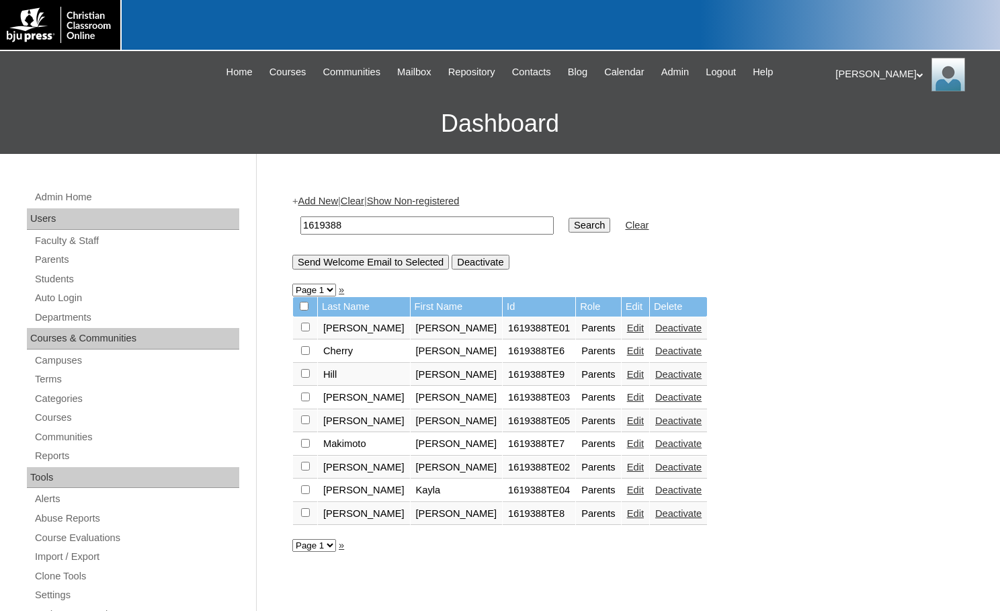
drag, startPoint x: 306, startPoint y: 373, endPoint x: 337, endPoint y: 362, distance: 32.1
click at [306, 331] on input "checkbox" at bounding box center [305, 327] width 9 height 9
checkbox input "true"
click at [389, 262] on input "Send Welcome Email to Selected" at bounding box center [370, 262] width 157 height 15
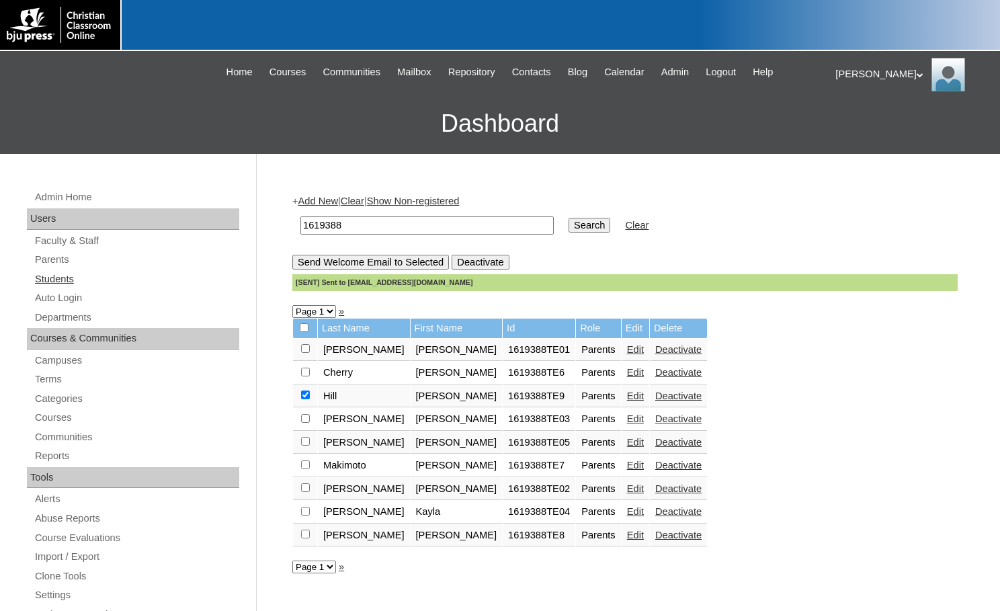
click at [53, 275] on link "Students" at bounding box center [137, 279] width 206 height 17
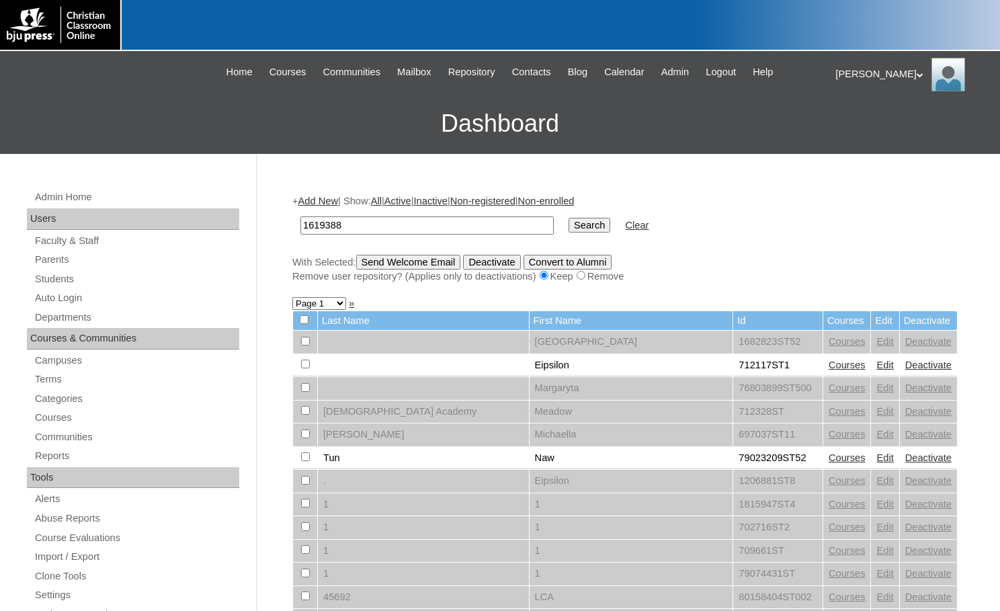
type input "1619388"
click at [569, 220] on input "Search" at bounding box center [590, 225] width 42 height 15
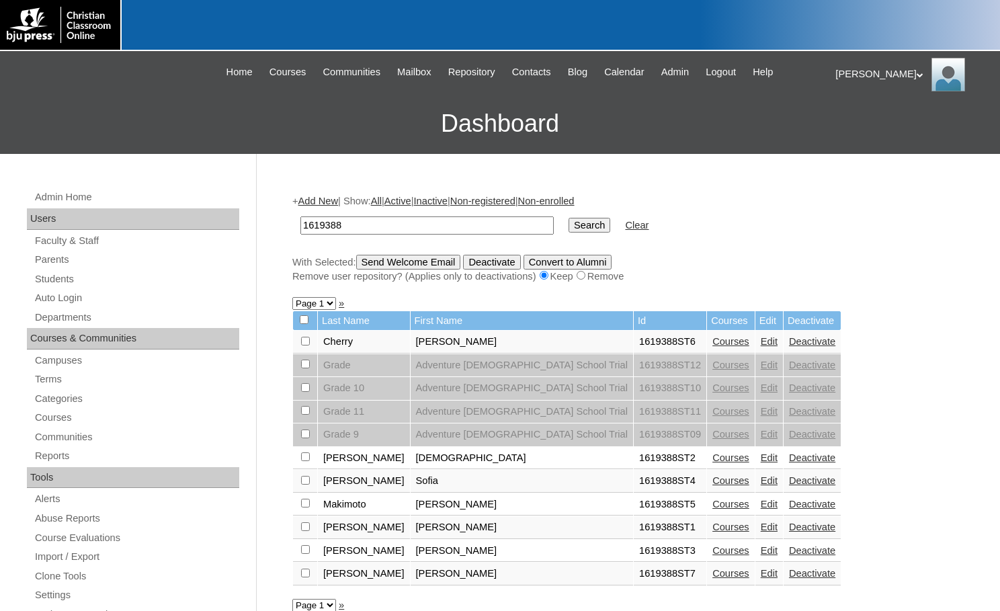
click at [308, 200] on link "Add New" at bounding box center [318, 201] width 40 height 11
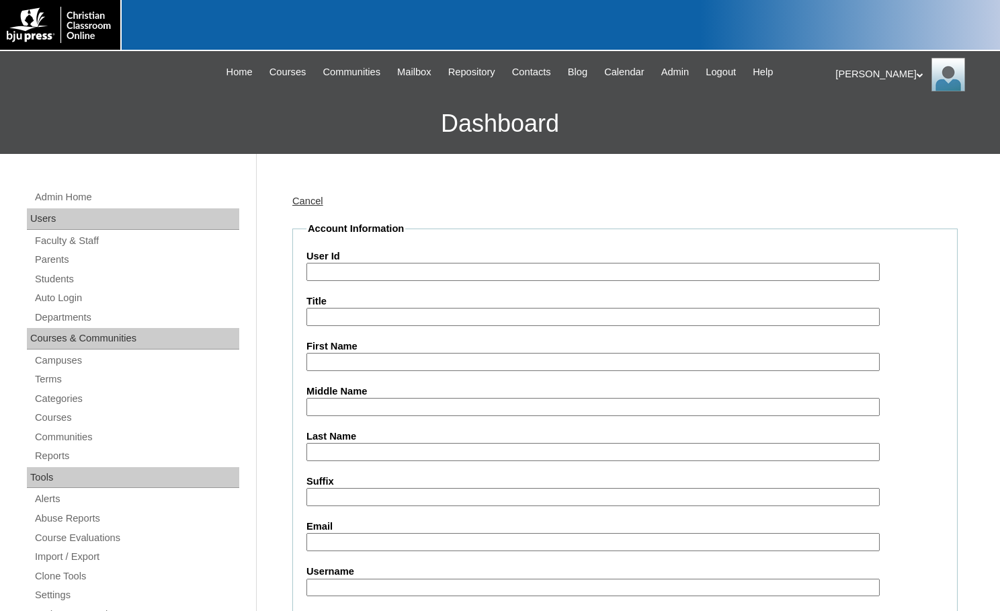
click at [358, 268] on input "User Id" at bounding box center [592, 272] width 573 height 18
paste input "1619388"
type input "1619388ST13"
type input "Xzavius"
type input "Hill"
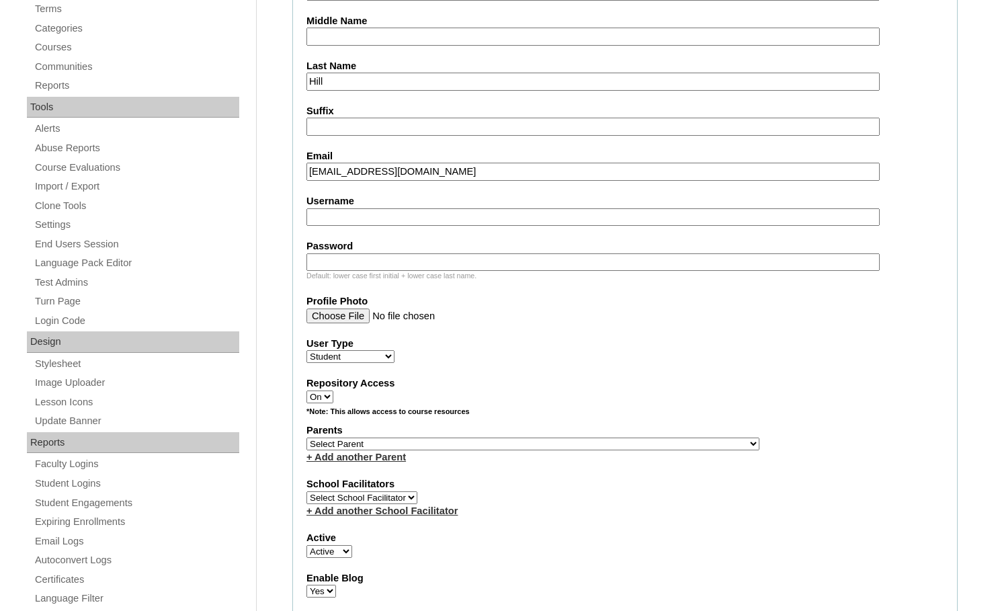
scroll to position [403, 0]
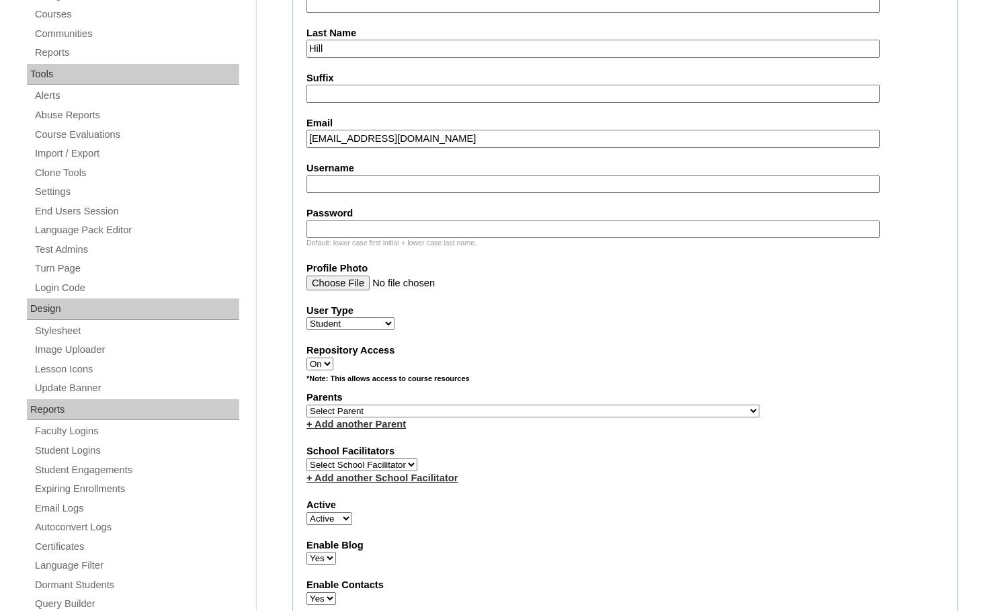
type input "xzavius.hill@adventurestudents.org"
click at [582, 413] on select "Select Parent , Fautanu, Ma 1, 1 23-24 accountMorgan, Jason 6th Street Mennonit…" at bounding box center [532, 411] width 453 height 13
select select "33981"
click at [615, 414] on div "Parents Select Parent , Fautanu, Ma 1, 1 23-24 accountMorgan, Jason 6th Street …" at bounding box center [624, 410] width 637 height 40
click at [393, 426] on link "+ Add another Parent" at bounding box center [355, 424] width 99 height 11
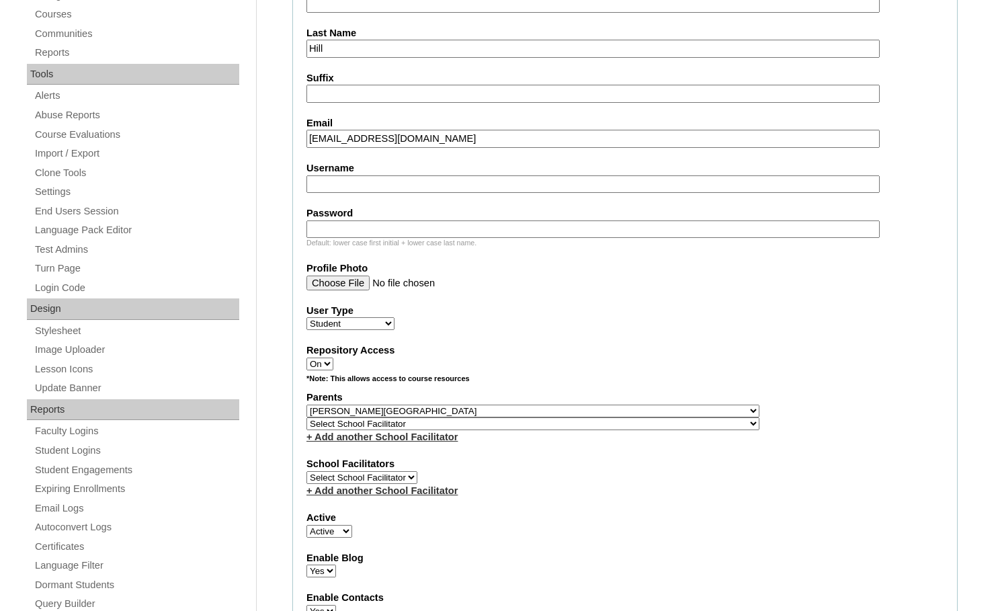
click at [554, 423] on select "Select School Facilitator , Fautanu, Ma 1, 1 23-24 accountMorgan, Jason 6th Str…" at bounding box center [532, 423] width 453 height 13
select select "37085"
click at [640, 426] on div "Parents Select Parent , Fautanu, Ma 1, 1 23-24 accountMorgan, Jason 6th Street …" at bounding box center [624, 416] width 637 height 53
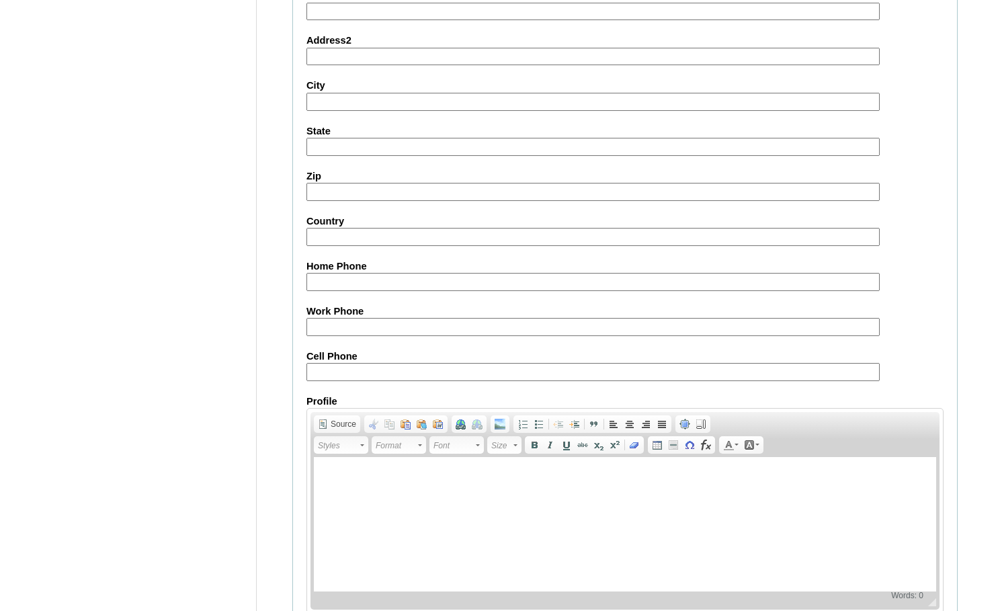
scroll to position [1447, 0]
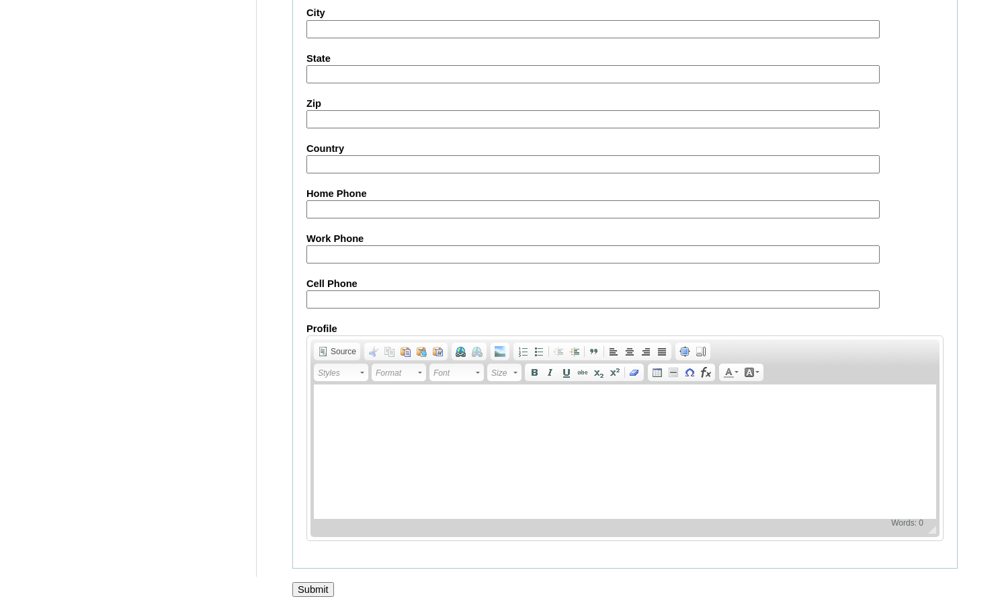
click at [318, 584] on input "Submit" at bounding box center [313, 589] width 42 height 15
